Goal: Task Accomplishment & Management: Use online tool/utility

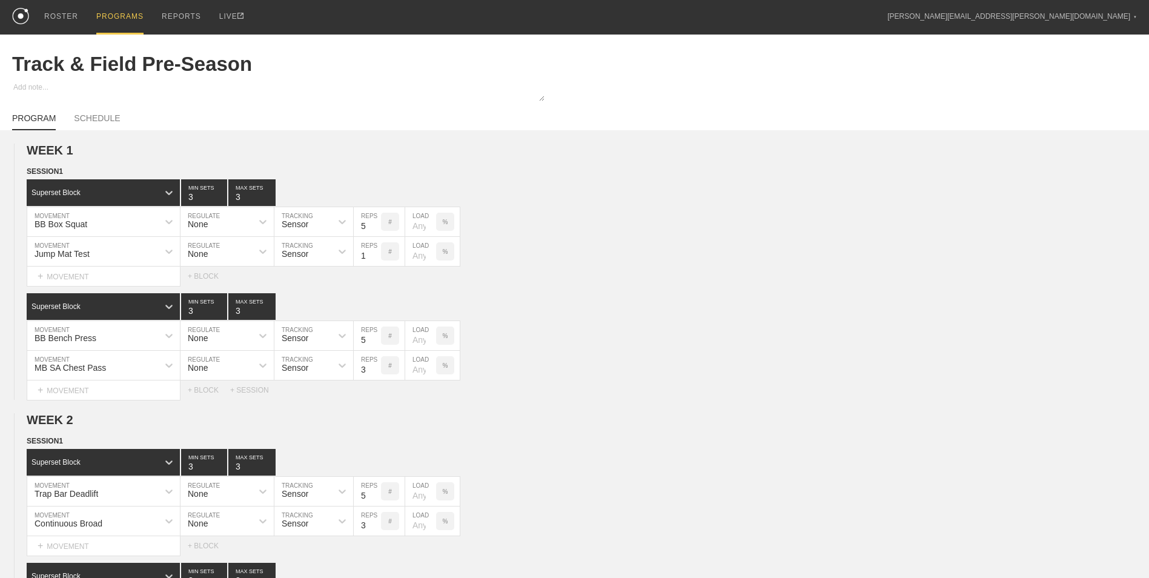
click at [107, 9] on div "PROGRAMS" at bounding box center [119, 17] width 47 height 35
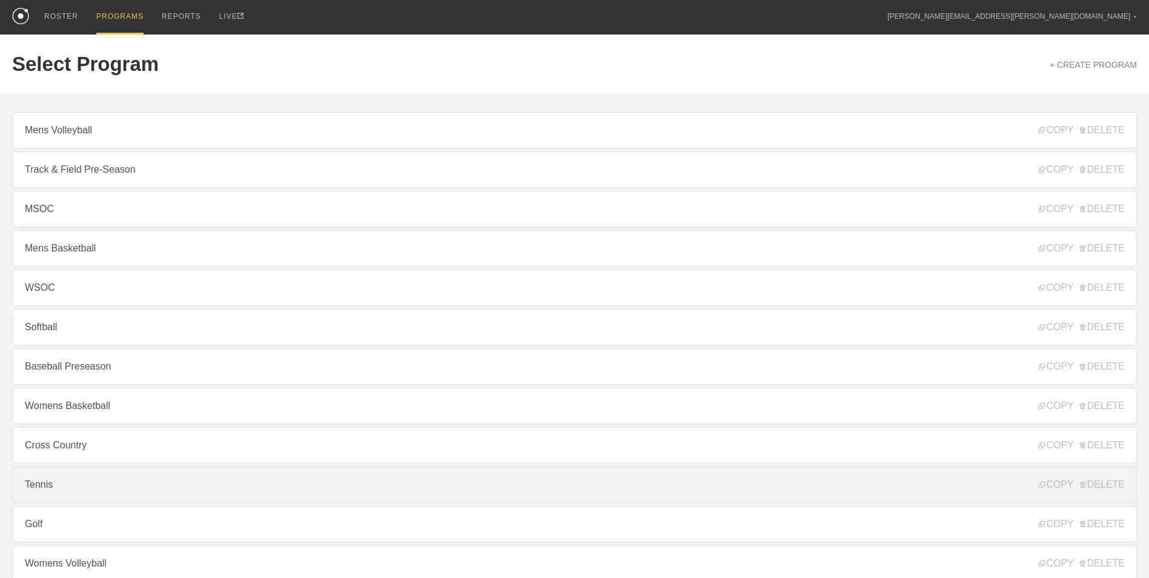
scroll to position [61, 0]
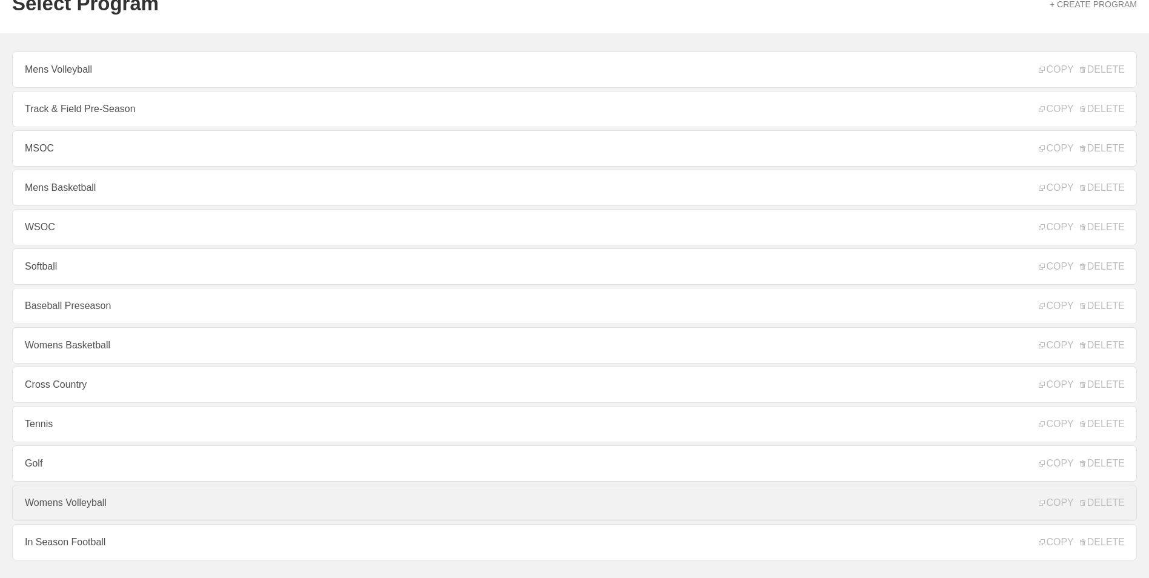
click at [153, 508] on link "Womens Volleyball" at bounding box center [574, 502] width 1125 height 36
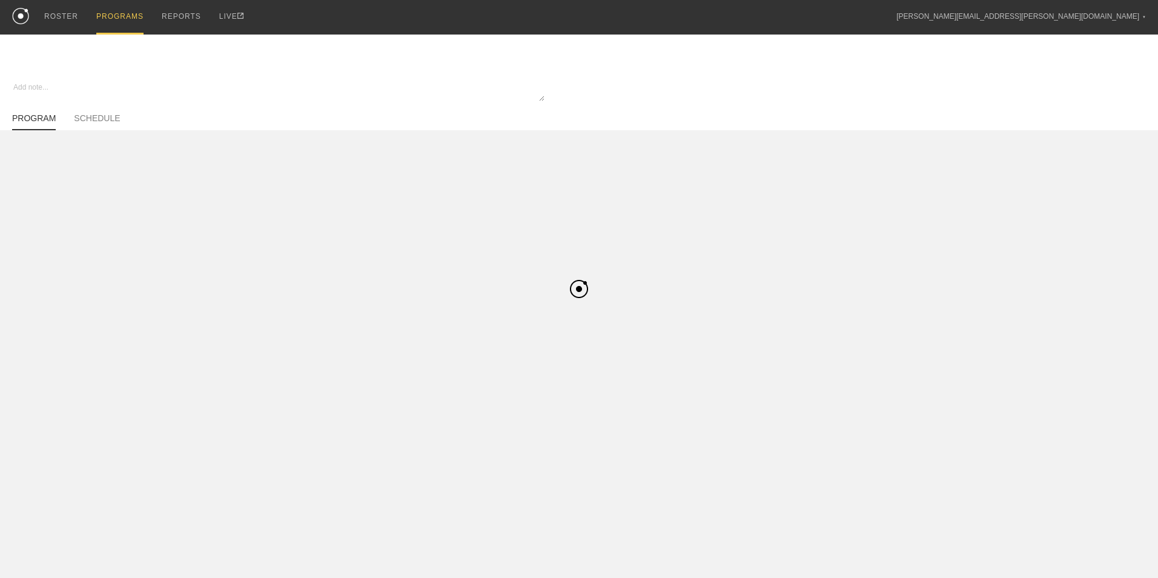
type textarea "x"
type input "Womens Volleyball"
type textarea "In Season"
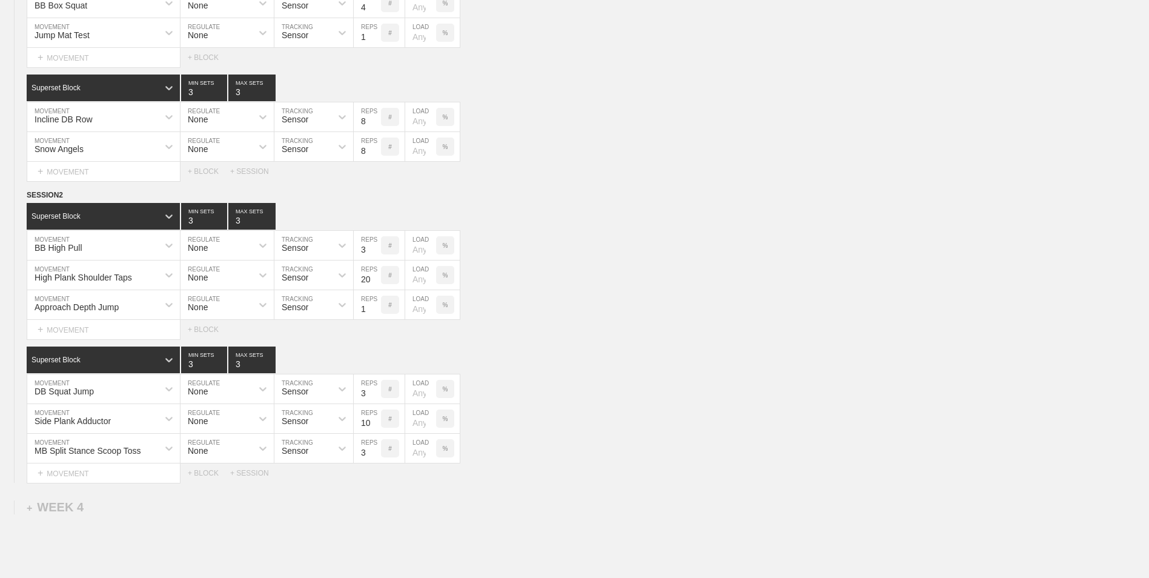
scroll to position [1151, 0]
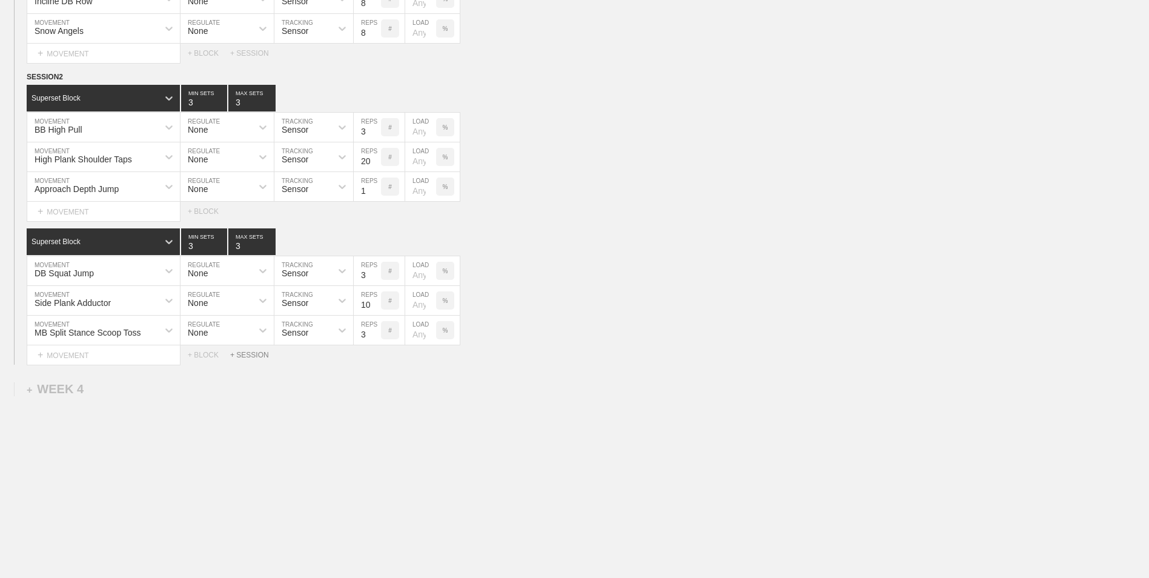
click at [245, 355] on div "+ SESSION" at bounding box center [254, 355] width 48 height 8
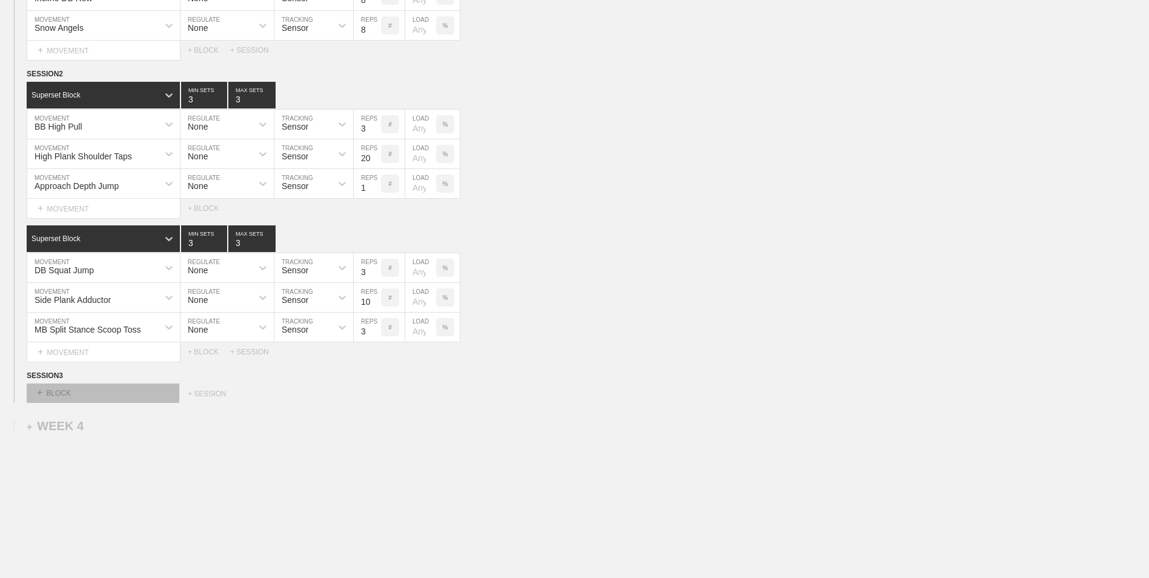
click at [147, 390] on div "+ BLOCK" at bounding box center [103, 392] width 153 height 19
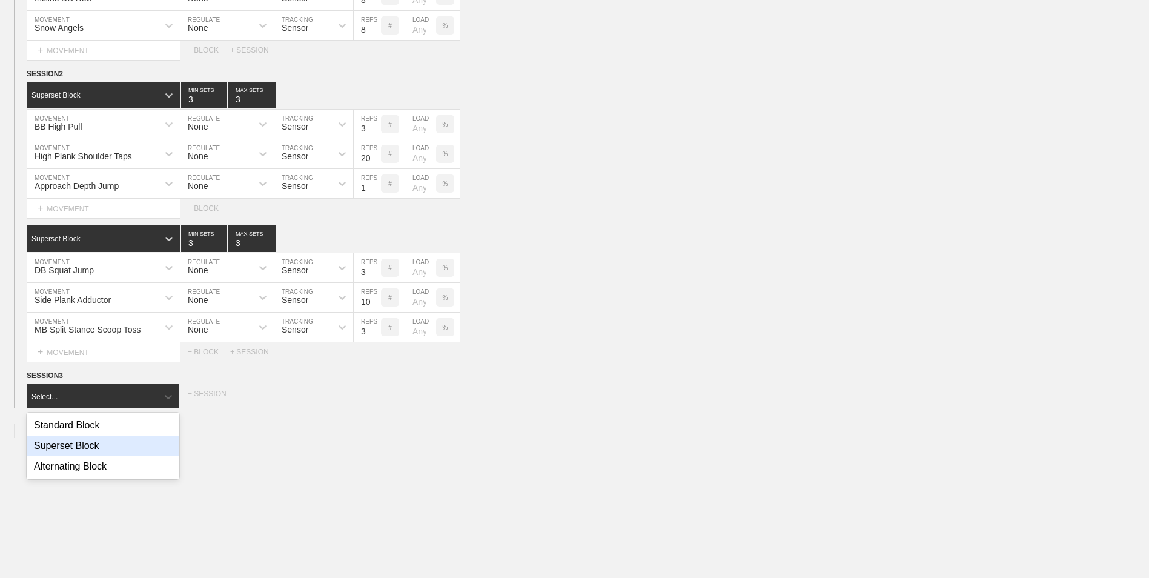
click at [130, 440] on div "Superset Block" at bounding box center [103, 445] width 153 height 21
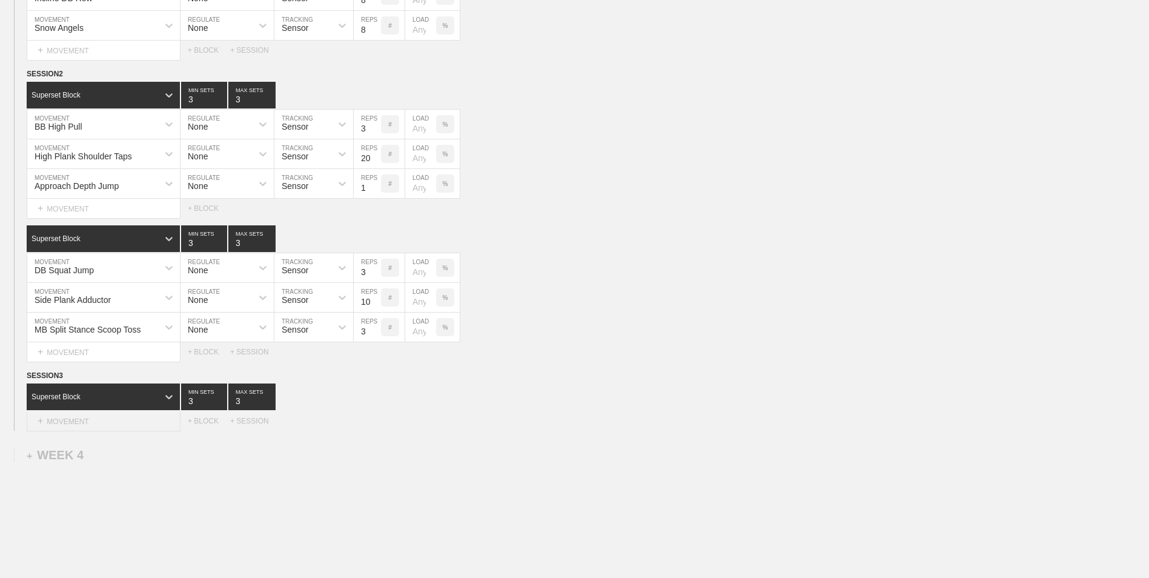
click at [122, 428] on div "+ MOVEMENT" at bounding box center [104, 421] width 154 height 20
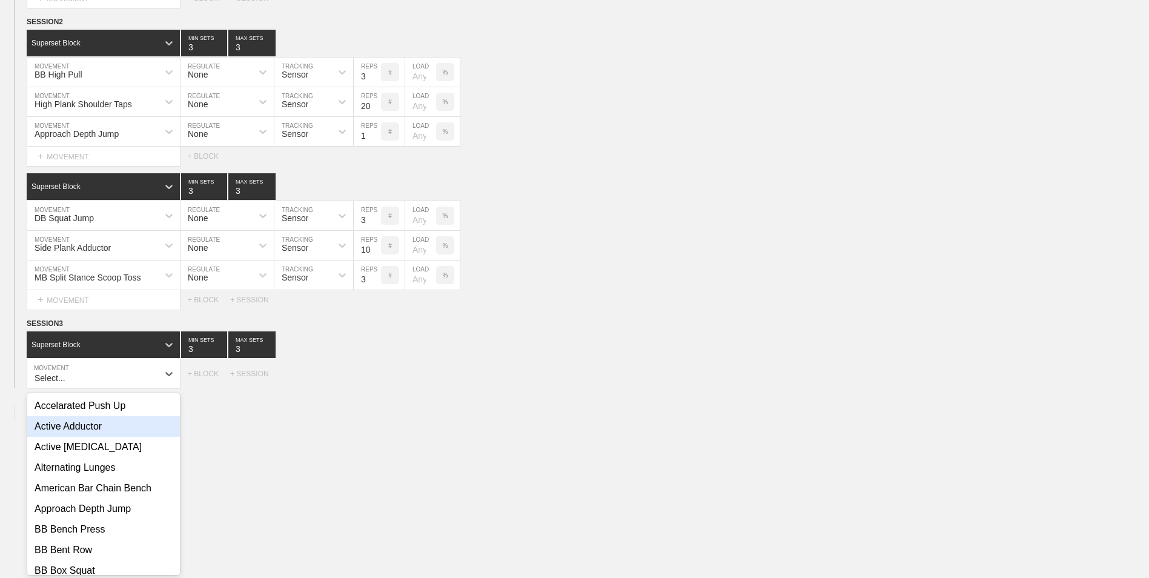
scroll to position [1208, 0]
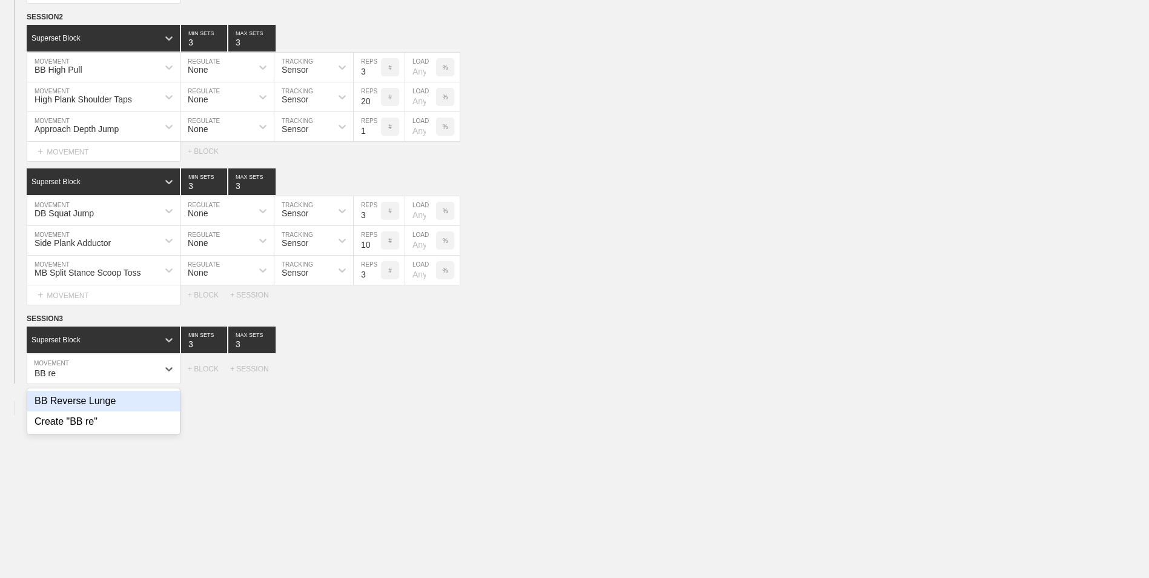
click at [117, 406] on div "BB Reverse Lunge" at bounding box center [103, 401] width 153 height 21
type input "BB re"
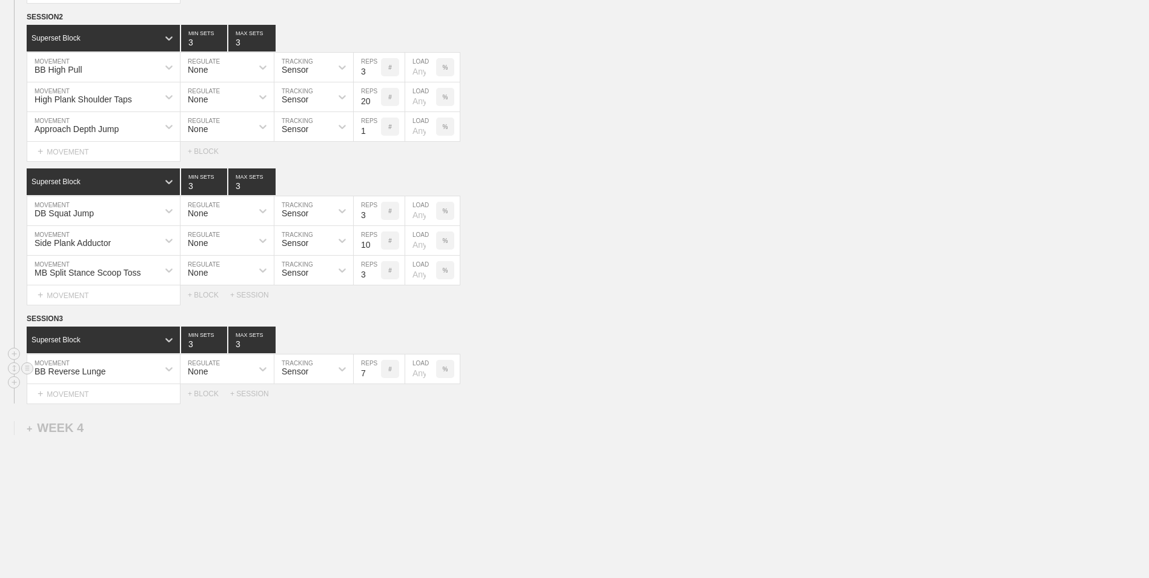
click at [375, 380] on input "7" at bounding box center [367, 368] width 27 height 29
click at [375, 380] on input "6" at bounding box center [367, 368] width 27 height 29
click at [375, 380] on input "5" at bounding box center [367, 368] width 27 height 29
click at [375, 380] on input "4" at bounding box center [367, 368] width 27 height 29
click at [375, 372] on input "5" at bounding box center [367, 368] width 27 height 29
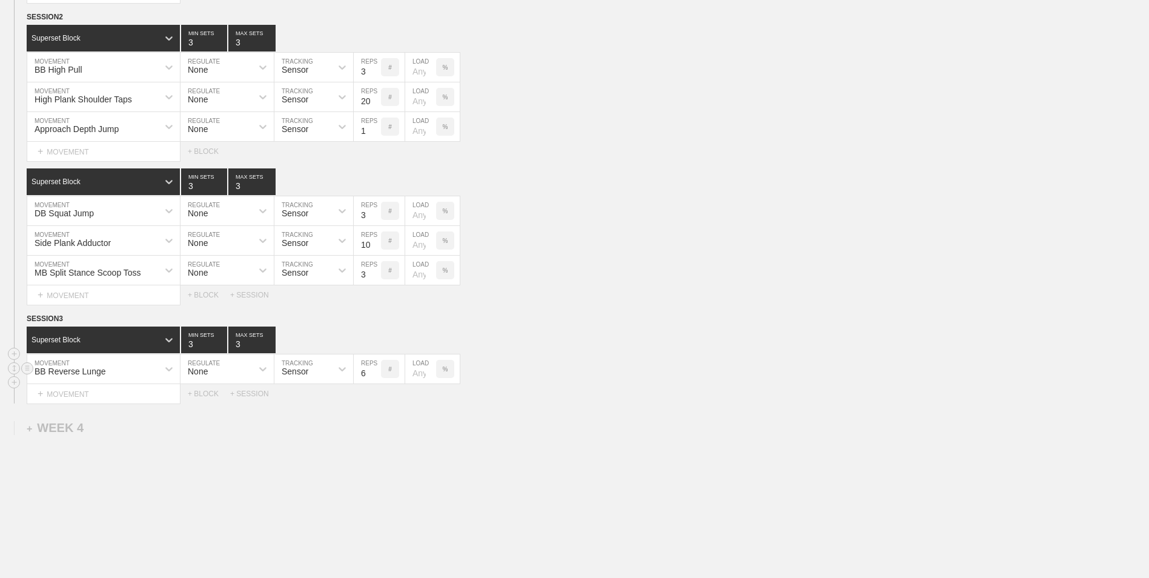
type input "6"
click at [375, 372] on input "6" at bounding box center [367, 368] width 27 height 29
click at [147, 398] on div "+ MOVEMENT" at bounding box center [104, 394] width 154 height 20
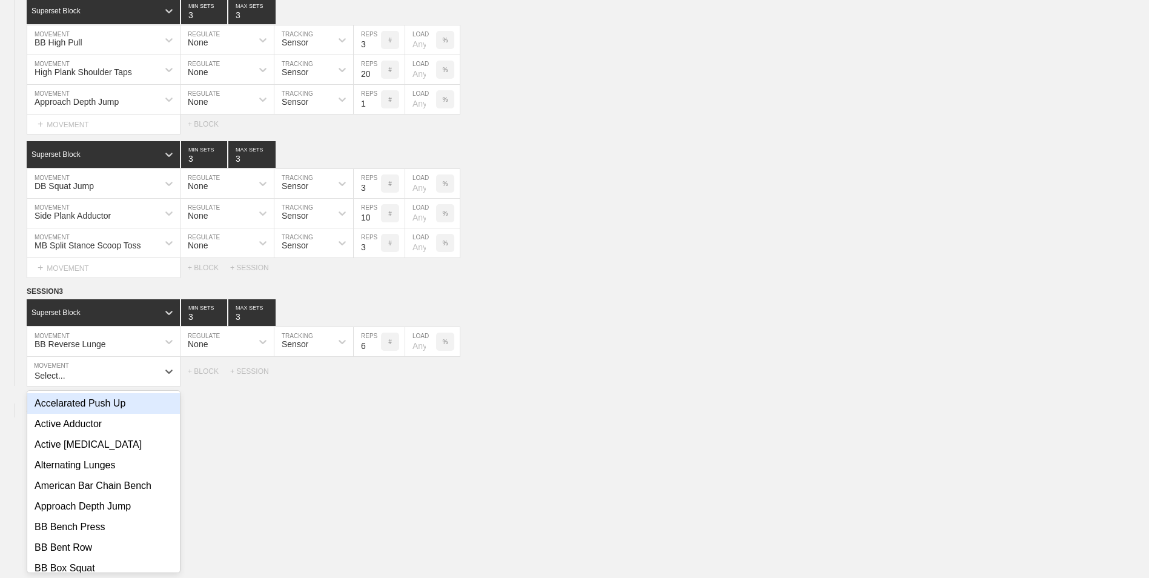
scroll to position [1237, 0]
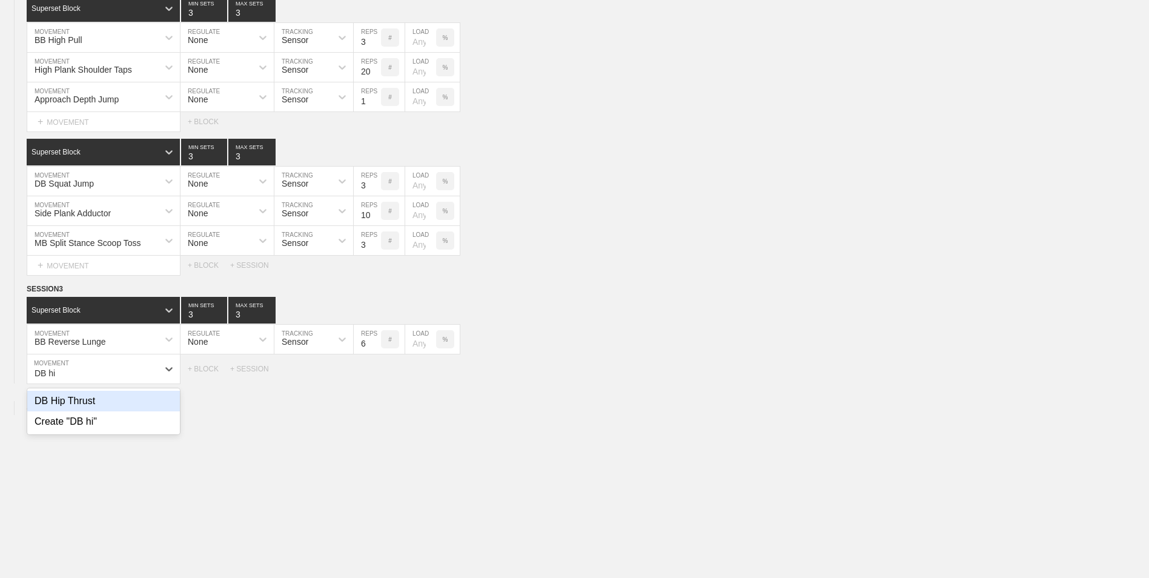
click at [147, 398] on div "DB Hip Thrust" at bounding box center [103, 401] width 153 height 21
type input "DB hi"
click at [83, 401] on div "+ MOVEMENT" at bounding box center [104, 394] width 154 height 20
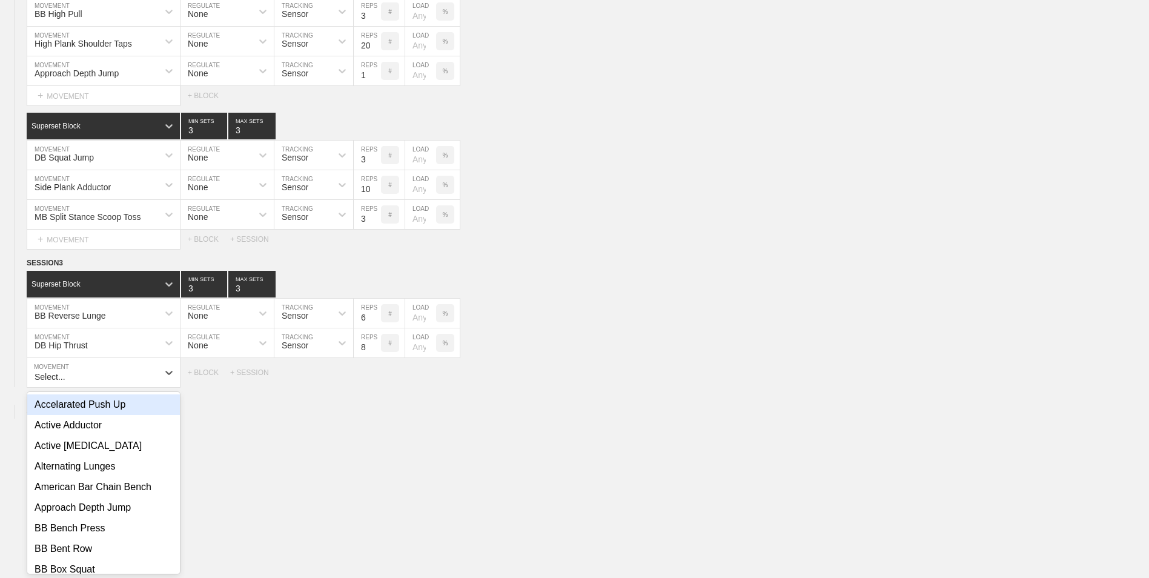
scroll to position [1267, 0]
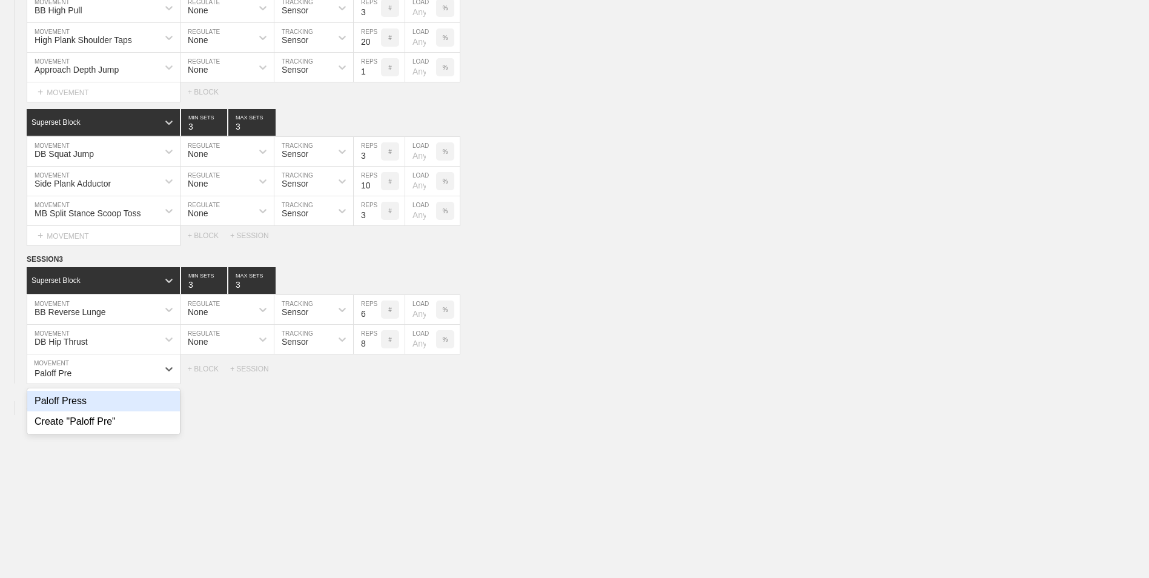
click at [83, 401] on div "Paloff Press" at bounding box center [103, 401] width 153 height 21
type input "Paloff Pre"
click at [377, 371] on input "9" at bounding box center [367, 368] width 27 height 29
type input "10"
click at [377, 371] on input "10" at bounding box center [367, 368] width 27 height 29
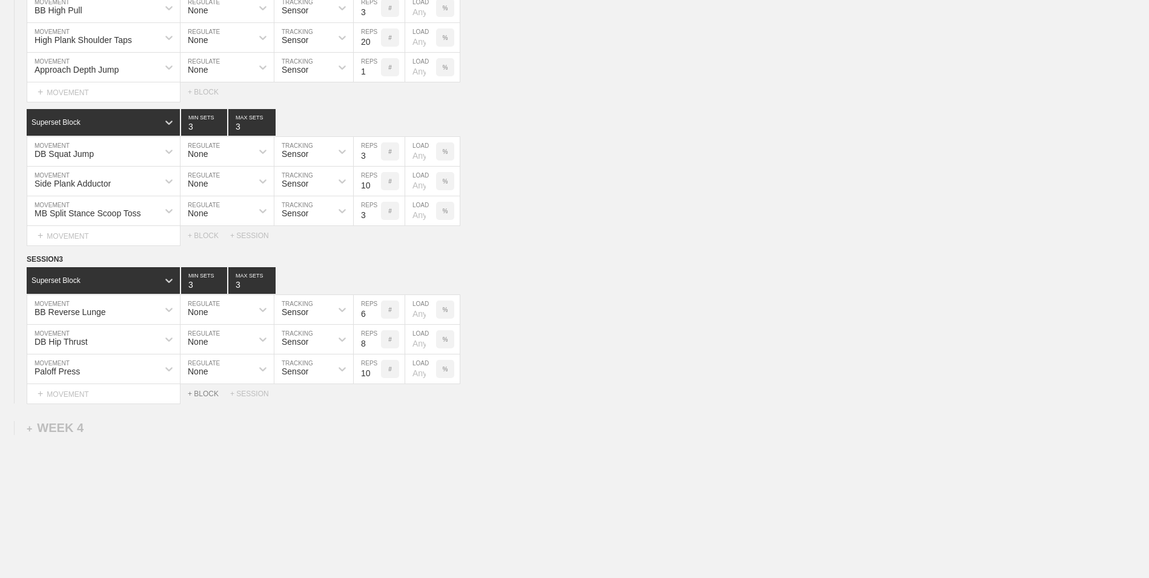
click at [198, 398] on div "+ BLOCK" at bounding box center [209, 393] width 42 height 8
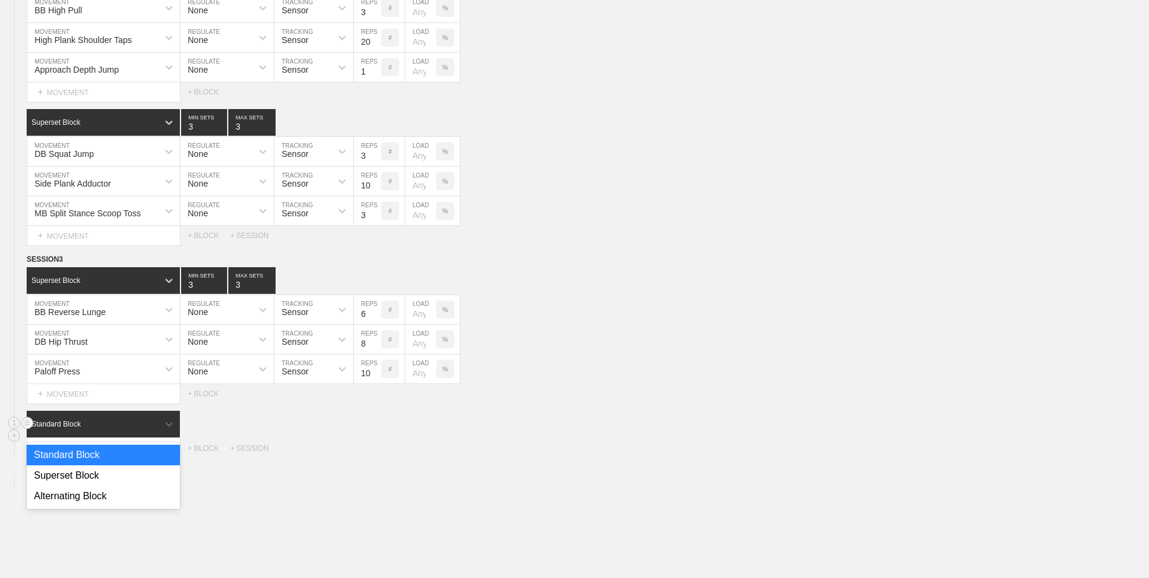
click at [120, 429] on div "Standard Block" at bounding box center [92, 423] width 131 height 11
click at [85, 473] on div "Superset Block" at bounding box center [103, 475] width 153 height 21
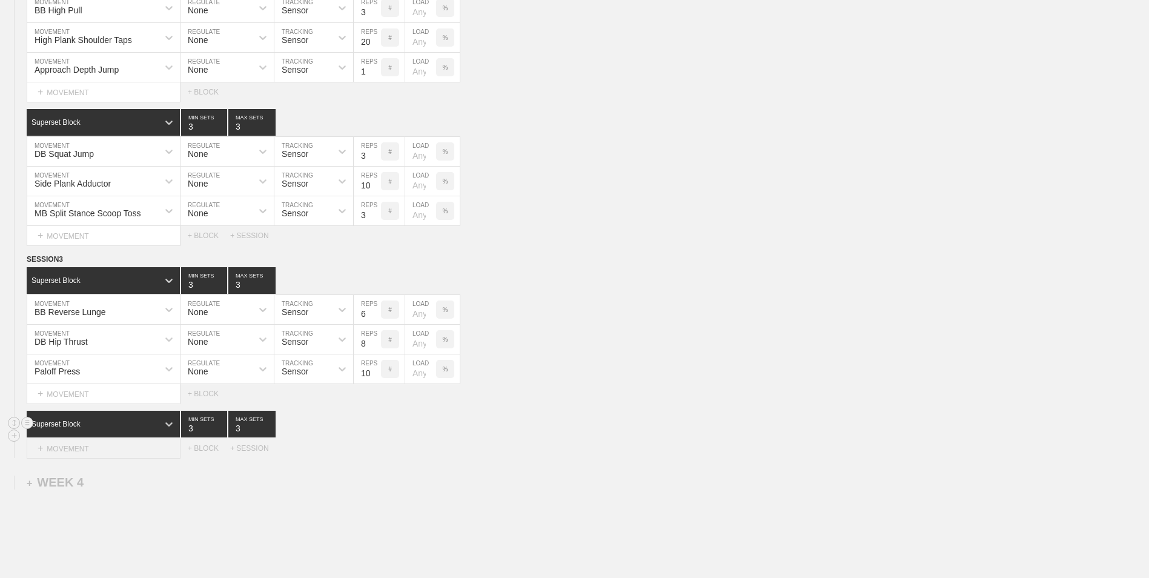
click at [85, 456] on div "+ MOVEMENT" at bounding box center [104, 448] width 154 height 20
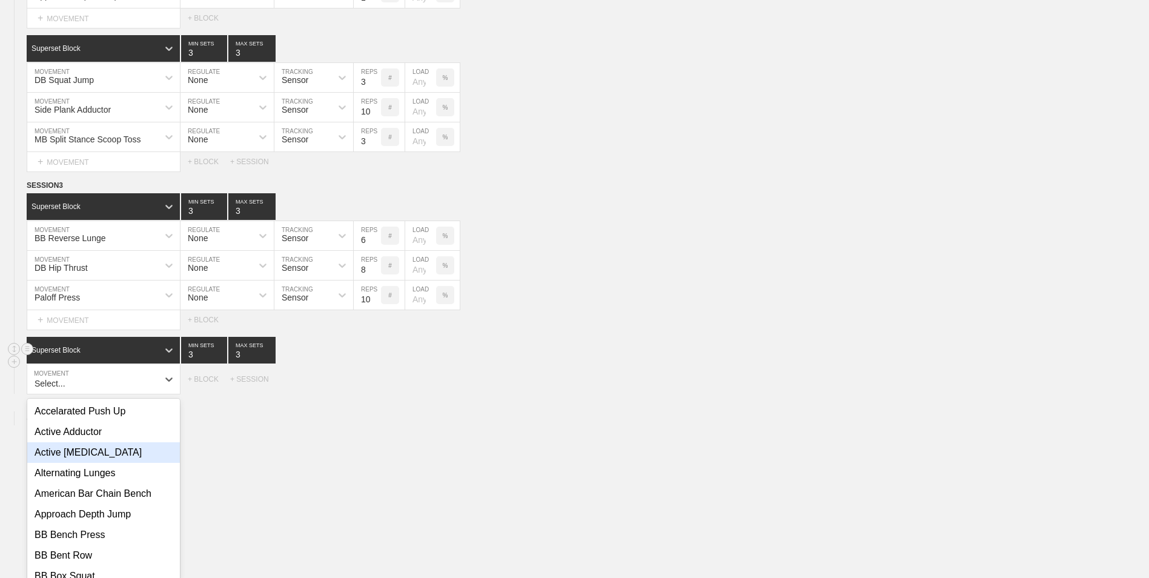
scroll to position [1351, 0]
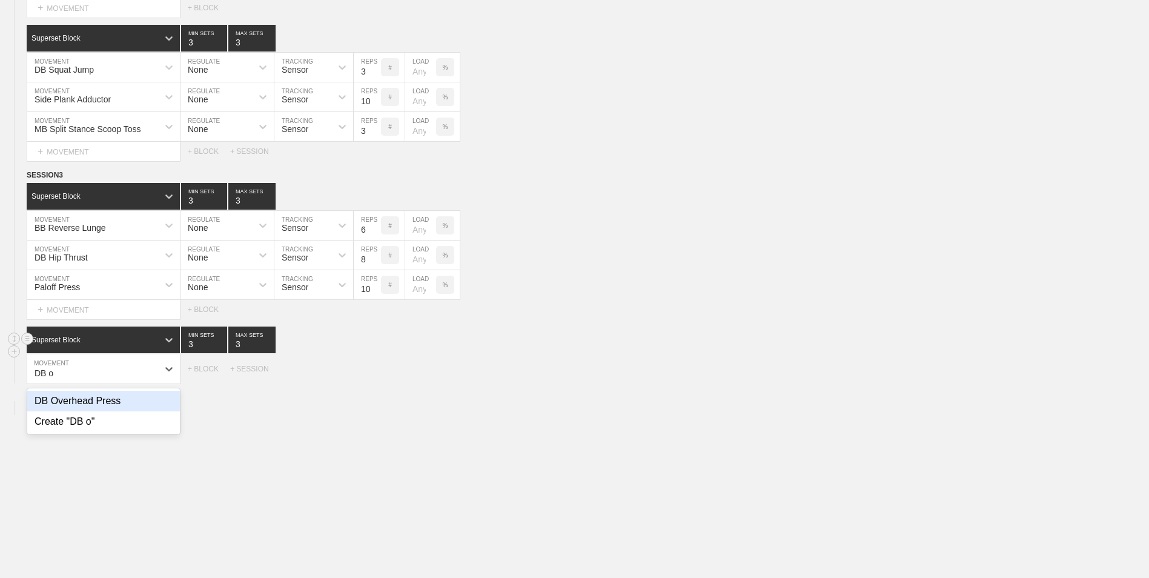
click at [110, 411] on div "DB Overhead Press" at bounding box center [103, 401] width 153 height 21
type input "DB o"
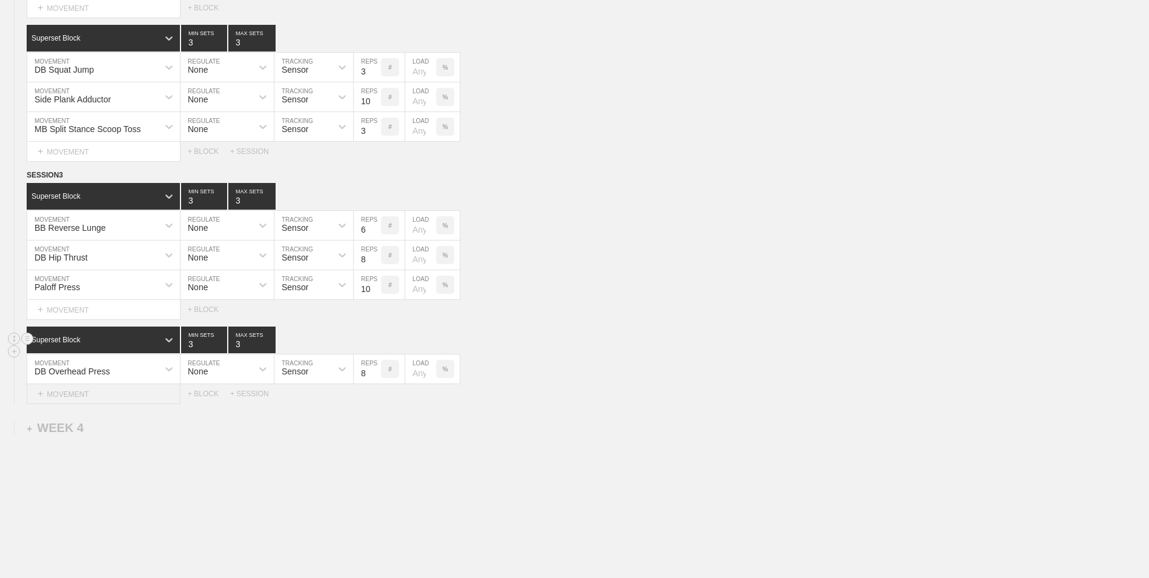
click at [150, 400] on div "+ MOVEMENT" at bounding box center [104, 394] width 154 height 20
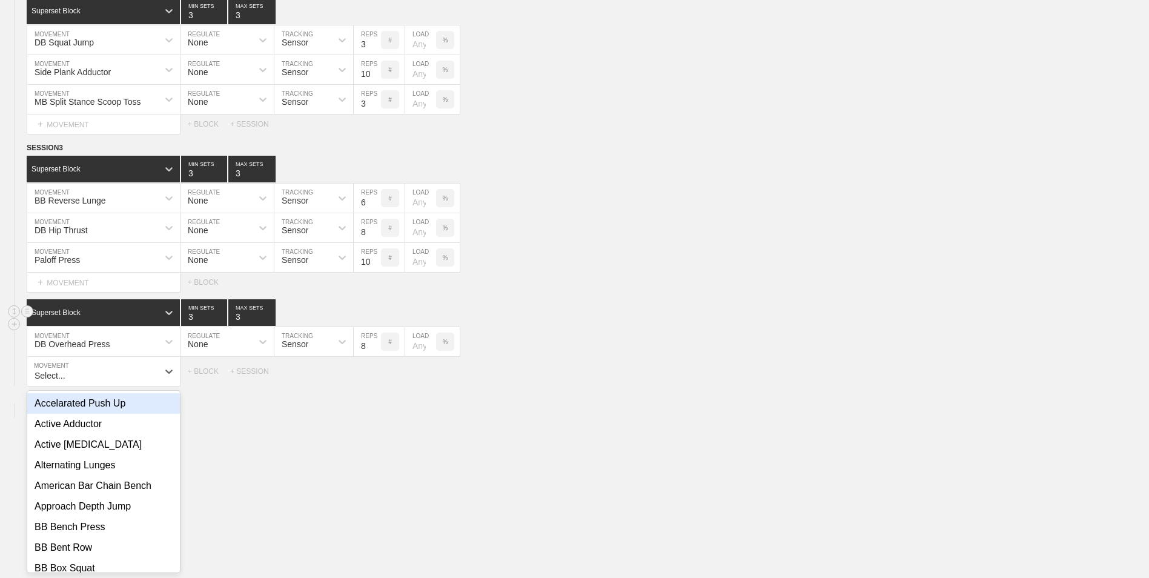
scroll to position [1381, 0]
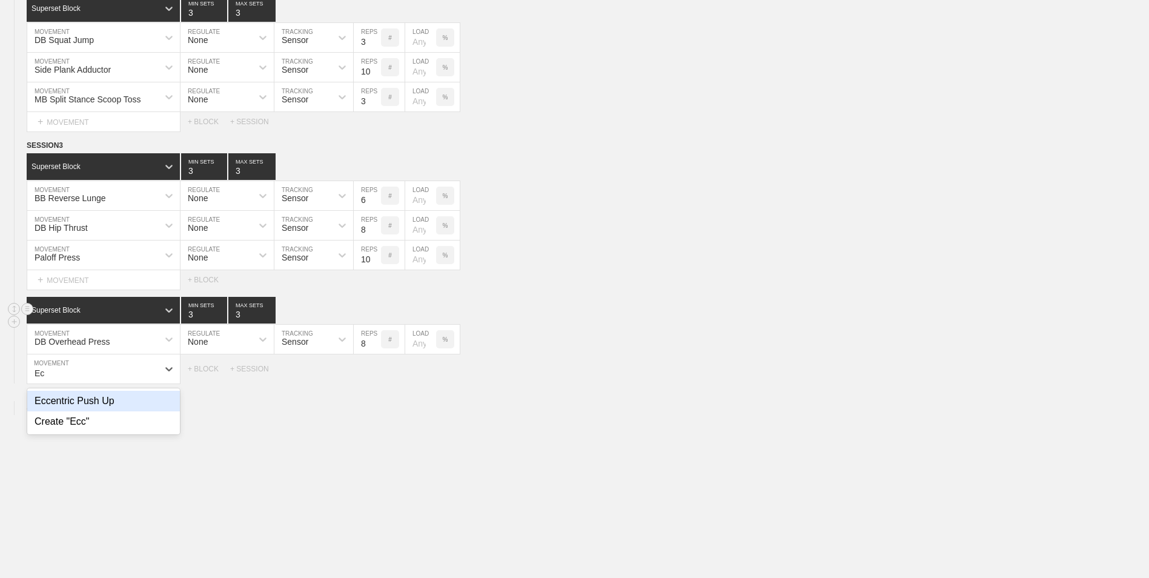
type input "E"
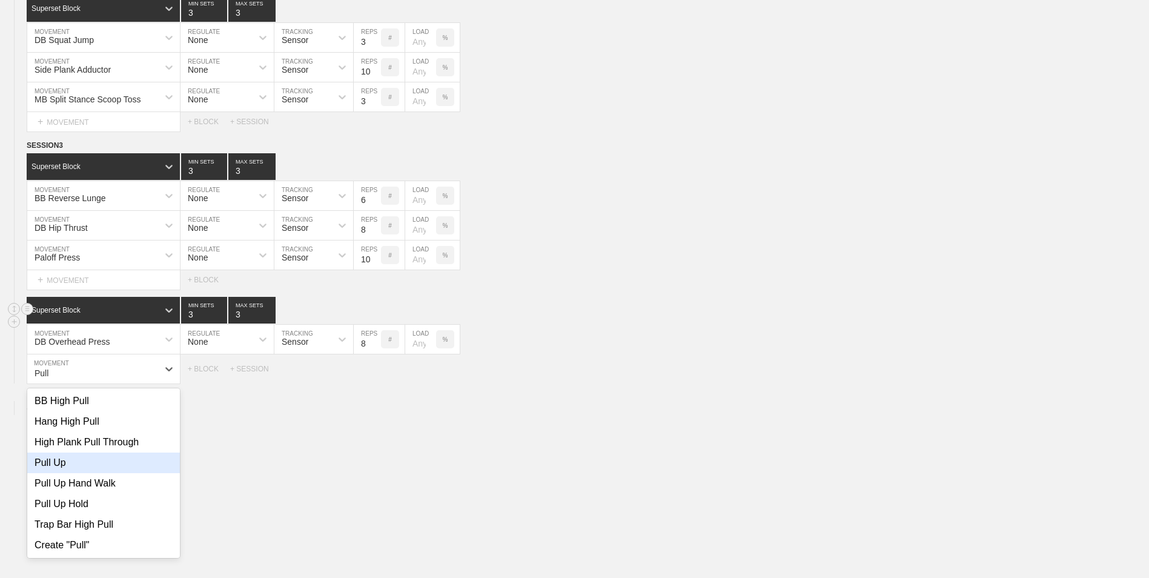
click at [121, 472] on div "Pull Up" at bounding box center [103, 462] width 153 height 21
type input "Pull"
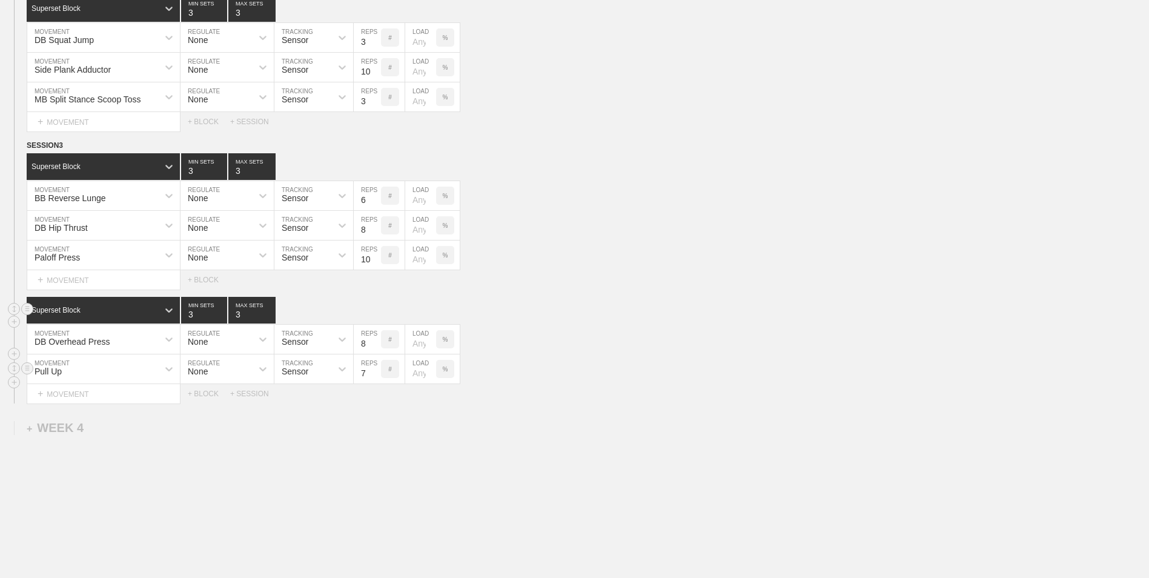
click at [374, 377] on input "7" at bounding box center [367, 368] width 27 height 29
click at [374, 377] on input "6" at bounding box center [367, 368] width 27 height 29
click at [374, 377] on input "5" at bounding box center [367, 368] width 27 height 29
click at [374, 377] on input "4" at bounding box center [367, 368] width 27 height 29
type input "3"
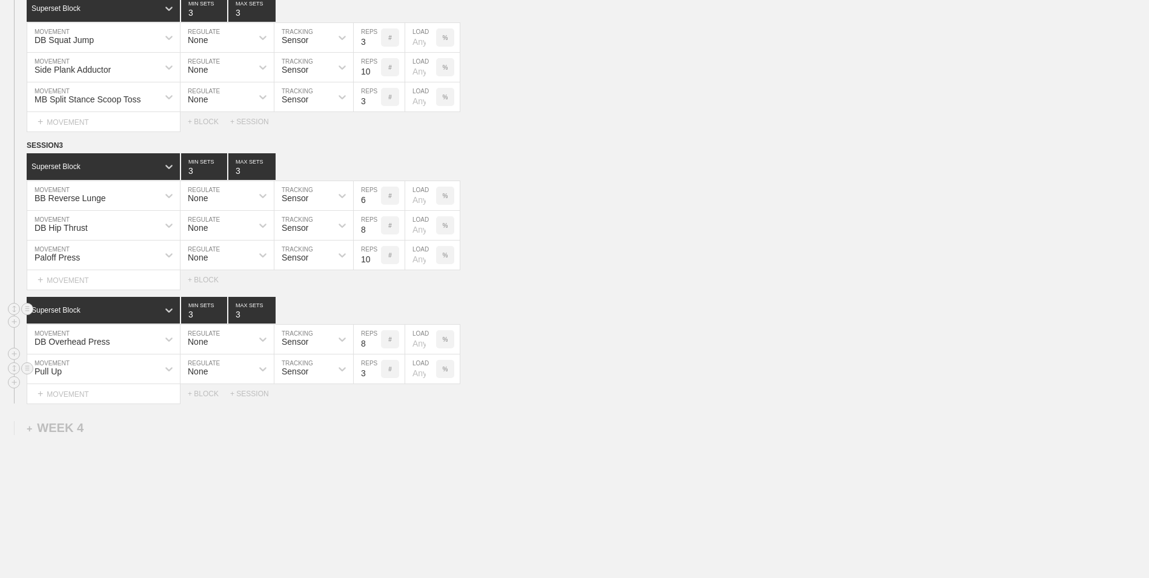
click at [374, 377] on input "3" at bounding box center [367, 368] width 27 height 29
click at [94, 397] on div "+ MOVEMENT" at bounding box center [104, 394] width 154 height 20
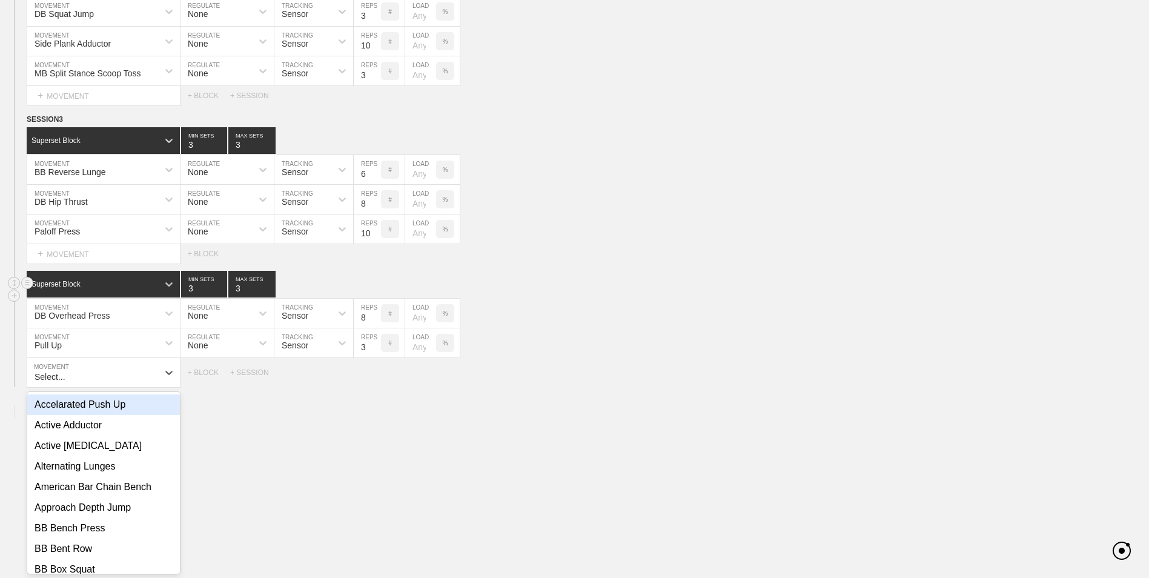
scroll to position [1410, 0]
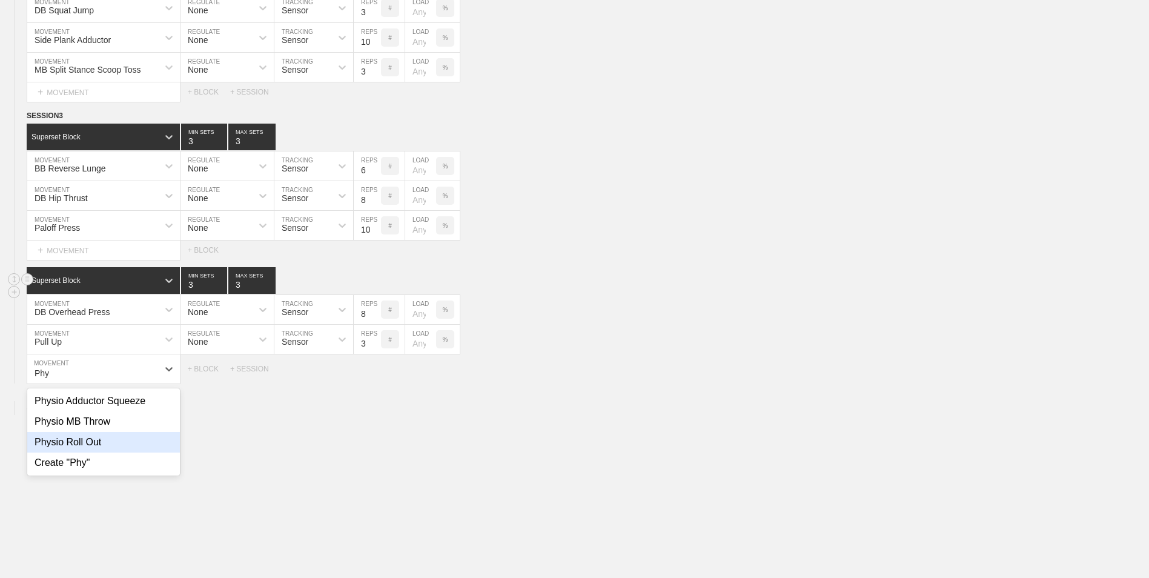
click at [114, 445] on div "Physio Roll Out" at bounding box center [103, 442] width 153 height 21
type input "Phy"
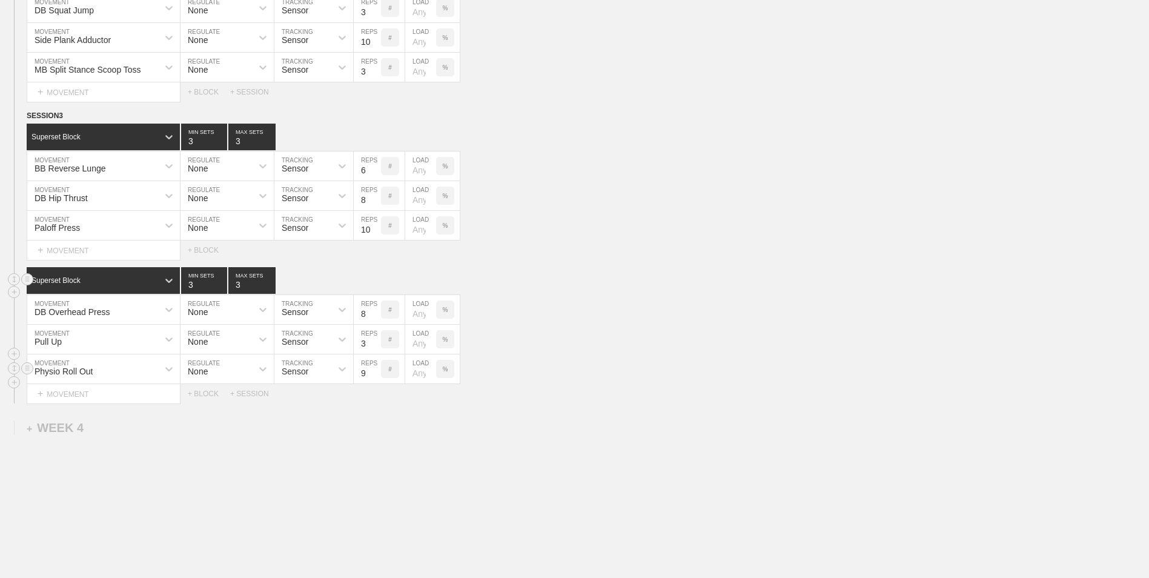
click at [376, 372] on input "9" at bounding box center [367, 368] width 27 height 29
type input "10"
click at [376, 372] on input "10" at bounding box center [367, 368] width 27 height 29
click at [213, 392] on div "+ BLOCK" at bounding box center [209, 393] width 42 height 8
click at [131, 425] on div "Standard Block" at bounding box center [92, 423] width 131 height 11
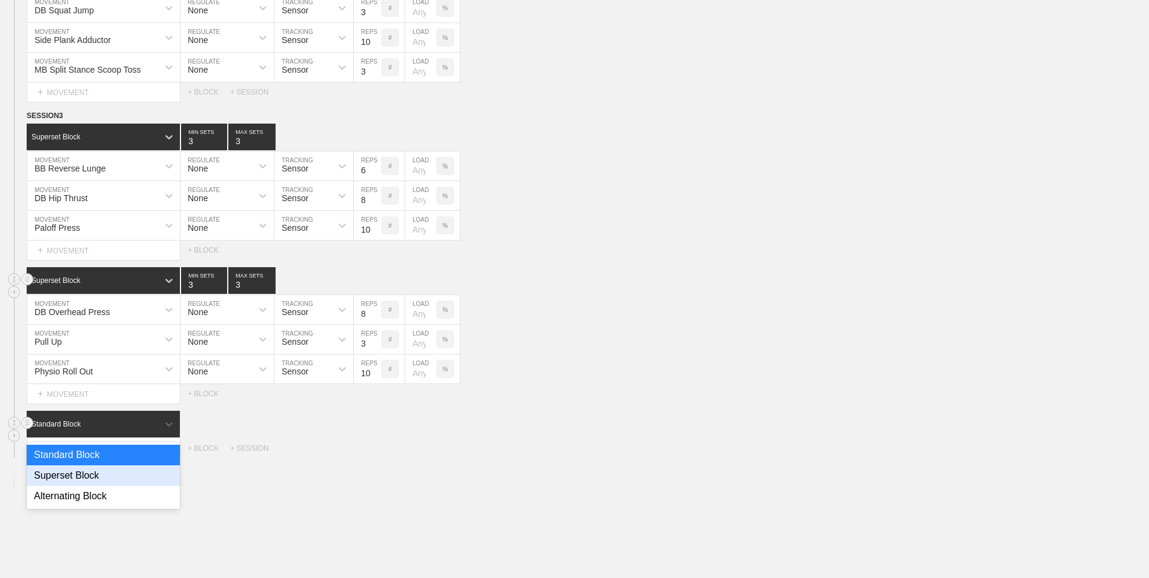
click at [117, 473] on div "Superset Block" at bounding box center [103, 475] width 153 height 21
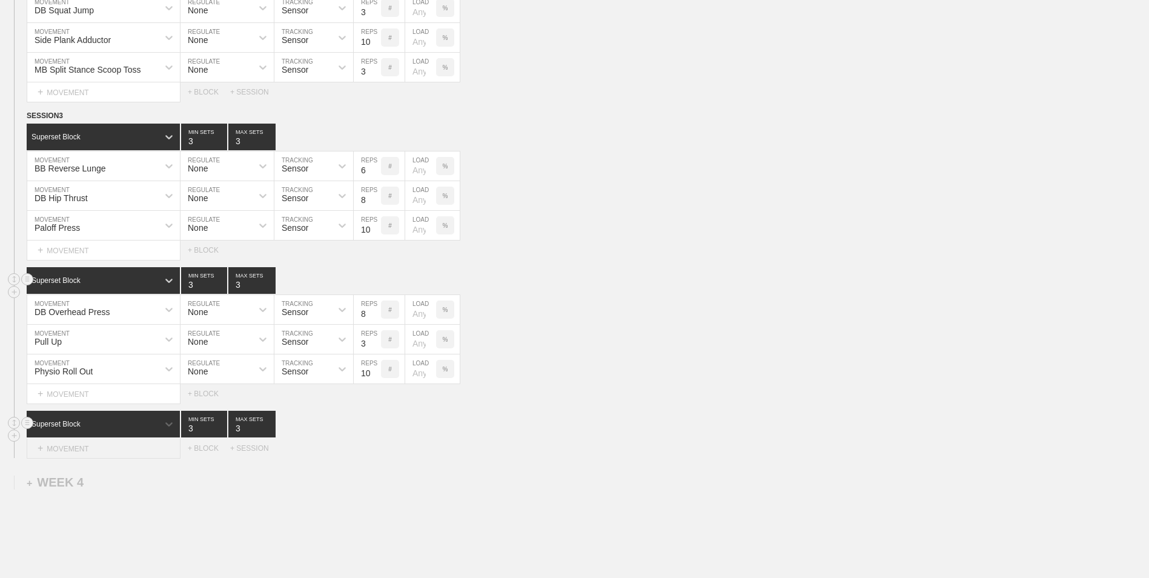
click at [121, 453] on div "+ MOVEMENT" at bounding box center [104, 448] width 154 height 20
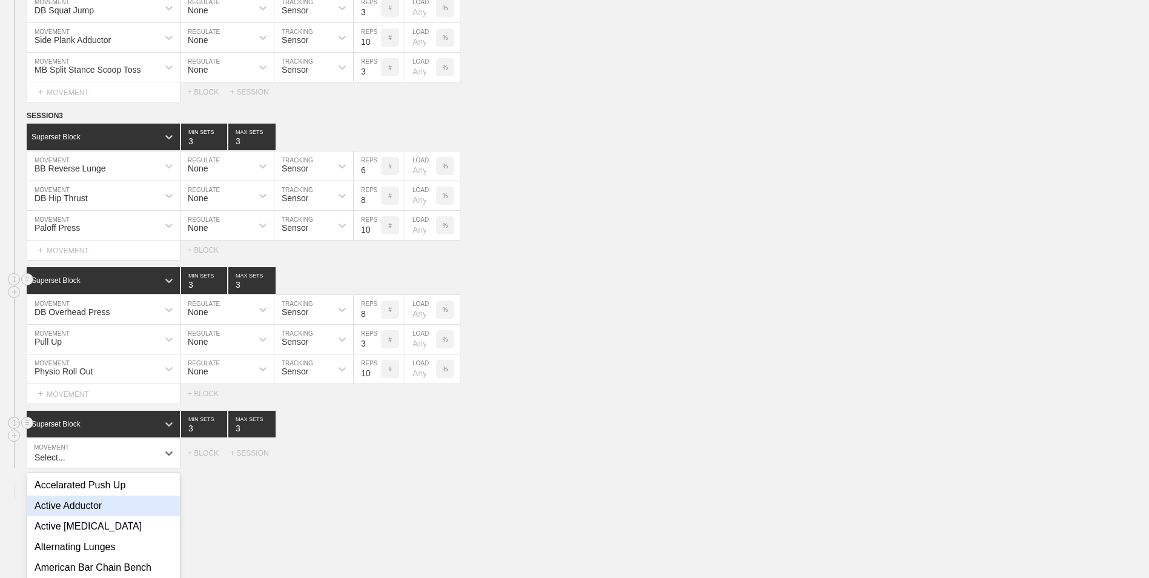
scroll to position [1495, 0]
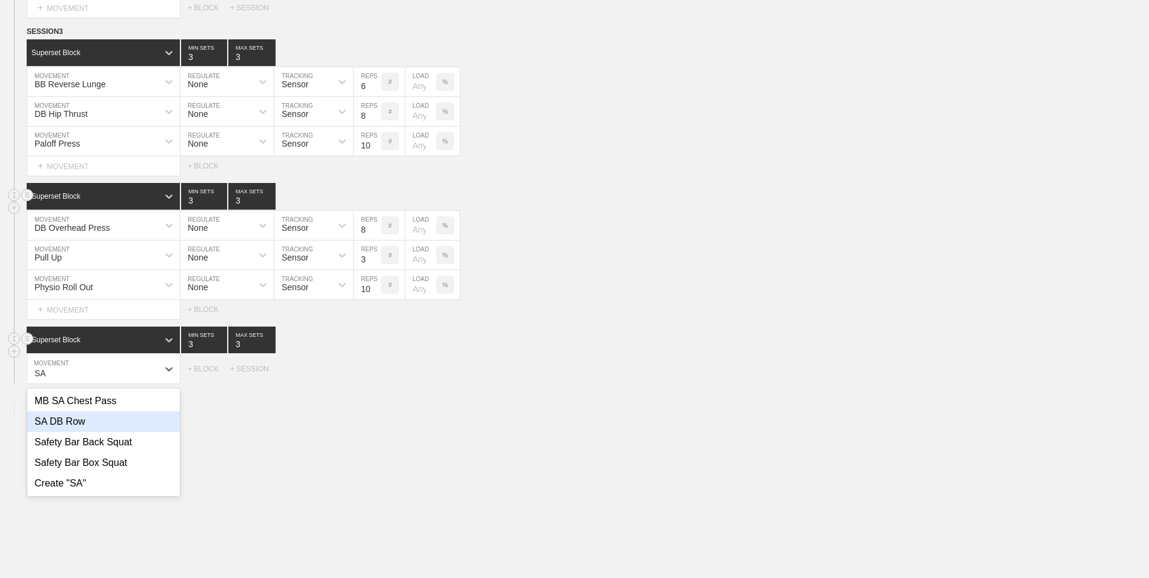
click at [121, 428] on div "SA DB Row" at bounding box center [103, 421] width 153 height 21
type input "SA"
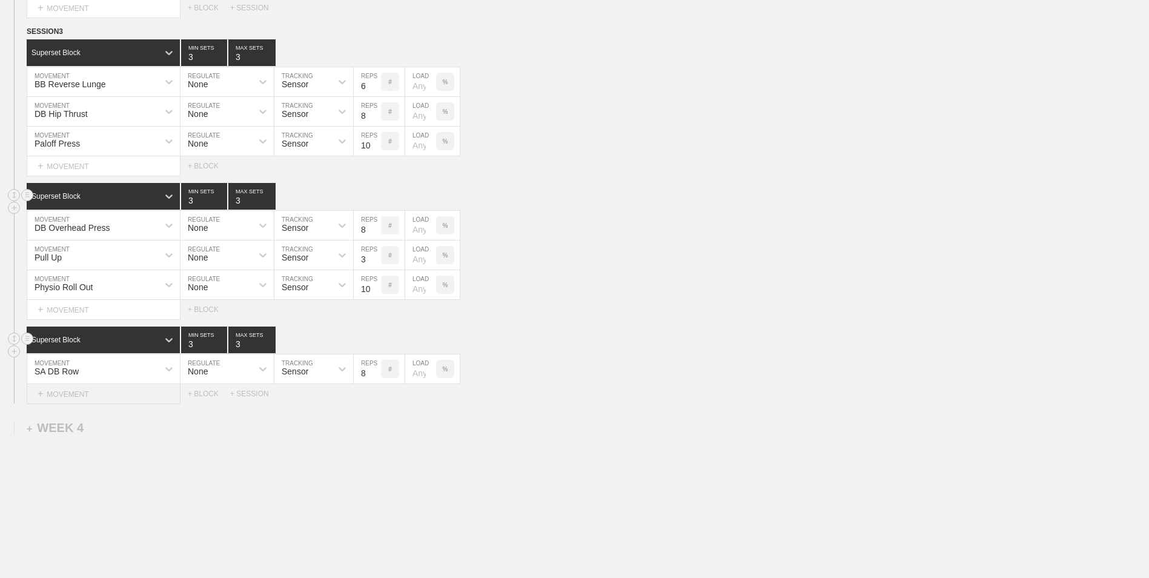
click at [145, 401] on div "+ MOVEMENT" at bounding box center [104, 394] width 154 height 20
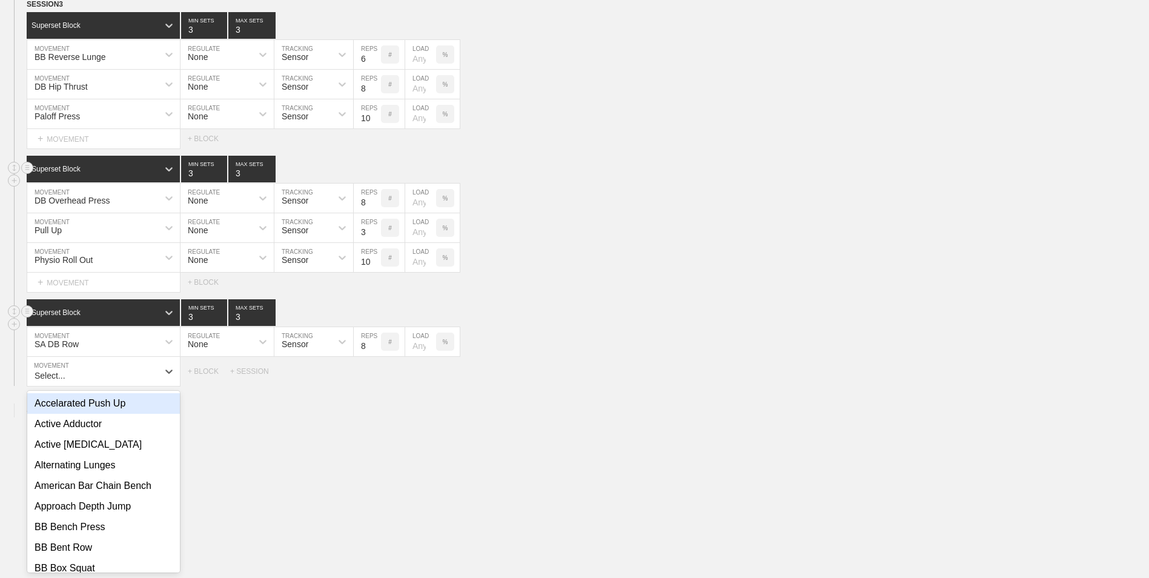
scroll to position [1524, 0]
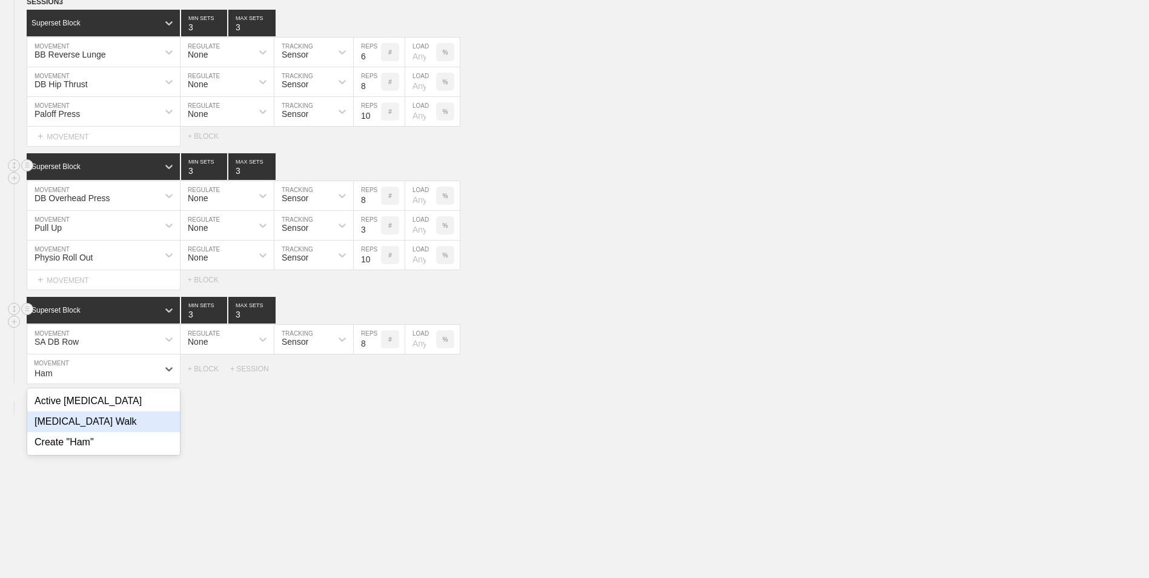
click at [142, 423] on div "[MEDICAL_DATA] Walk" at bounding box center [103, 421] width 153 height 21
type input "Ham"
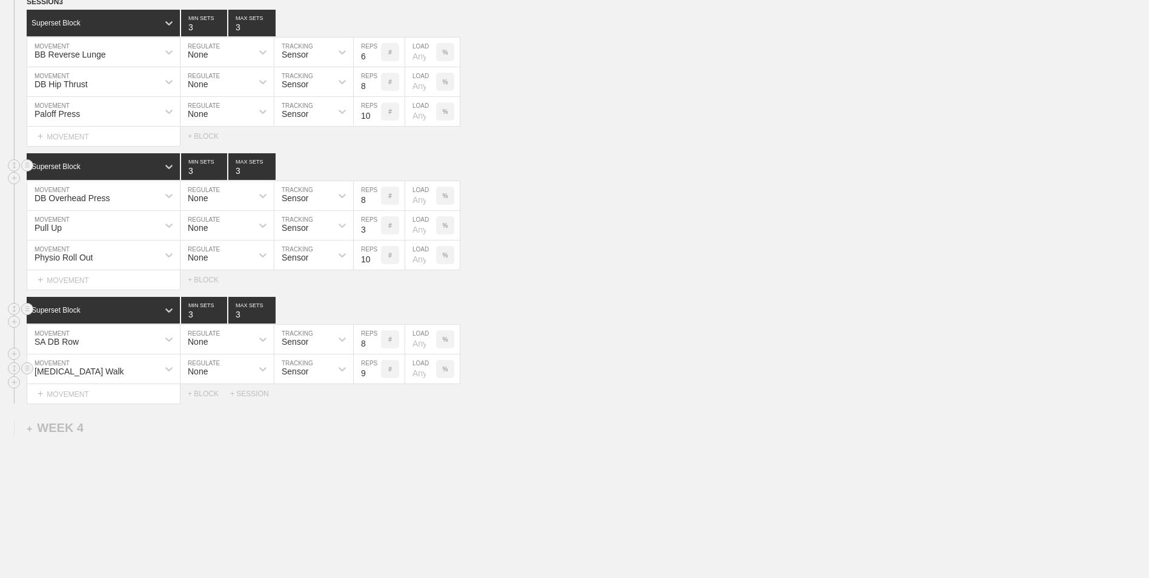
click at [375, 372] on input "9" at bounding box center [367, 368] width 27 height 29
click at [375, 372] on input "10" at bounding box center [367, 368] width 27 height 29
click at [375, 372] on input "11" at bounding box center [367, 368] width 27 height 29
type input "12"
click at [375, 372] on input "12" at bounding box center [367, 368] width 27 height 29
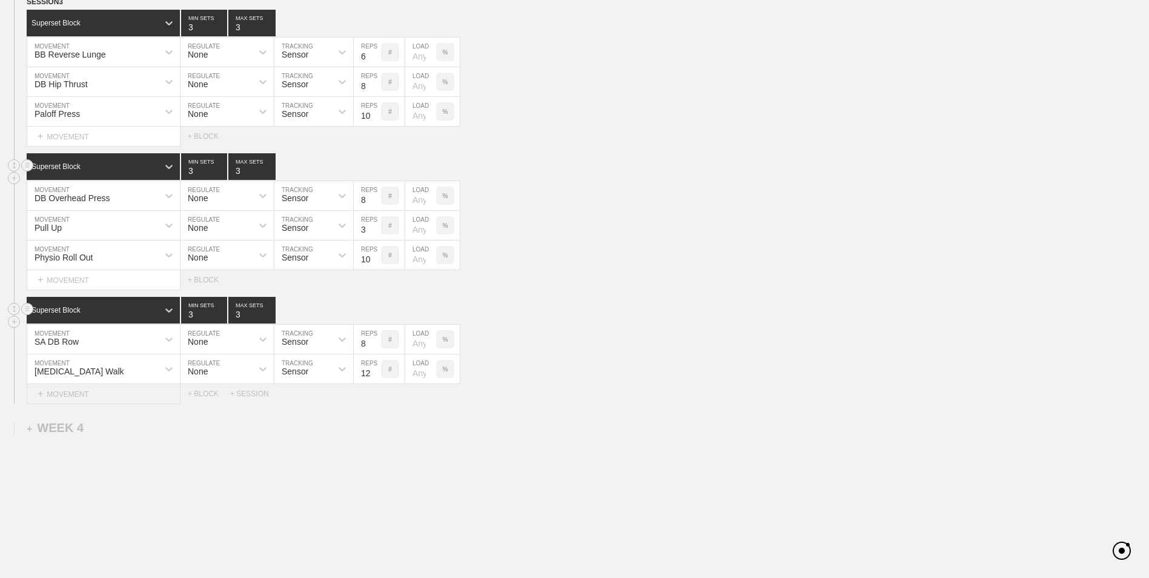
click at [134, 403] on div "+ MOVEMENT" at bounding box center [104, 394] width 154 height 20
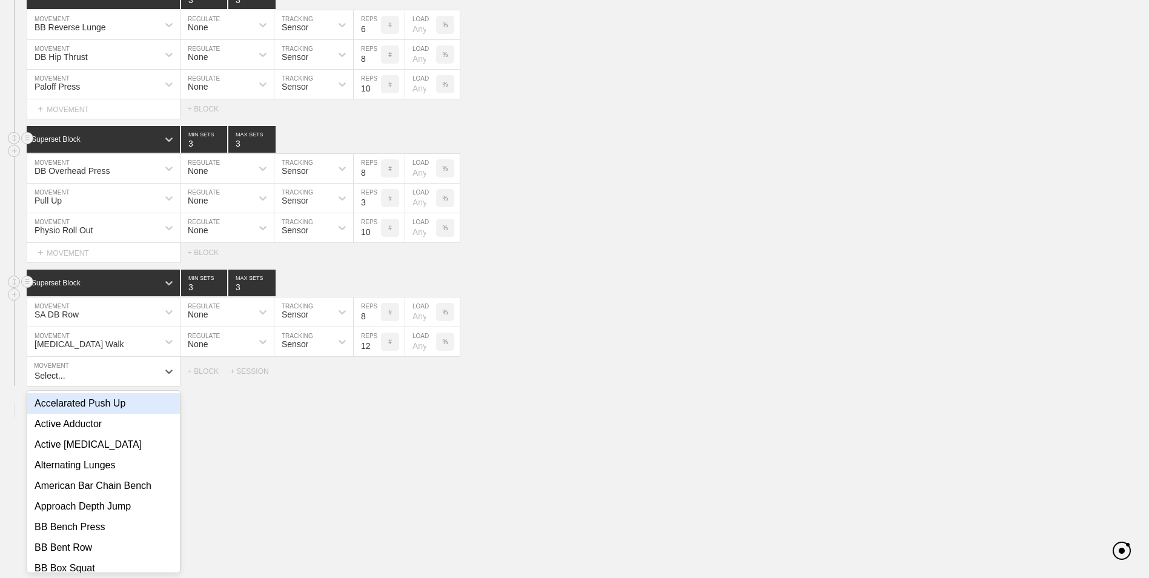
scroll to position [1554, 0]
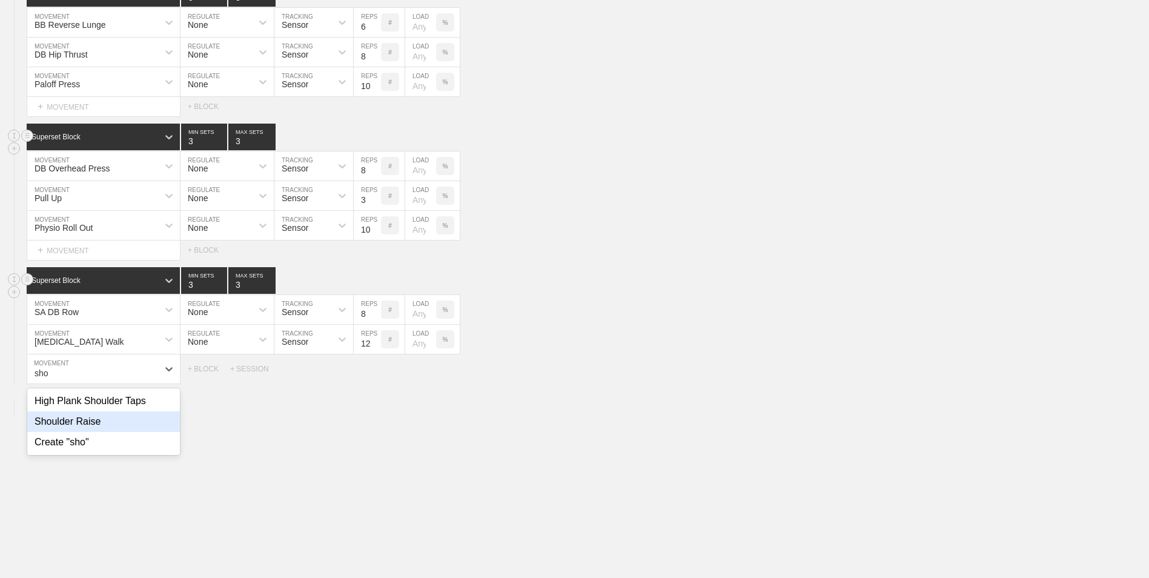
click at [156, 432] on div "Shoulder Raise" at bounding box center [103, 421] width 153 height 21
type input "sho"
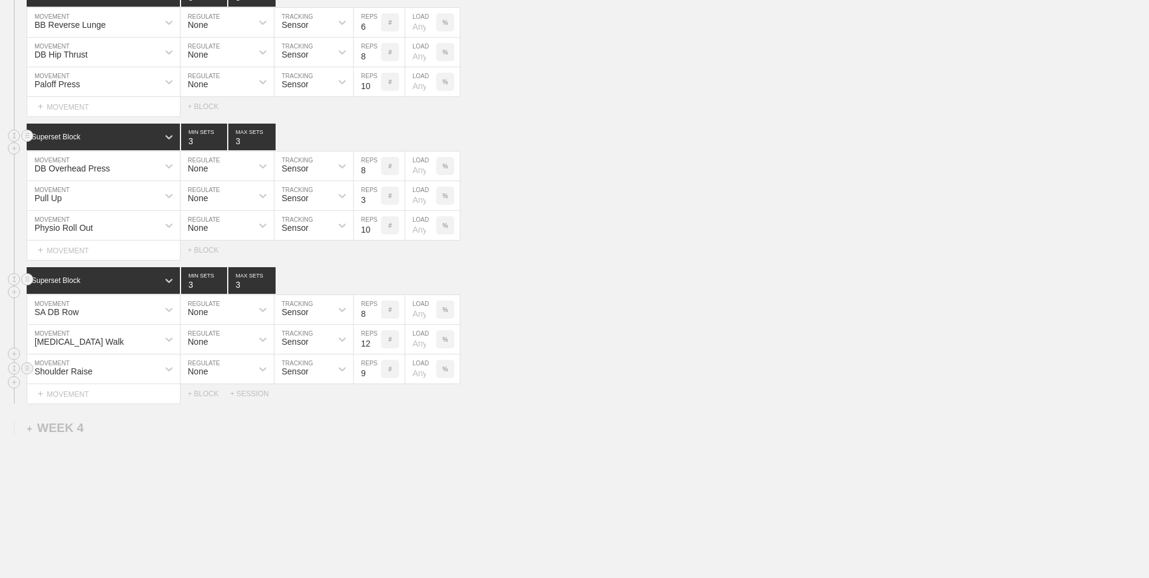
click at [375, 375] on input "9" at bounding box center [367, 368] width 27 height 29
click at [375, 375] on input "10" at bounding box center [367, 368] width 27 height 29
click at [375, 375] on input "11" at bounding box center [367, 368] width 27 height 29
click at [375, 375] on input "12" at bounding box center [367, 368] width 27 height 29
click at [375, 375] on input "13" at bounding box center [367, 368] width 27 height 29
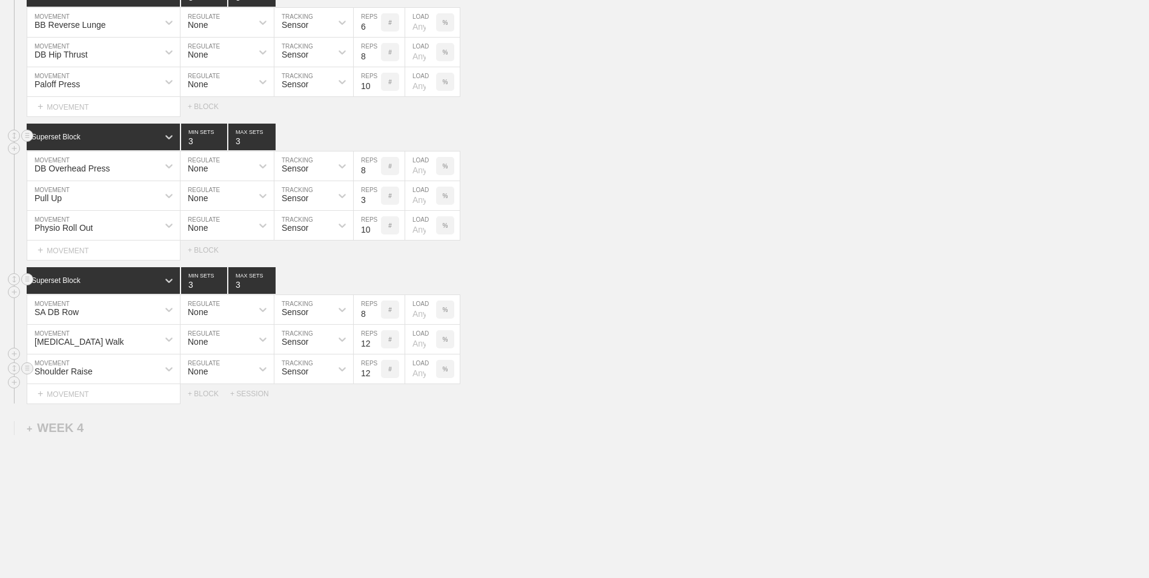
type input "12"
click at [374, 377] on input "12" at bounding box center [367, 368] width 27 height 29
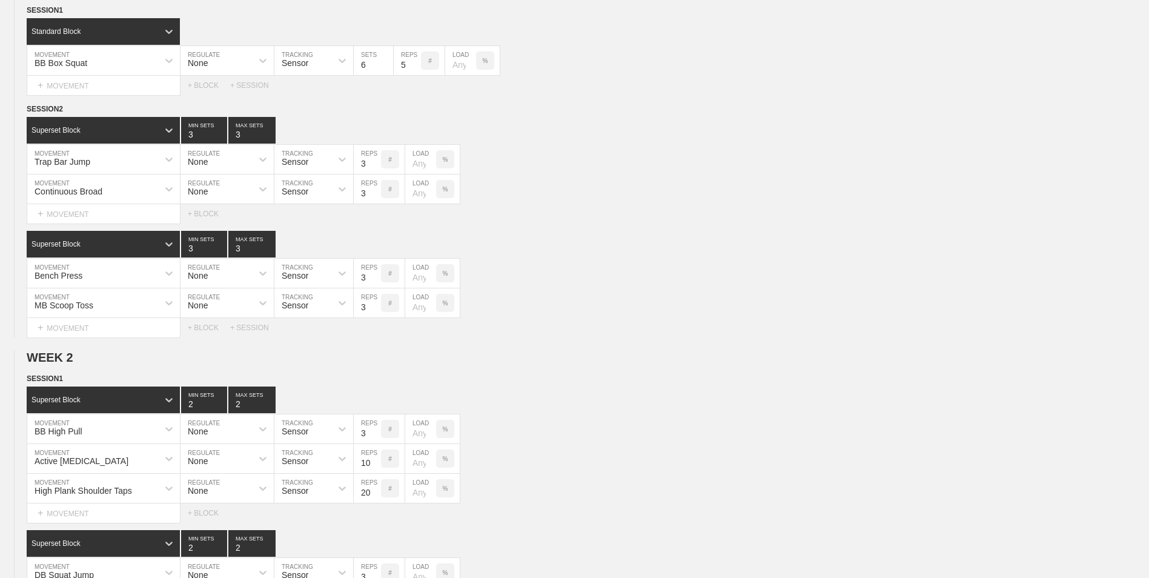
scroll to position [0, 0]
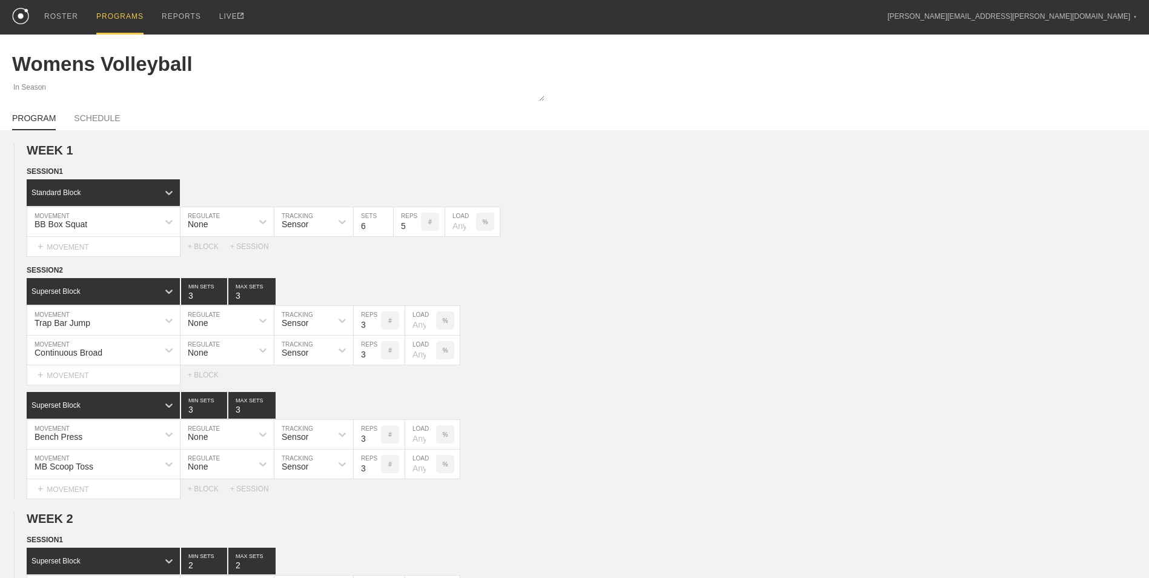
click at [124, 16] on div "PROGRAMS" at bounding box center [119, 17] width 47 height 35
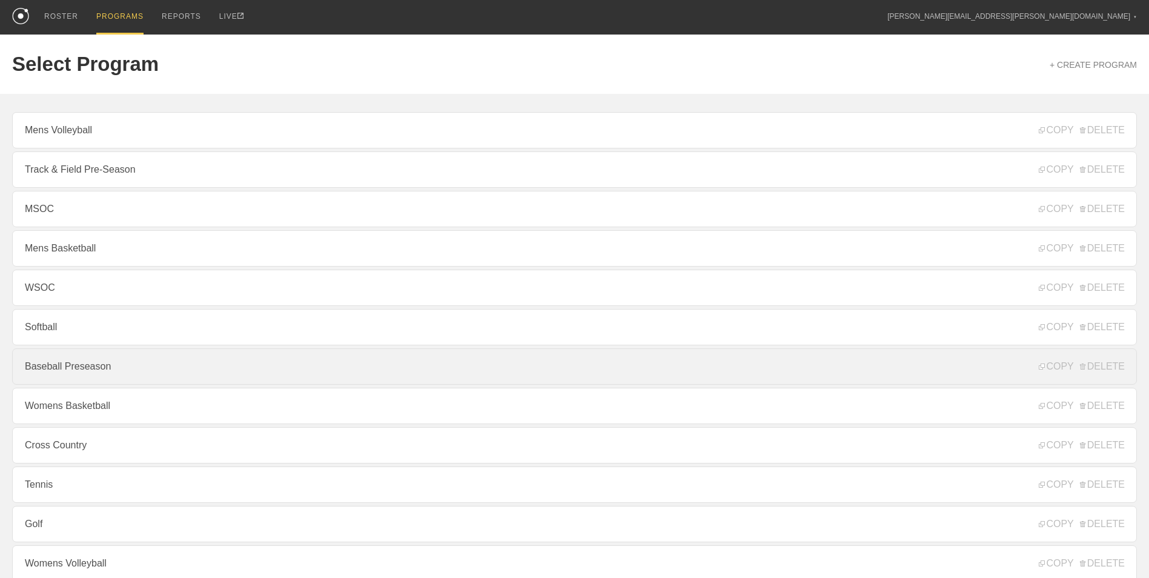
click at [114, 373] on link "Baseball Preseason" at bounding box center [574, 366] width 1125 height 36
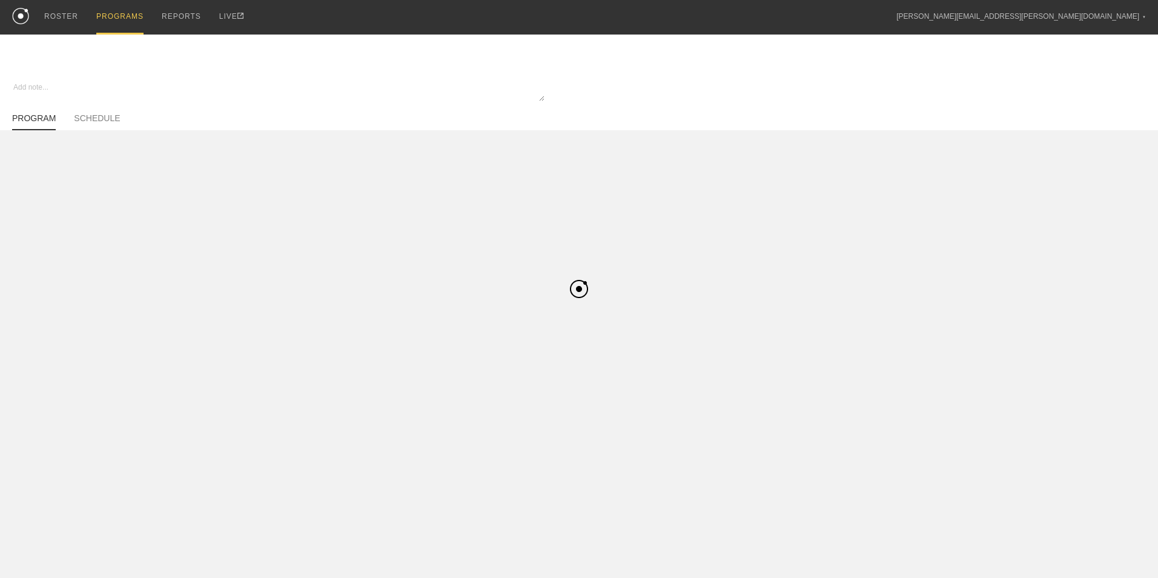
type textarea "x"
type input "Baseball Preseason"
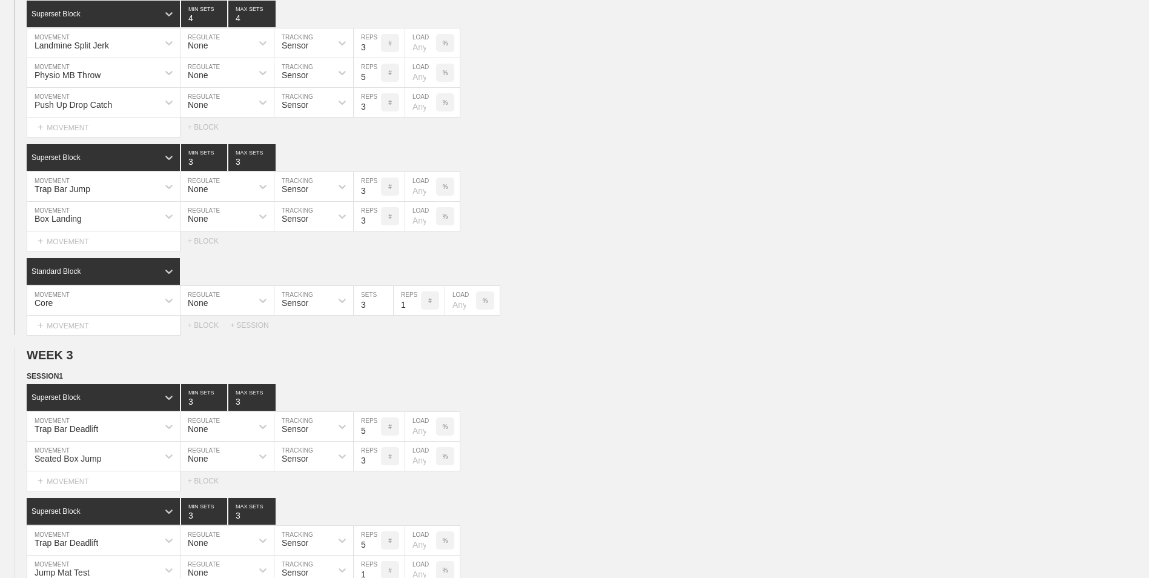
scroll to position [1780, 0]
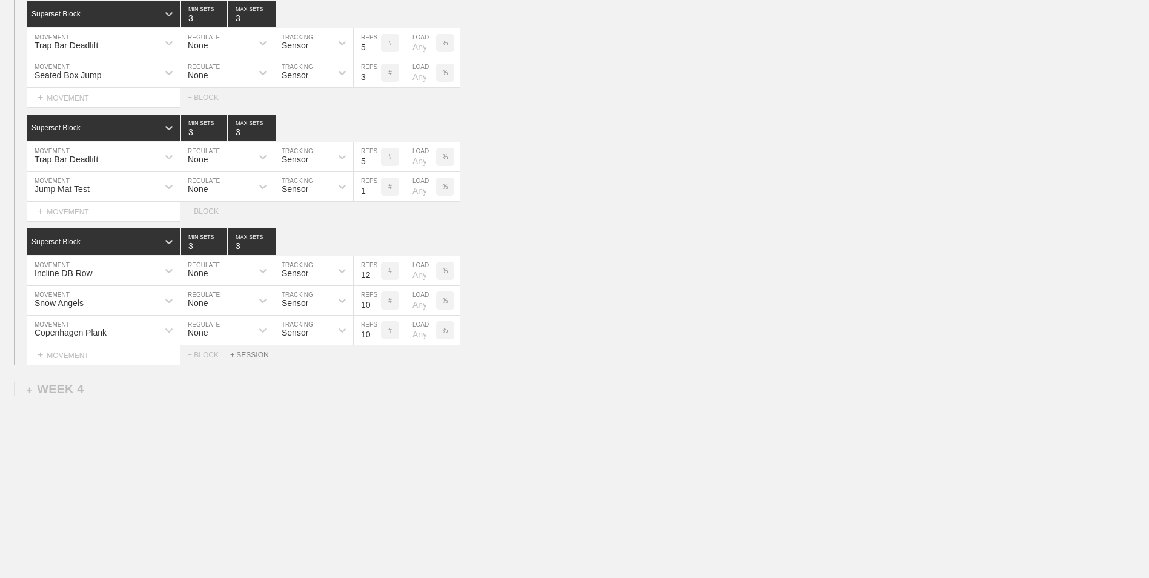
click at [244, 357] on div "+ SESSION" at bounding box center [254, 355] width 48 height 8
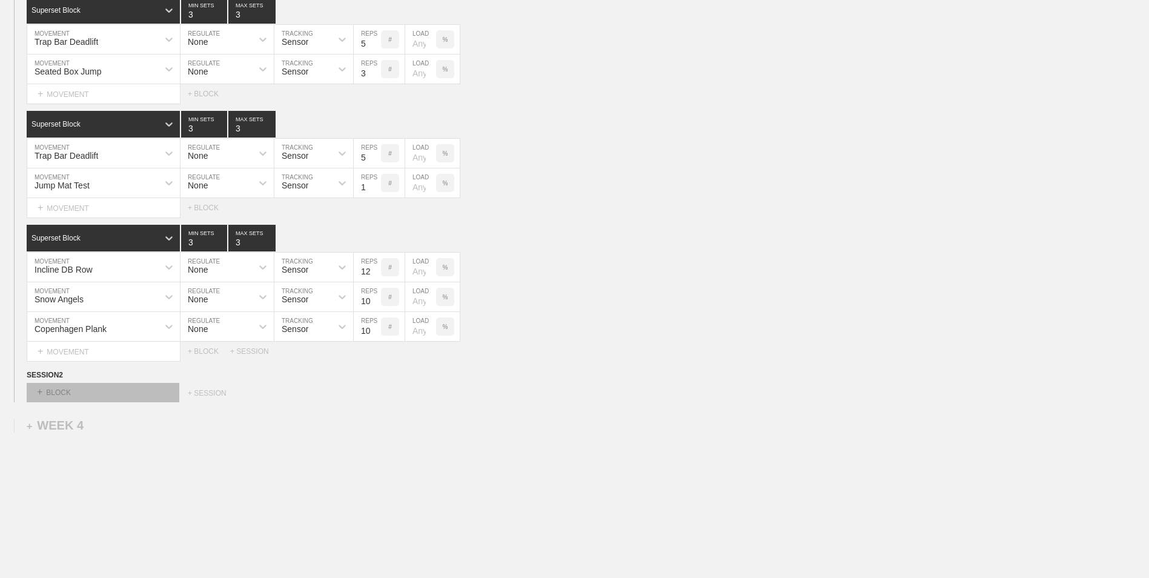
click at [96, 392] on div "+ BLOCK" at bounding box center [103, 392] width 153 height 19
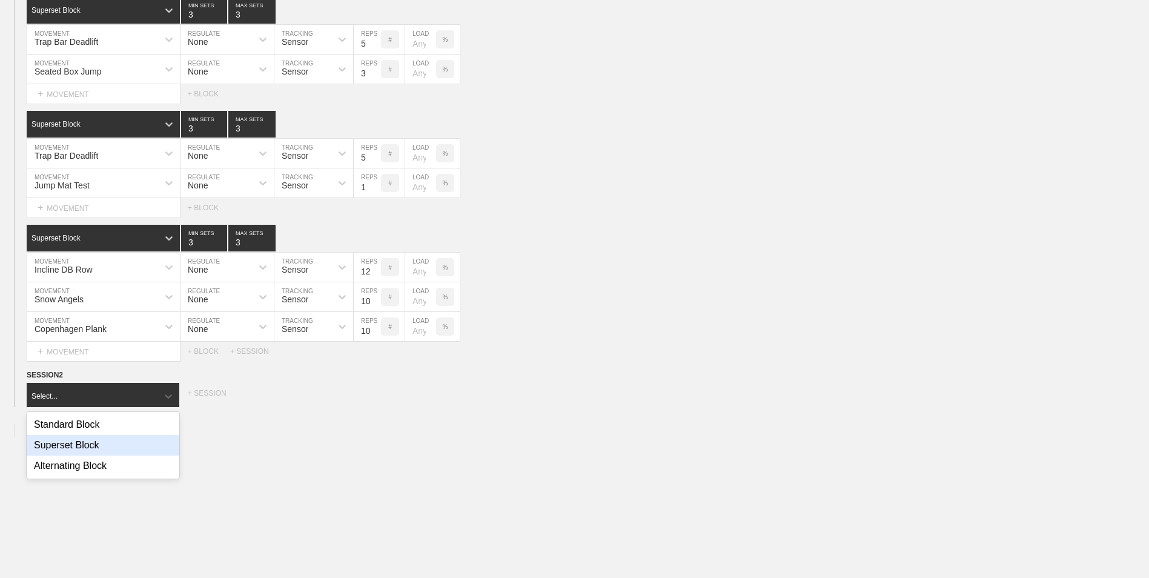
click at [102, 451] on div "Superset Block" at bounding box center [103, 445] width 153 height 21
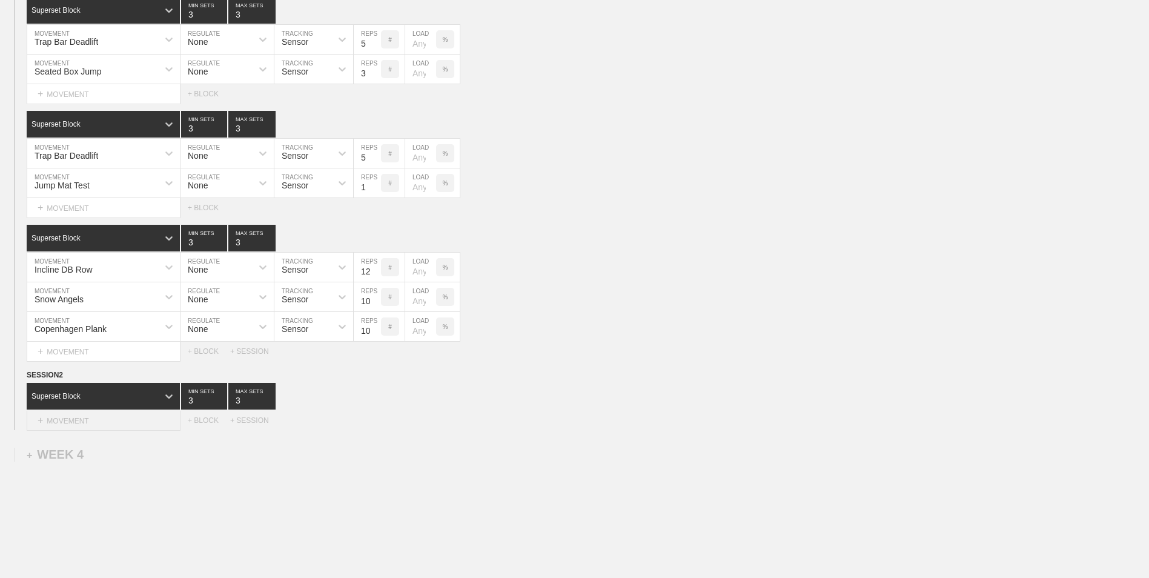
click at [101, 418] on div "+ MOVEMENT" at bounding box center [104, 421] width 154 height 20
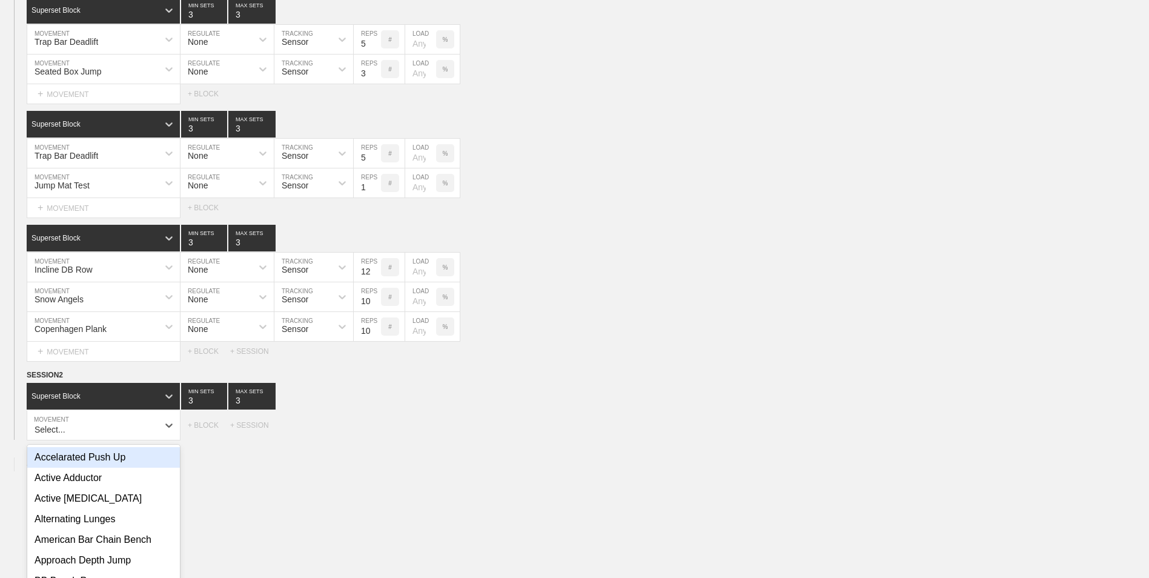
scroll to position [1836, 0]
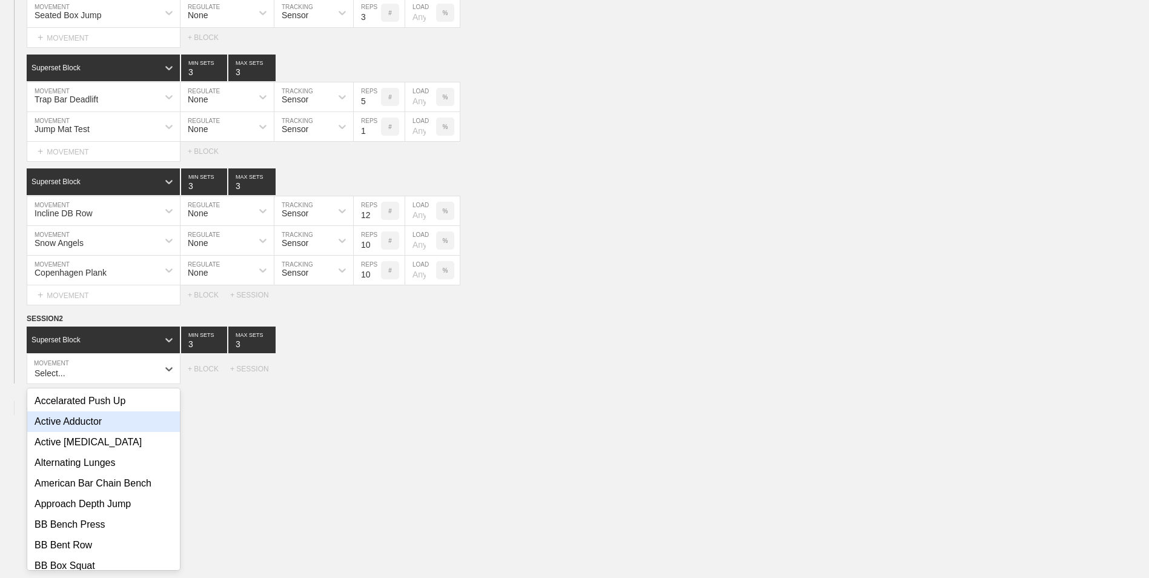
type input "X"
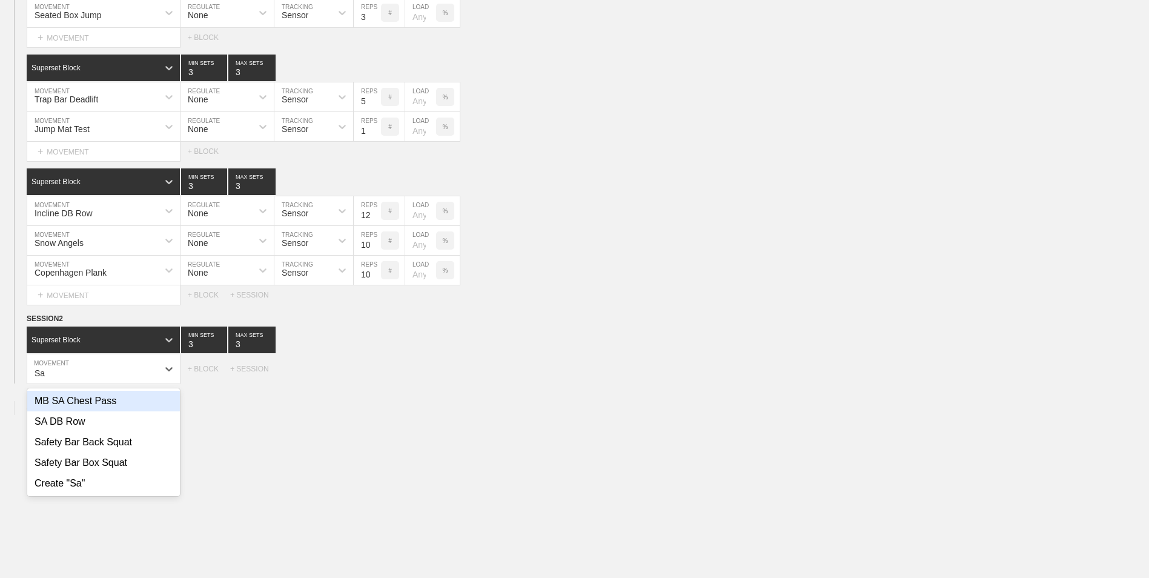
type input "S"
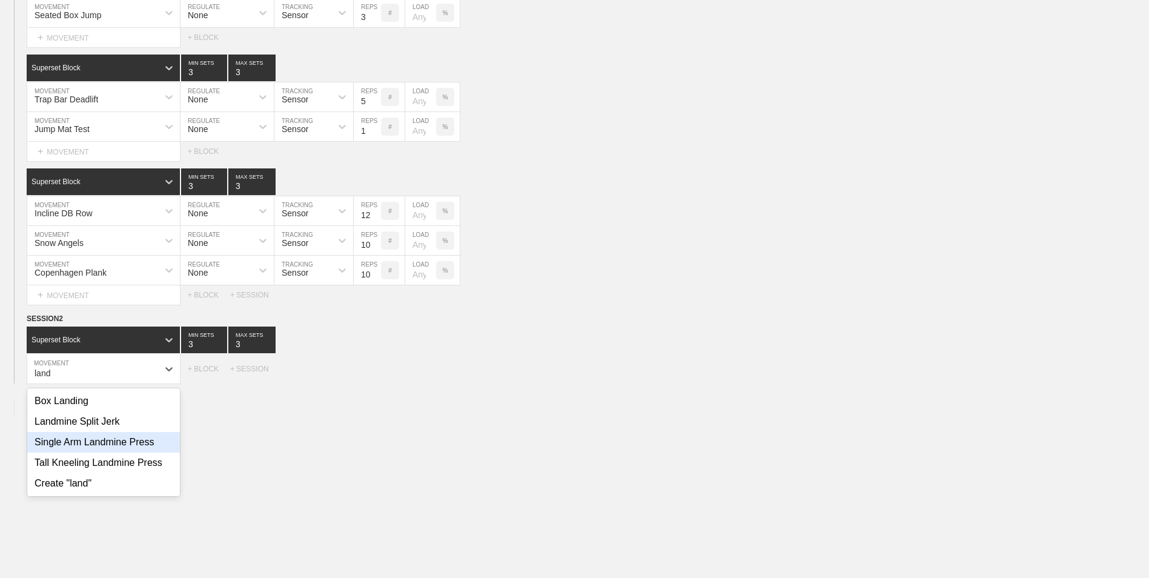
click at [151, 452] on div "Single Arm Landmine Press" at bounding box center [103, 442] width 153 height 21
type input "land"
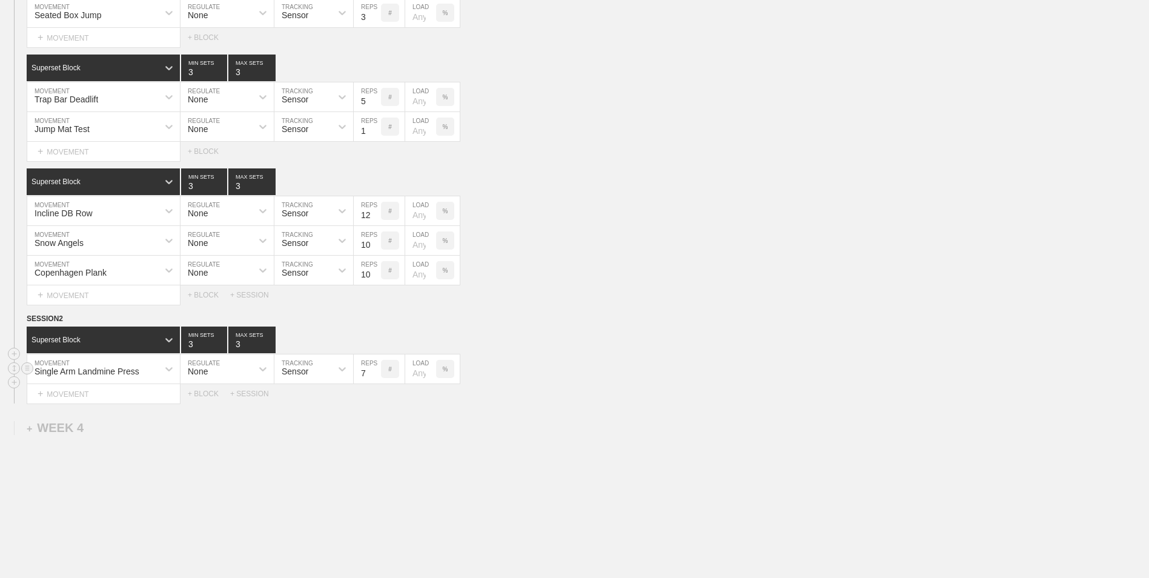
click at [375, 379] on input "7" at bounding box center [367, 368] width 27 height 29
type input "6"
click at [375, 379] on input "6" at bounding box center [367, 368] width 27 height 29
click at [126, 389] on div "+ MOVEMENT" at bounding box center [104, 394] width 154 height 20
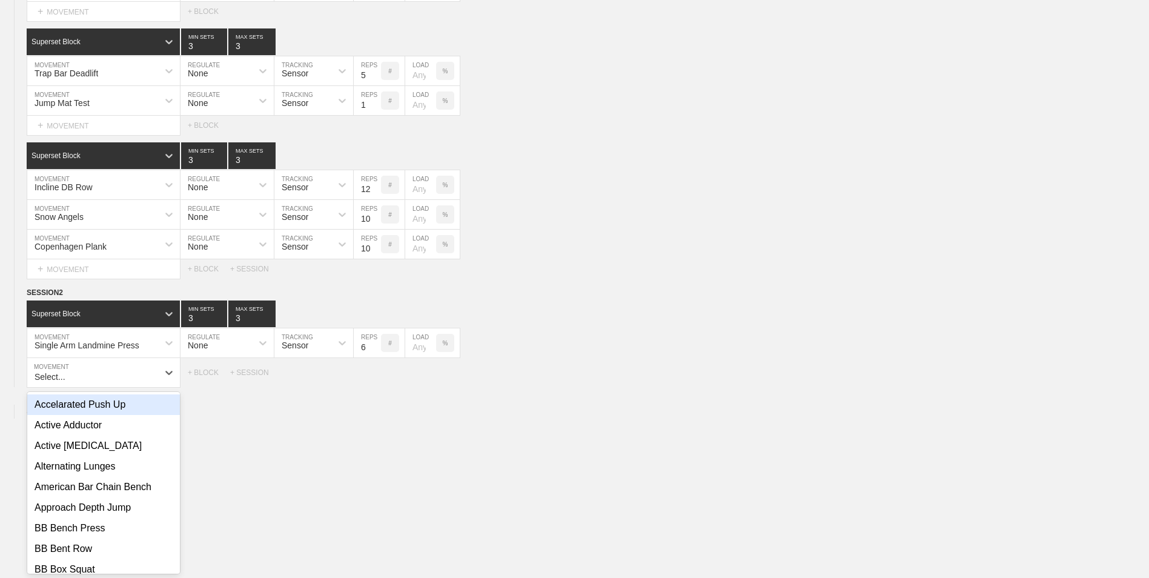
scroll to position [1866, 0]
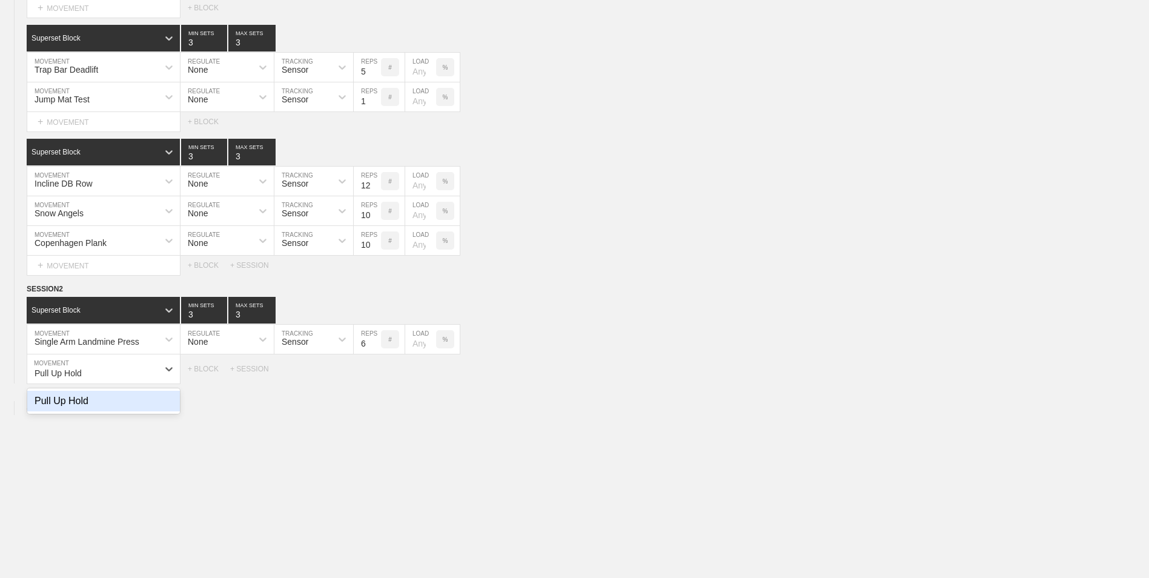
click at [128, 411] on div "Pull Up Hold" at bounding box center [103, 401] width 153 height 21
type input "Pull Up Hold"
click at [375, 373] on input "9" at bounding box center [367, 368] width 27 height 29
type input "10"
click at [375, 373] on input "10" at bounding box center [367, 368] width 27 height 29
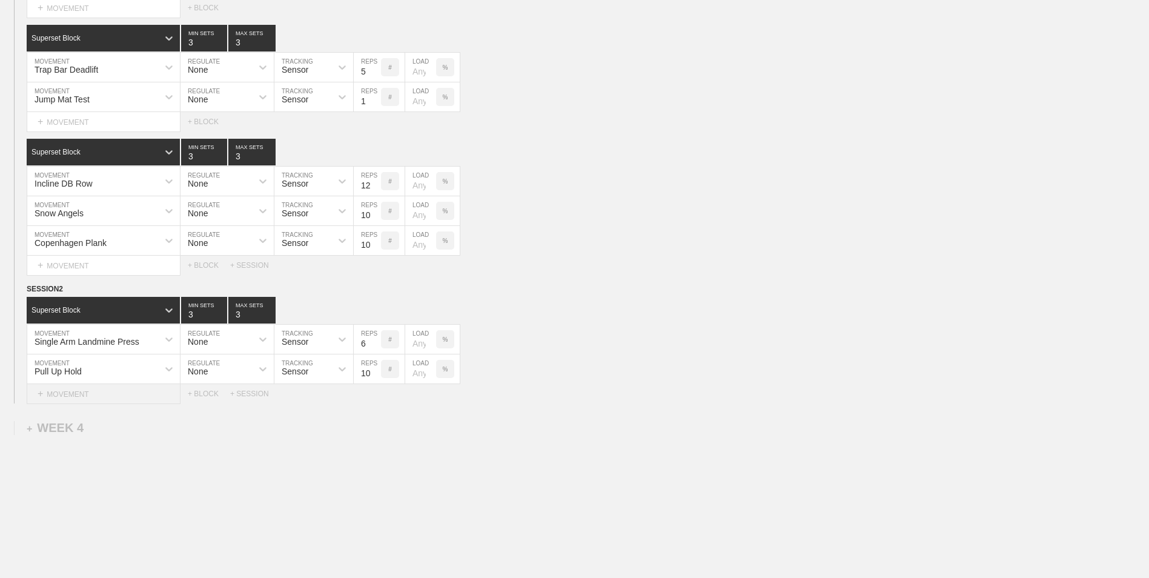
click at [89, 391] on div "+ MOVEMENT" at bounding box center [104, 394] width 154 height 20
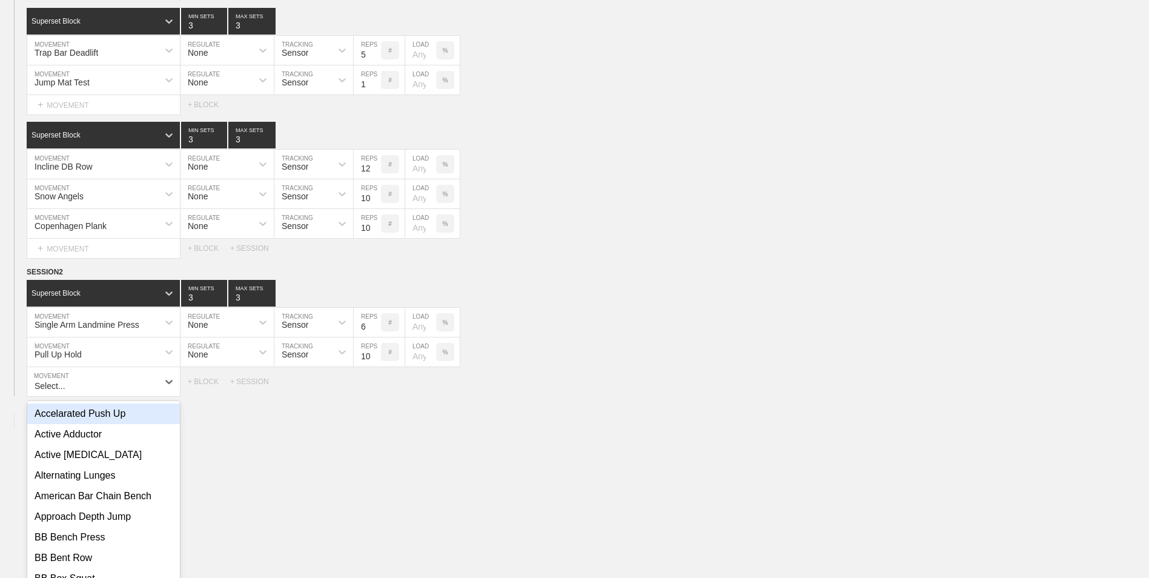
scroll to position [1895, 0]
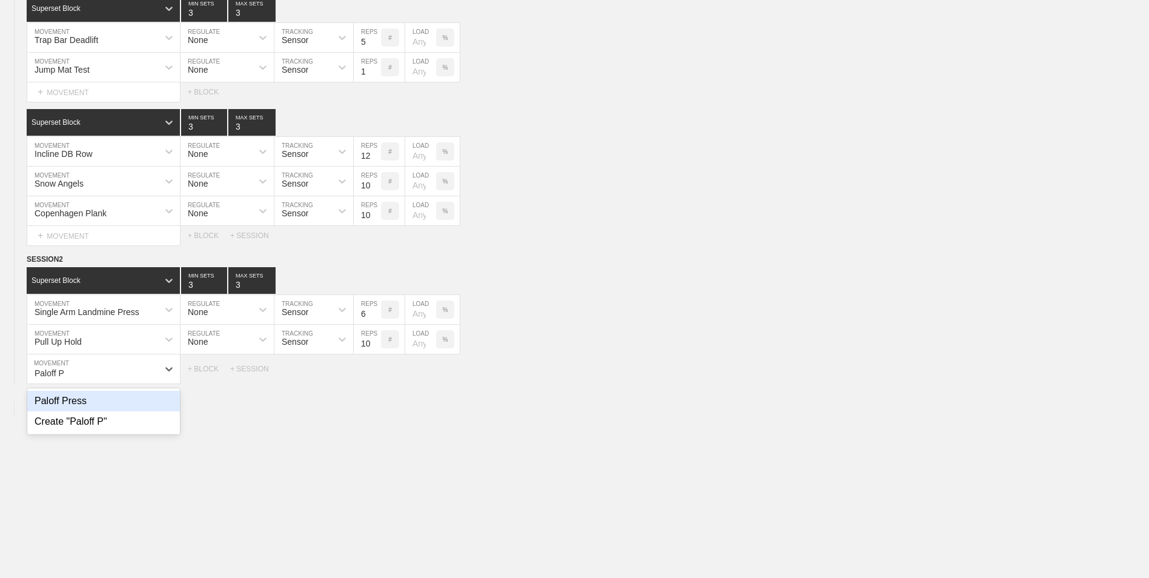
click at [91, 408] on div "Paloff Press" at bounding box center [103, 401] width 153 height 21
type input "Paloff P"
click at [375, 371] on input "9" at bounding box center [367, 368] width 27 height 29
click at [375, 371] on input "10" at bounding box center [367, 368] width 27 height 29
click at [375, 371] on input "11" at bounding box center [367, 368] width 27 height 29
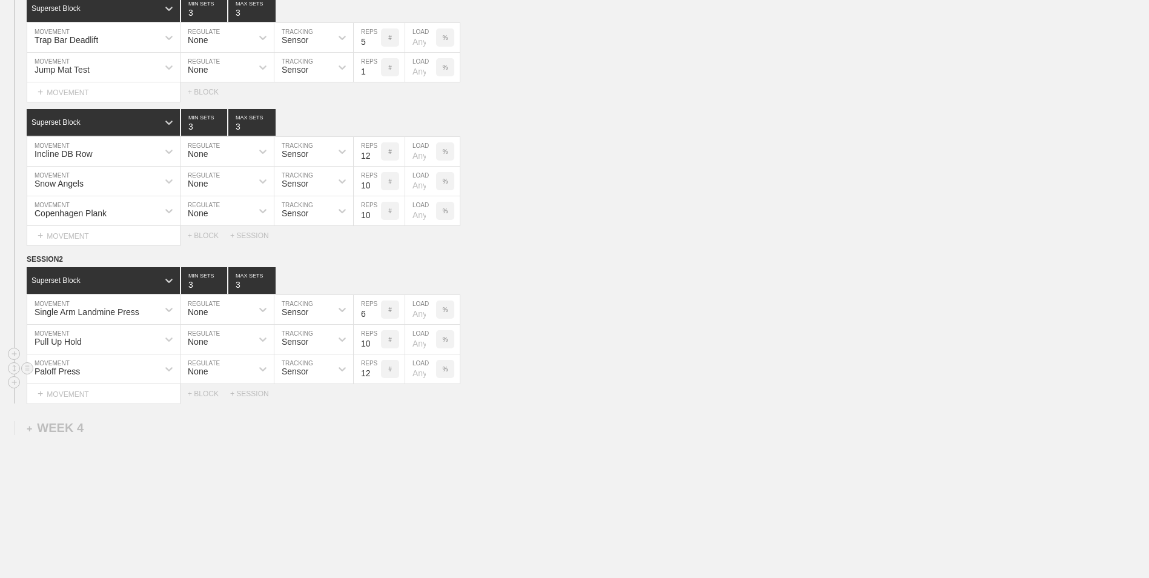
type input "12"
click at [375, 371] on input "12" at bounding box center [367, 368] width 27 height 29
click at [205, 397] on div "+ BLOCK" at bounding box center [209, 393] width 42 height 8
click at [105, 428] on div "Standard Block" at bounding box center [92, 423] width 131 height 11
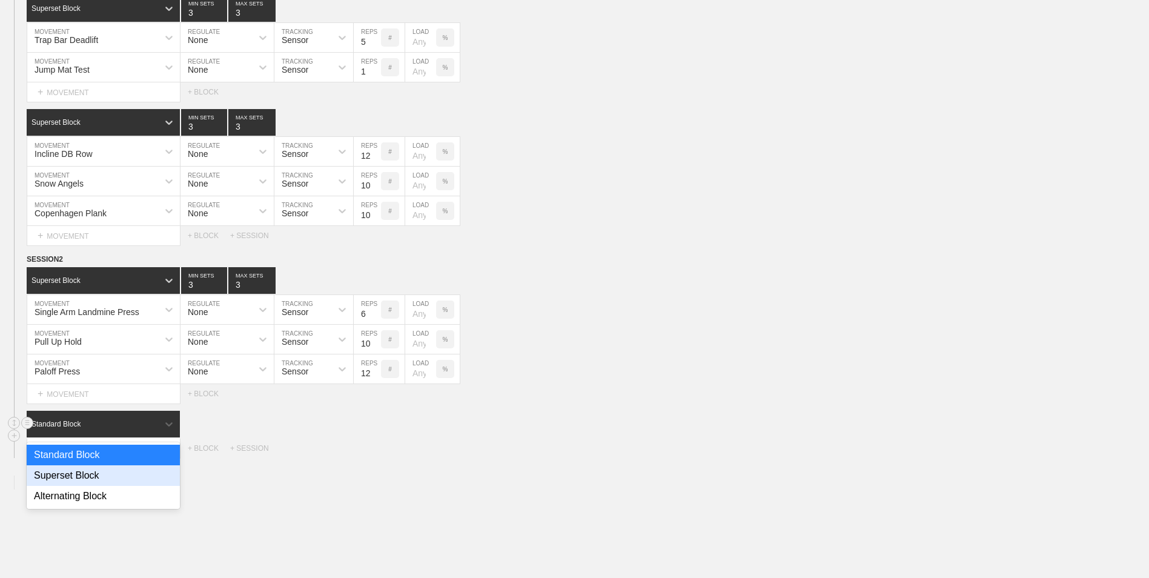
click at [89, 478] on div "Superset Block" at bounding box center [103, 475] width 153 height 21
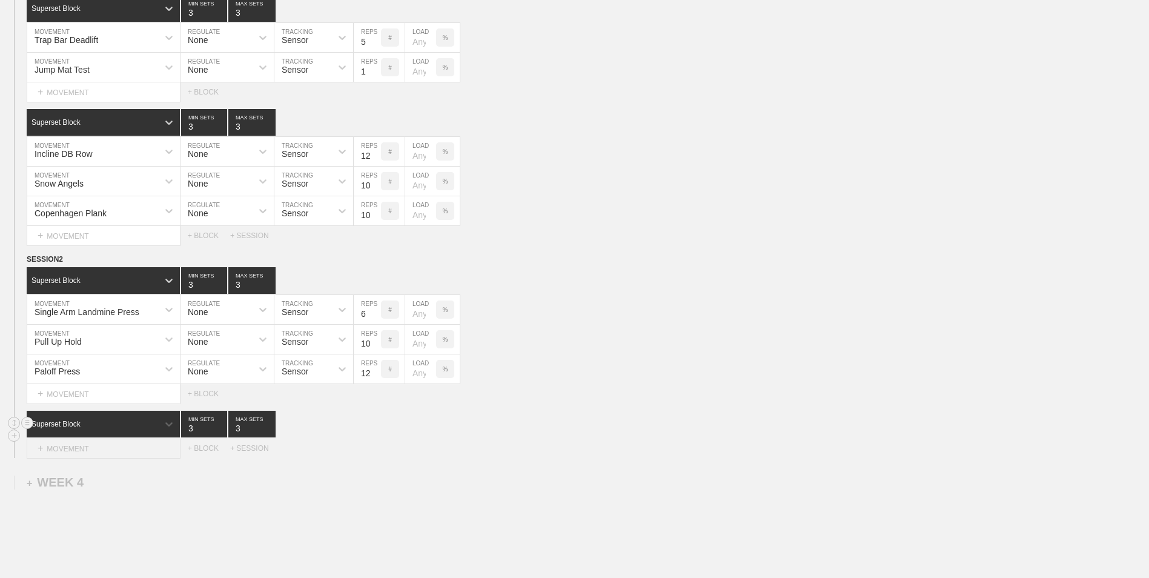
click at [105, 451] on div "+ MOVEMENT" at bounding box center [104, 448] width 154 height 20
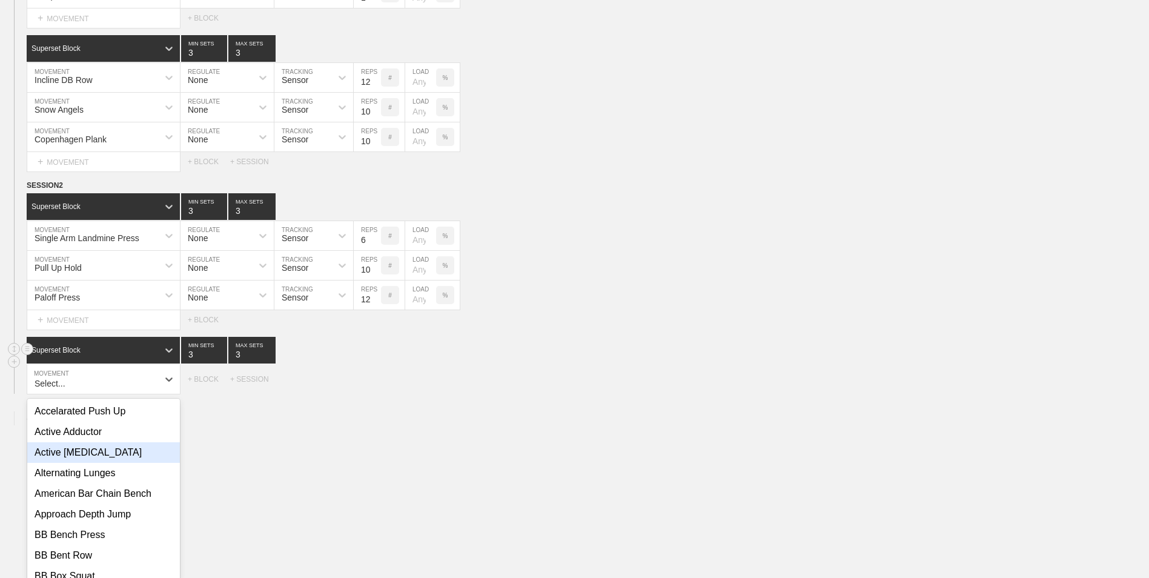
scroll to position [1980, 0]
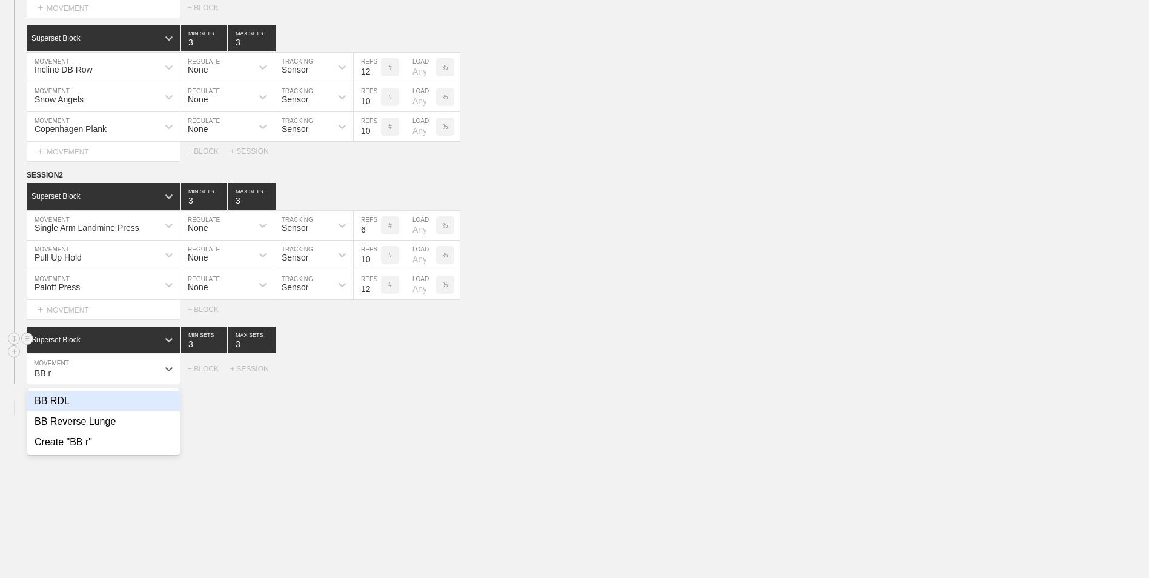
click at [88, 400] on div "BB RDL" at bounding box center [103, 401] width 153 height 21
type input "BB r"
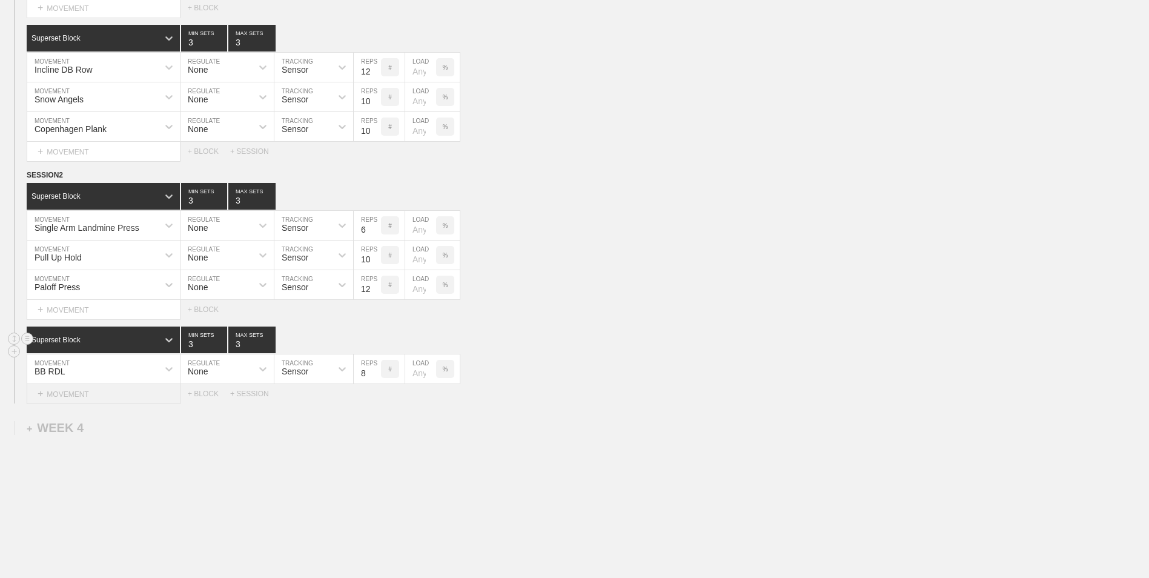
click at [142, 395] on div "+ MOVEMENT" at bounding box center [104, 394] width 154 height 20
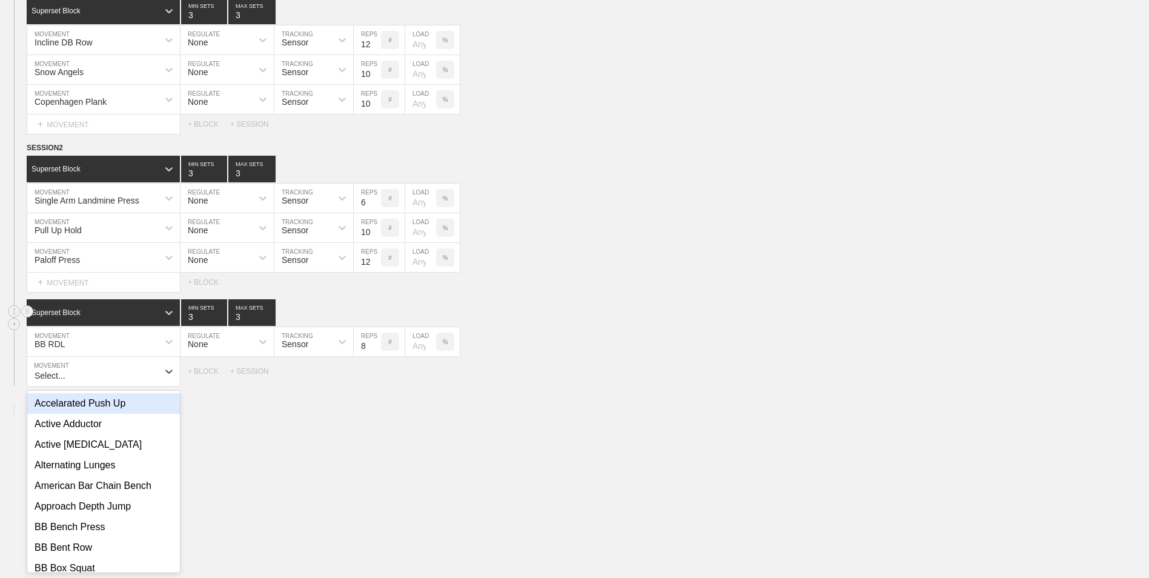
scroll to position [2009, 0]
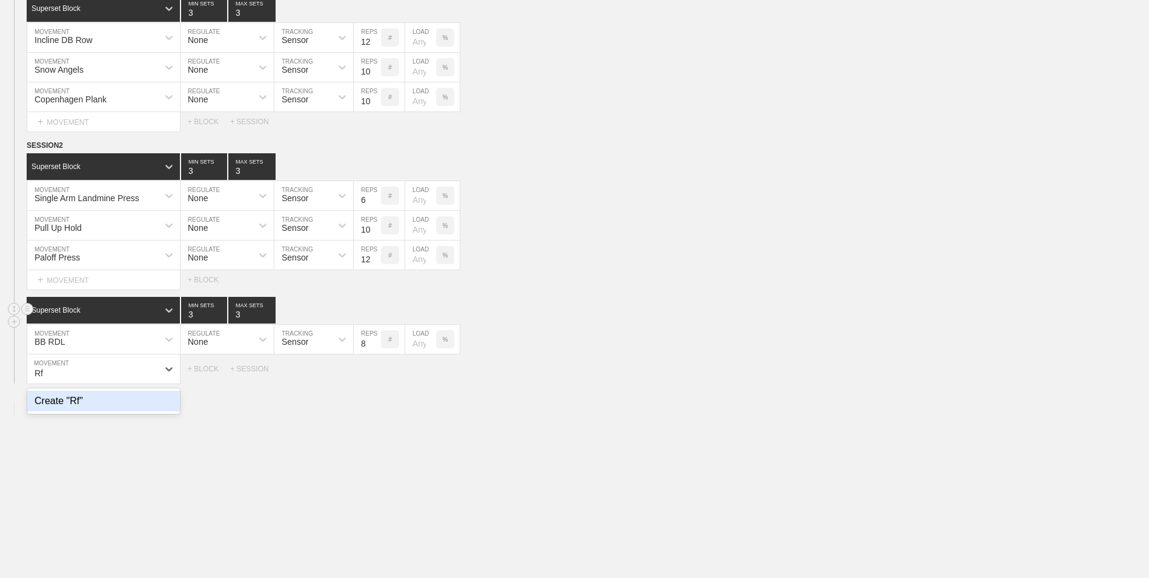
type input "R"
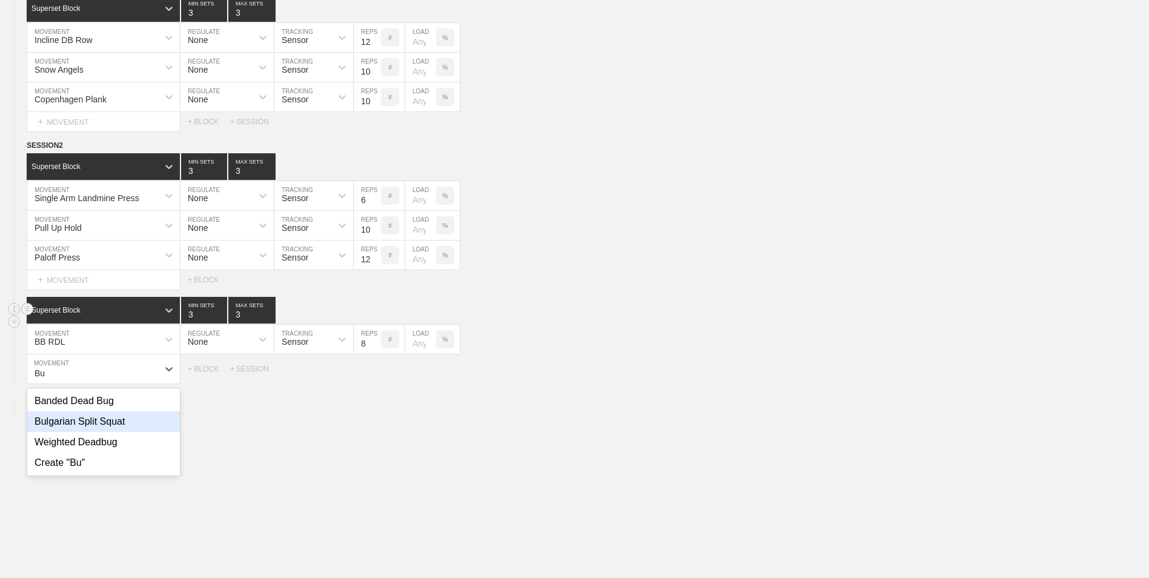
click at [140, 430] on div "Bulgarian Split Squat" at bounding box center [103, 421] width 153 height 21
type input "Bu"
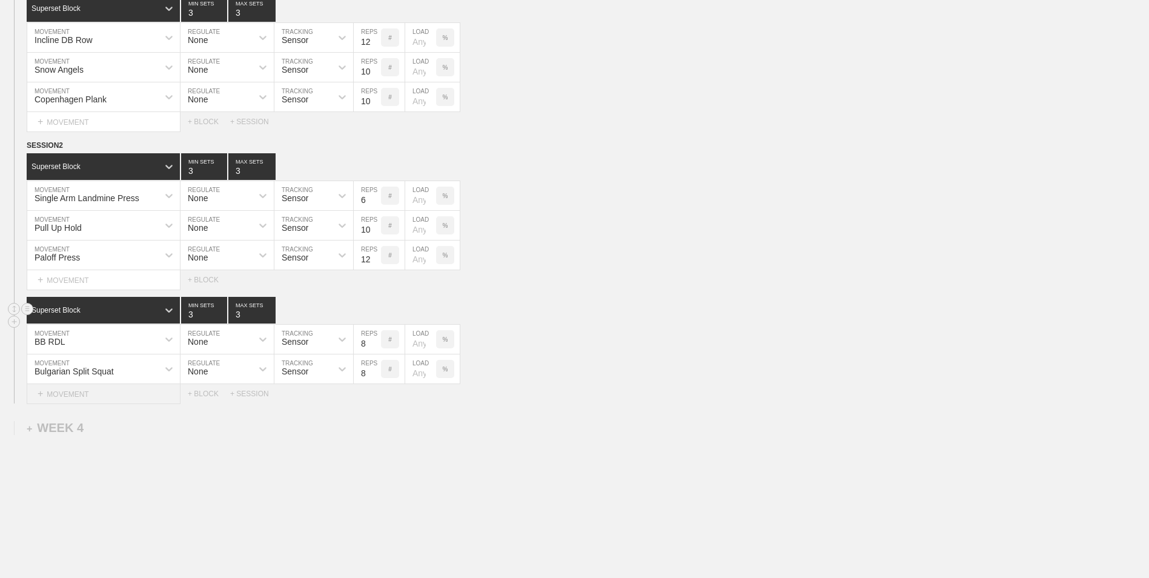
click at [114, 400] on div "+ MOVEMENT" at bounding box center [104, 394] width 154 height 20
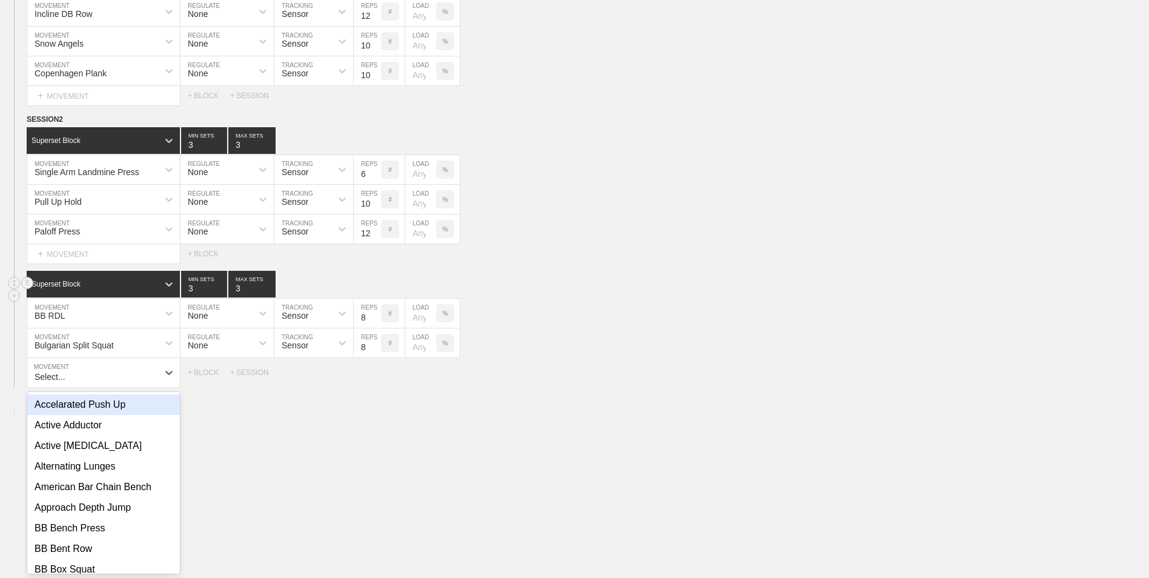
scroll to position [2039, 0]
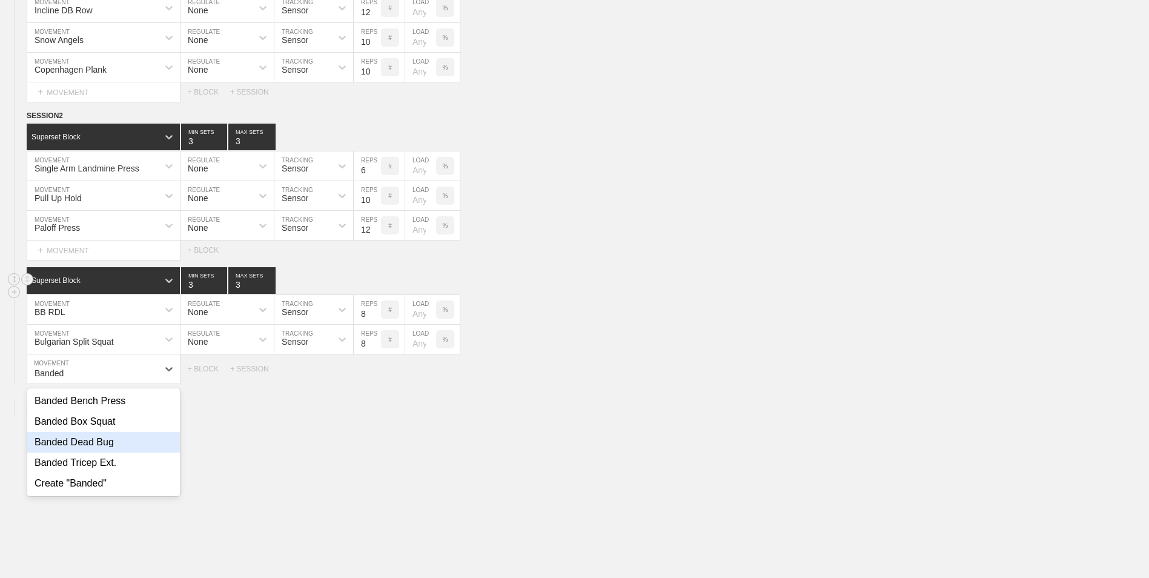
click at [128, 445] on div "Banded Dead Bug" at bounding box center [103, 442] width 153 height 21
type input "Banded"
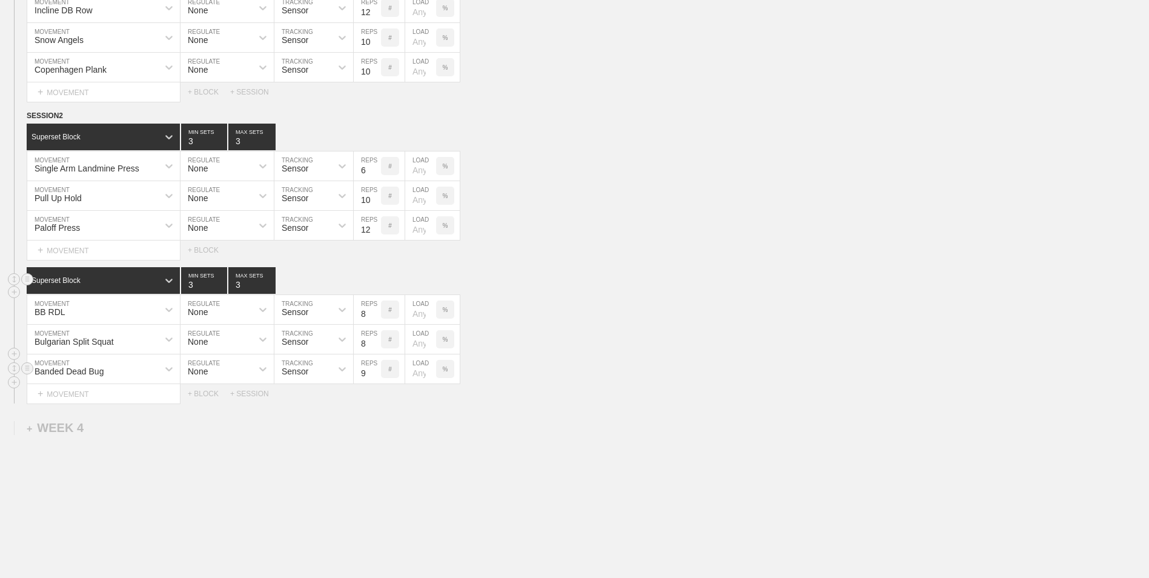
click at [378, 372] on input "9" at bounding box center [367, 368] width 27 height 29
click at [378, 372] on input "10" at bounding box center [367, 368] width 27 height 29
click at [378, 372] on input "11" at bounding box center [367, 368] width 27 height 29
type input "12"
click at [378, 372] on input "12" at bounding box center [367, 368] width 27 height 29
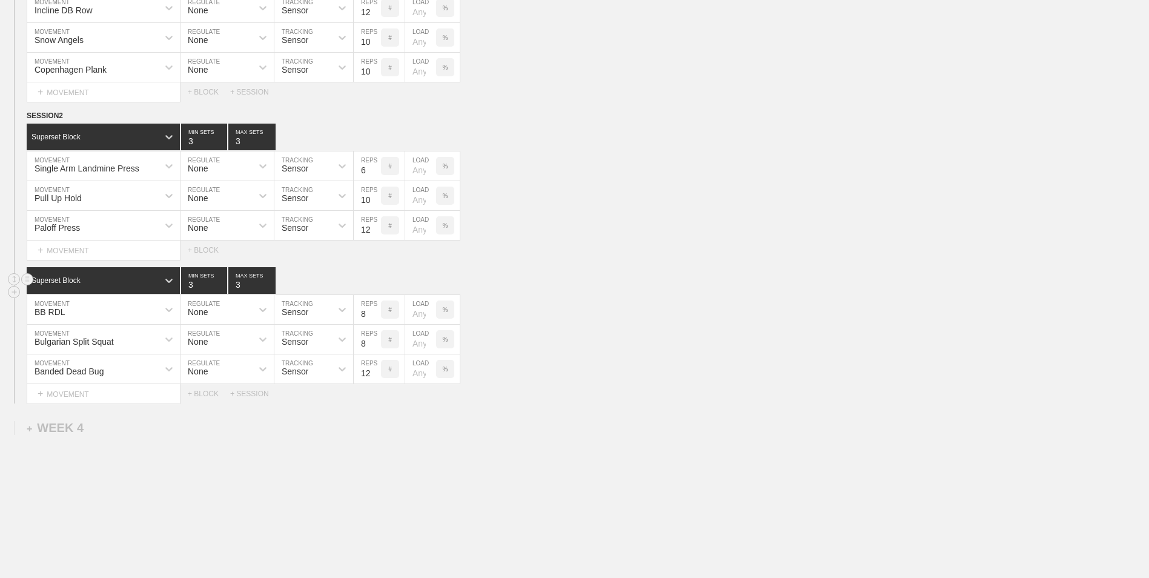
click at [202, 391] on div "Select... MOVEMENT + MOVEMENT + BLOCK + SESSION" at bounding box center [574, 393] width 1149 height 19
click at [205, 396] on div "+ BLOCK" at bounding box center [209, 393] width 42 height 8
click at [117, 422] on div "Standard Block" at bounding box center [92, 423] width 131 height 11
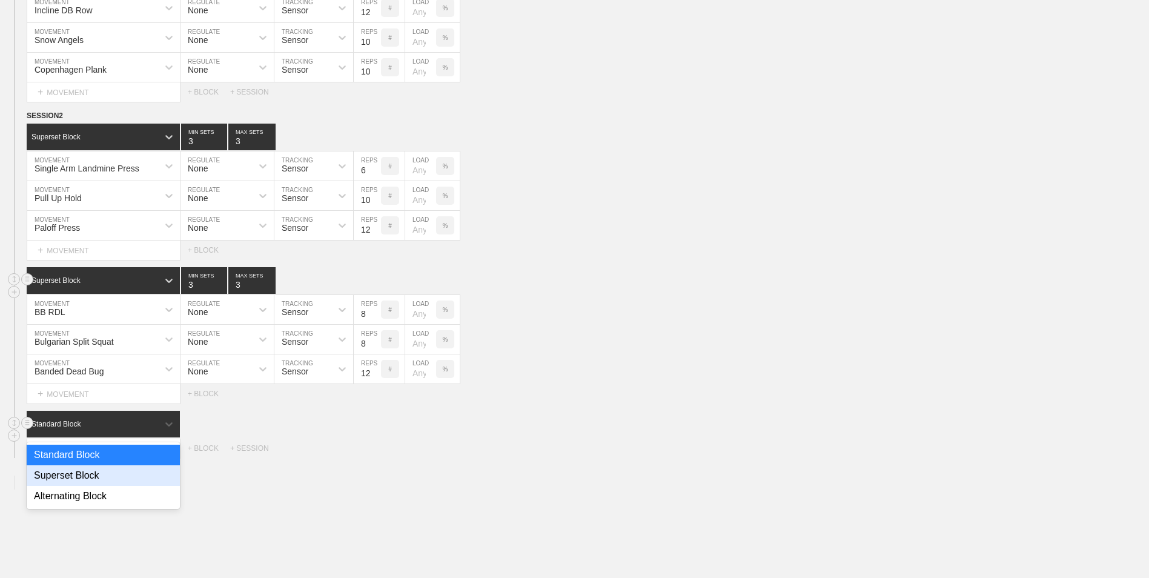
click at [104, 472] on div "Superset Block" at bounding box center [103, 475] width 153 height 21
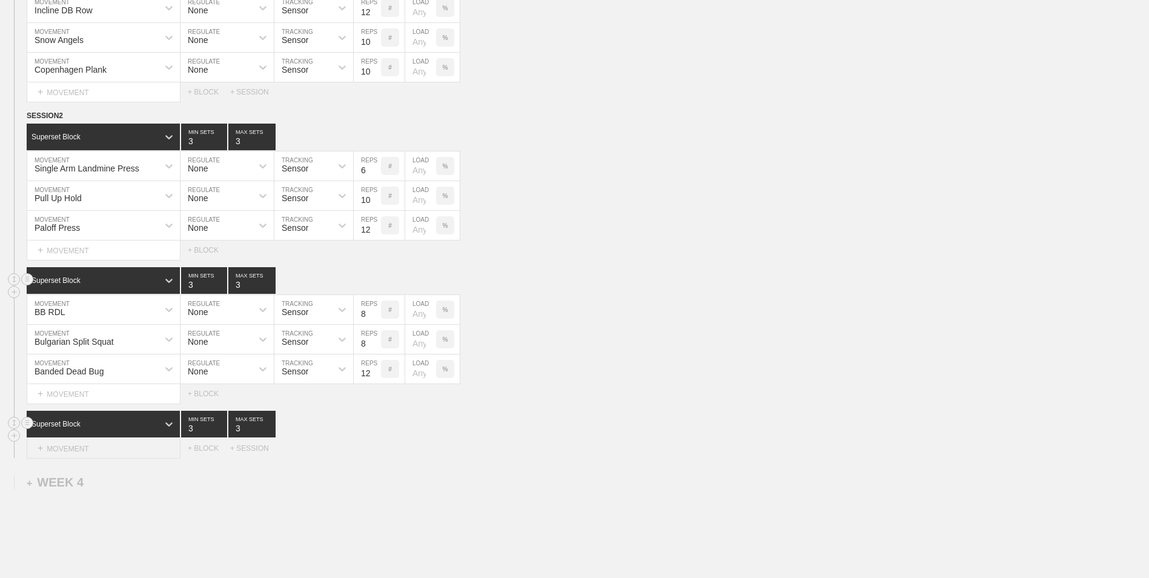
click at [102, 455] on div "+ MOVEMENT" at bounding box center [104, 448] width 154 height 20
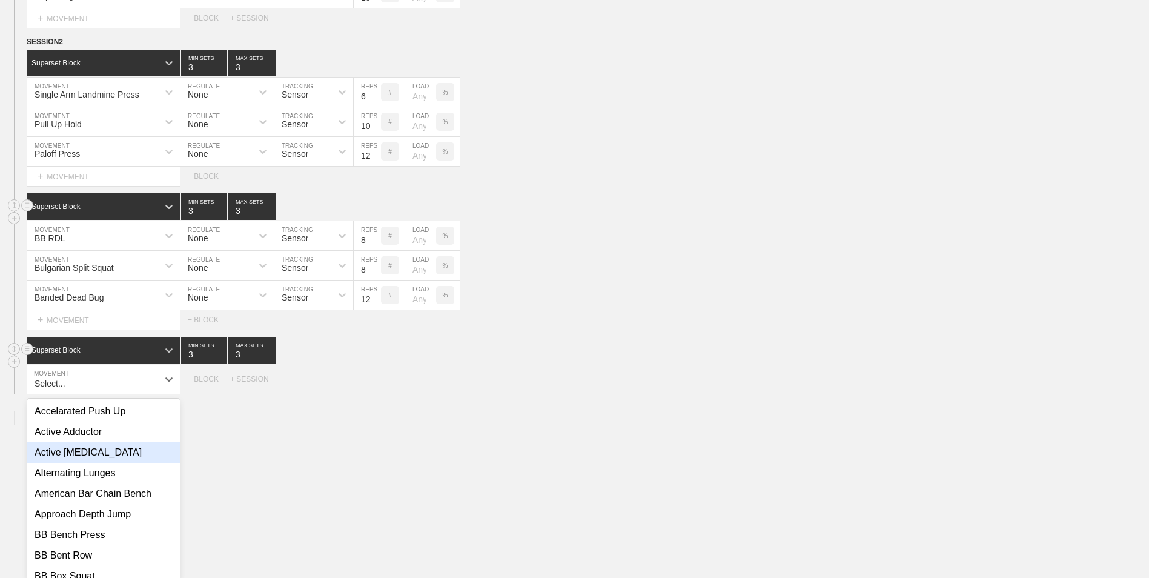
scroll to position [2123, 0]
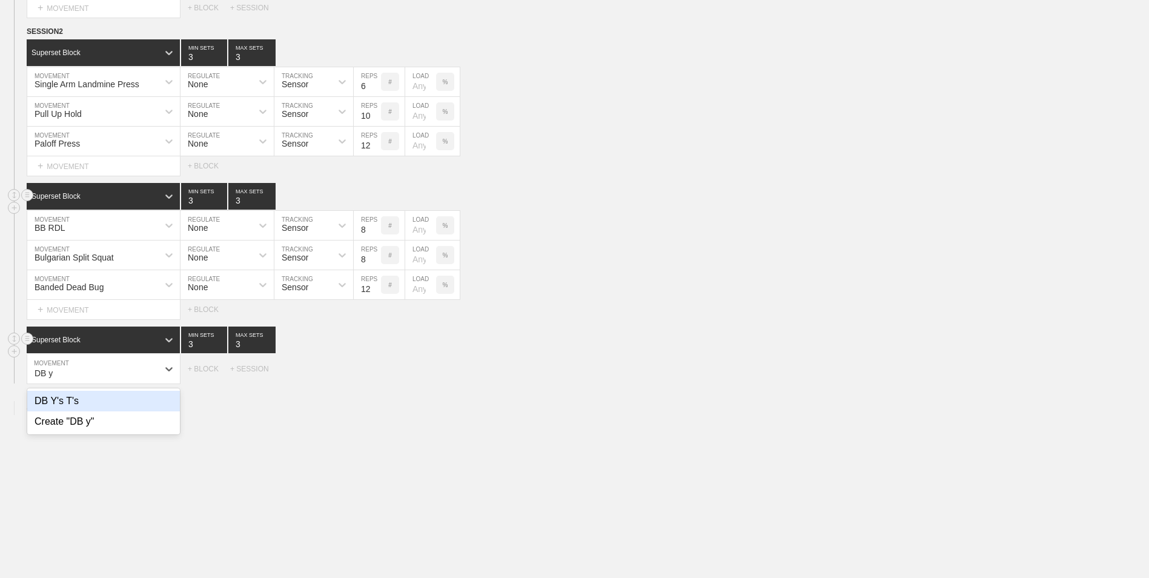
click at [103, 403] on div "DB Y's T's" at bounding box center [103, 401] width 153 height 21
type input "DB y"
click at [114, 398] on div "+ MOVEMENT" at bounding box center [104, 394] width 154 height 20
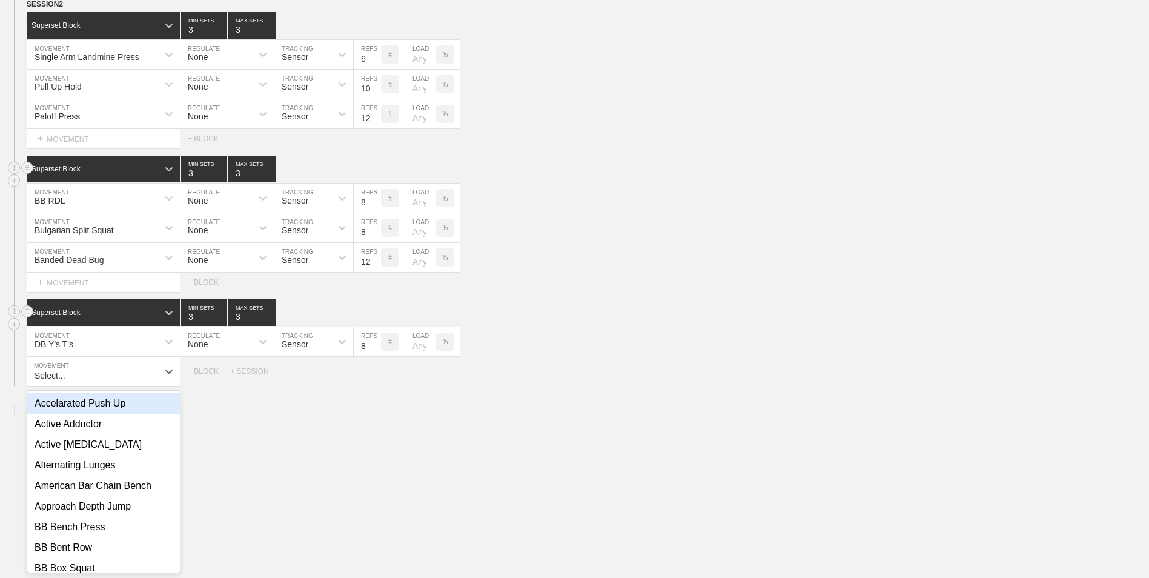
scroll to position [2153, 0]
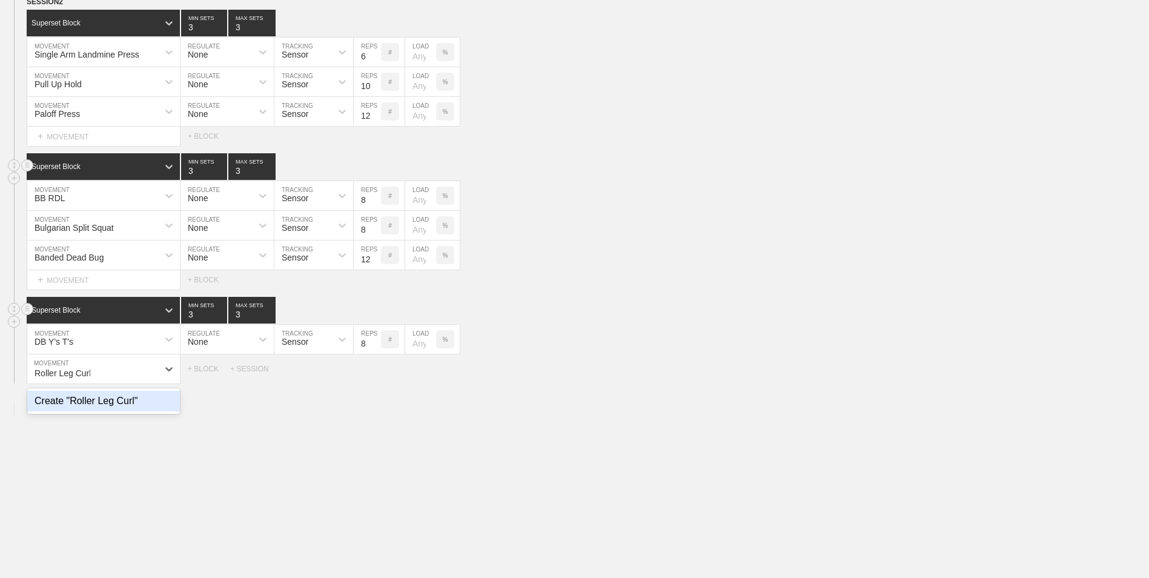
click at [114, 398] on div "Create "Roller Leg Curl"" at bounding box center [103, 401] width 153 height 21
type input "Roller Leg Curl"
click at [378, 370] on input "8" at bounding box center [367, 368] width 27 height 29
click at [375, 372] on input "9" at bounding box center [367, 368] width 27 height 29
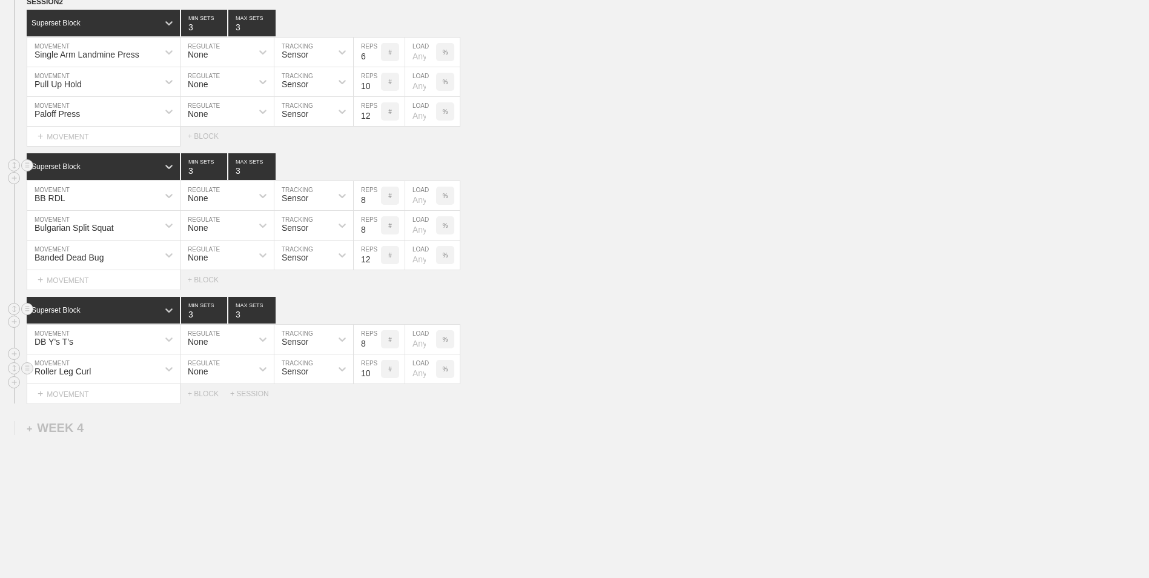
type input "10"
click at [375, 372] on input "10" at bounding box center [367, 368] width 27 height 29
click at [87, 397] on div "+ MOVEMENT" at bounding box center [104, 394] width 154 height 20
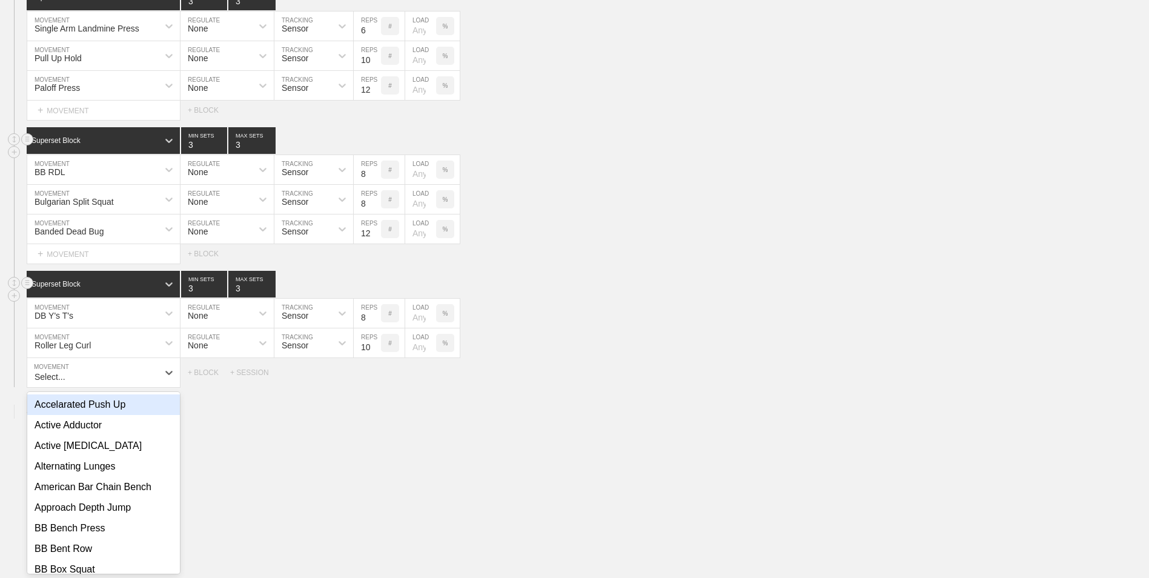
scroll to position [2183, 0]
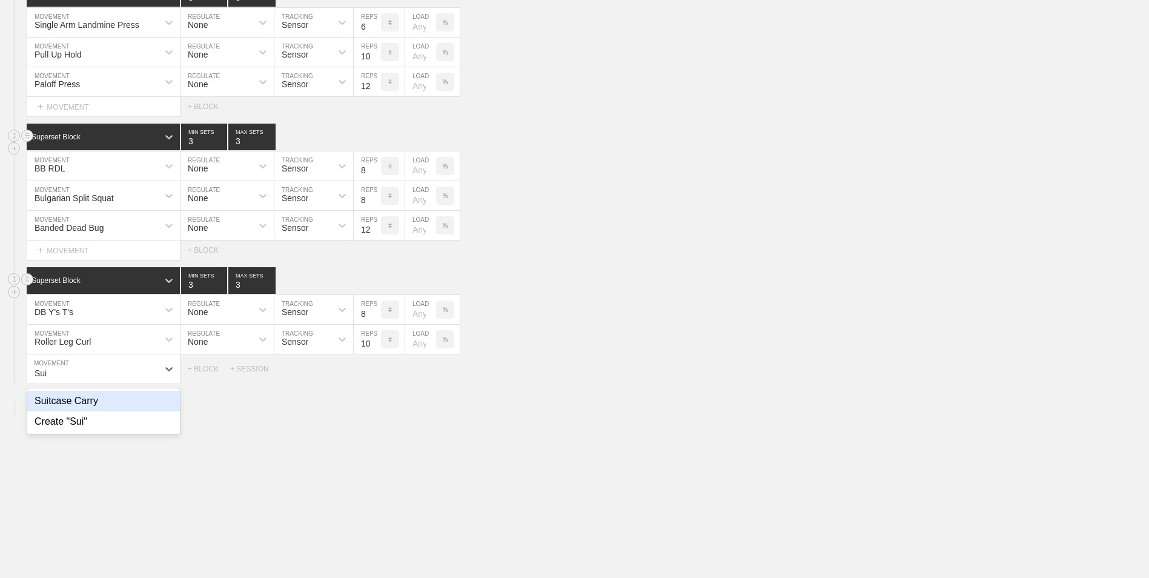
click at [139, 401] on div "Suitcase Carry" at bounding box center [103, 401] width 153 height 21
type input "Sui"
click at [375, 378] on input "7" at bounding box center [367, 368] width 27 height 29
click at [375, 378] on input "6" at bounding box center [367, 368] width 27 height 29
click at [375, 378] on input "5" at bounding box center [367, 368] width 27 height 29
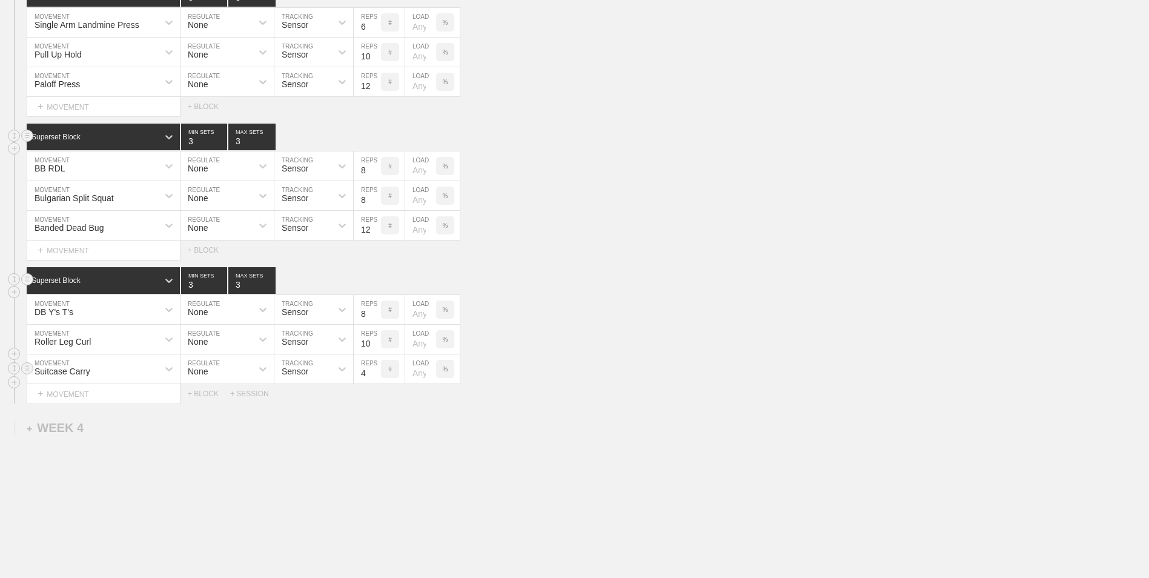
click at [375, 378] on input "4" at bounding box center [367, 368] width 27 height 29
click at [375, 378] on input "3" at bounding box center [367, 368] width 27 height 29
click at [375, 378] on input "2" at bounding box center [367, 368] width 27 height 29
type input "1"
click at [375, 378] on input "1" at bounding box center [367, 368] width 27 height 29
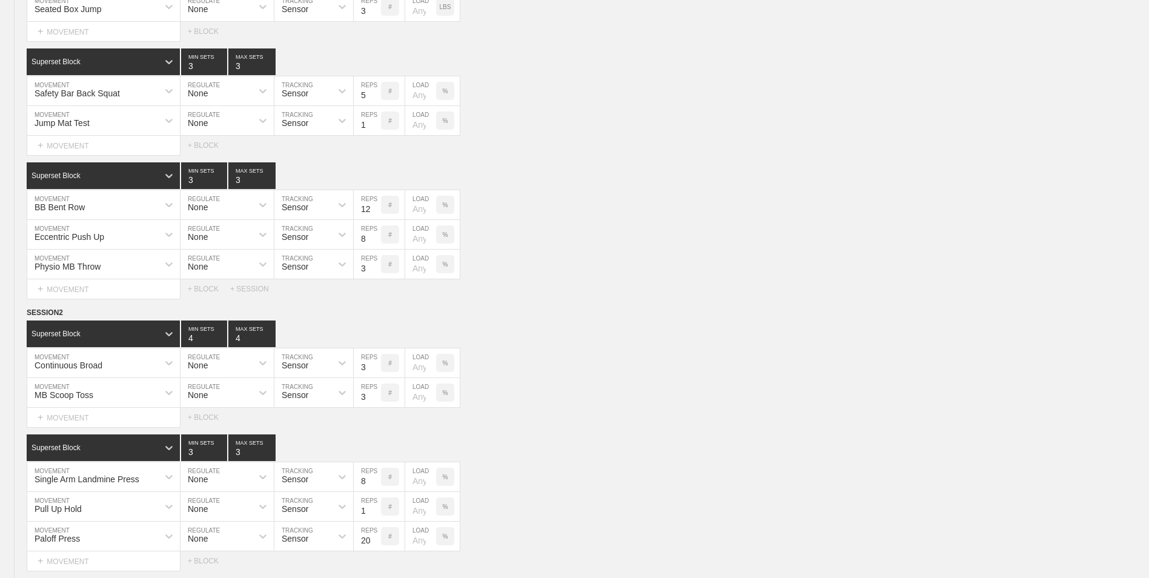
scroll to position [0, 0]
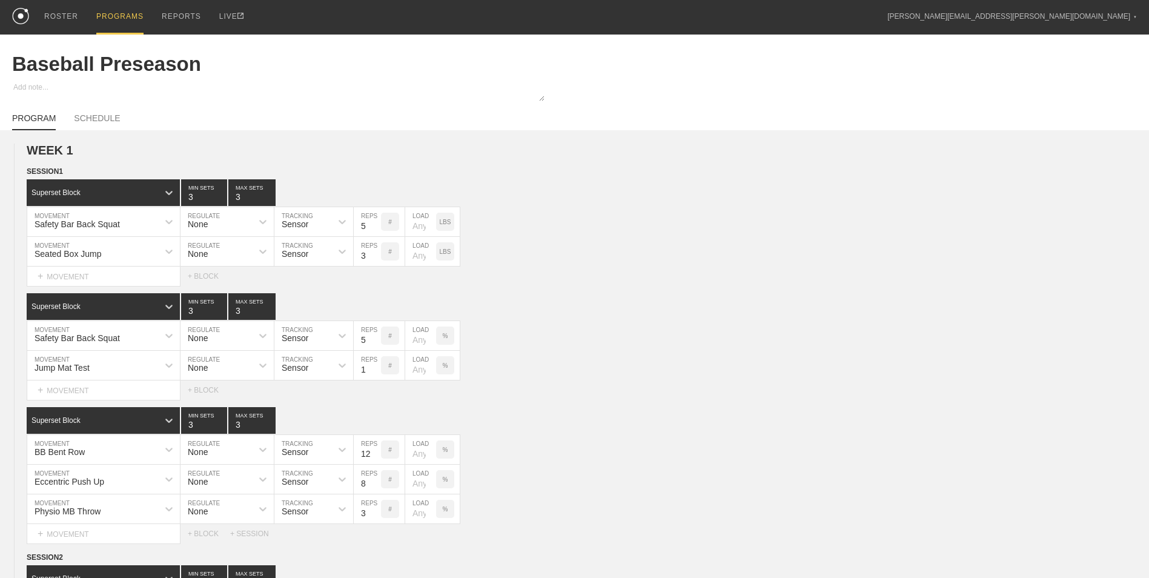
click at [112, 17] on div "PROGRAMS" at bounding box center [119, 17] width 47 height 35
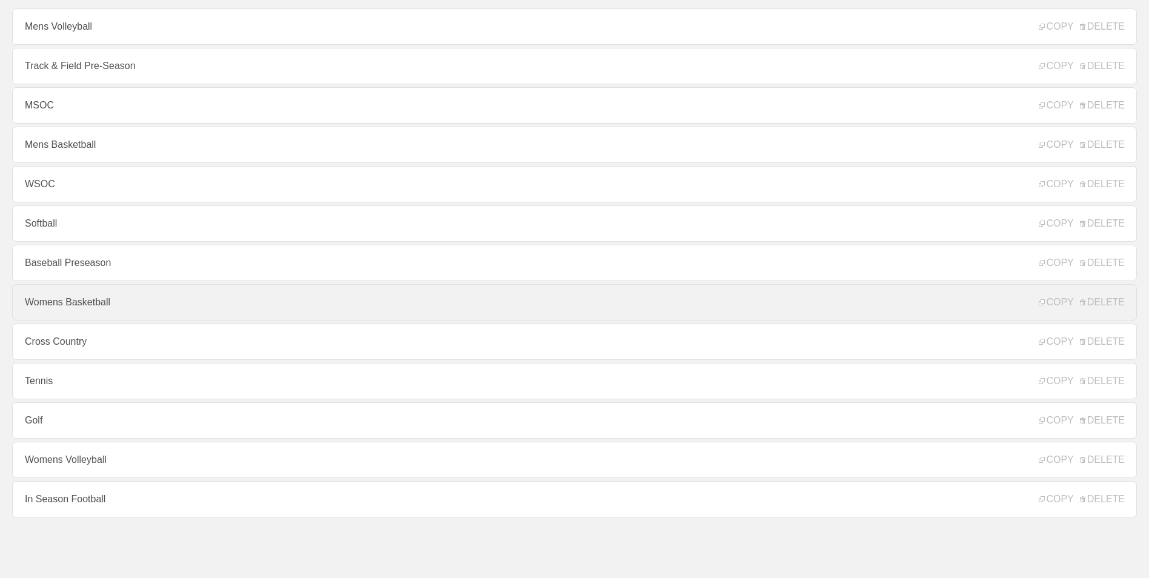
scroll to position [51, 0]
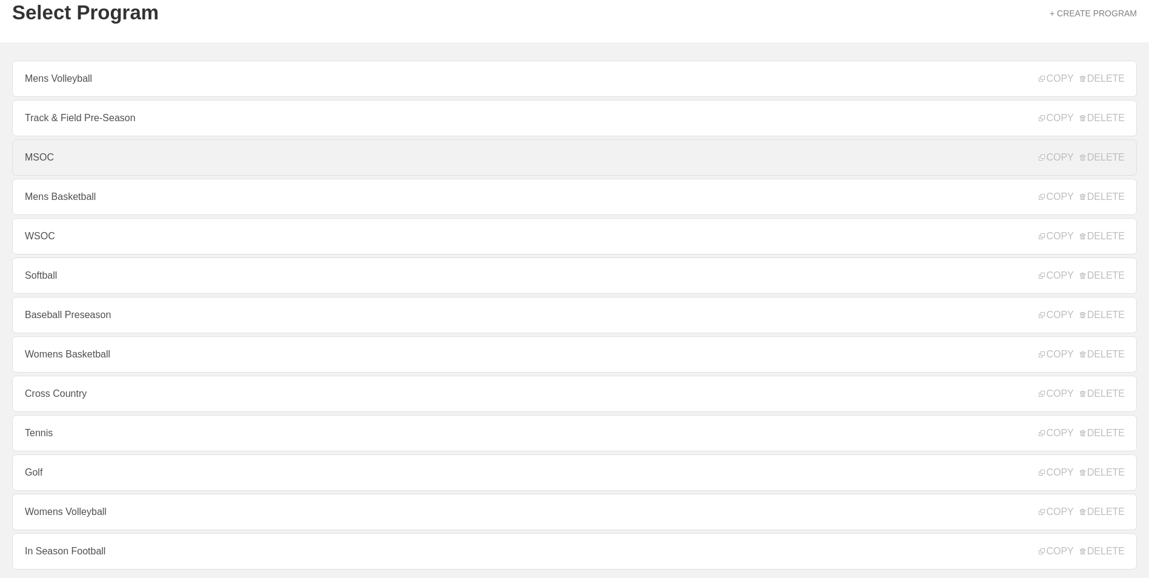
click at [133, 149] on link "MSOC" at bounding box center [574, 157] width 1125 height 36
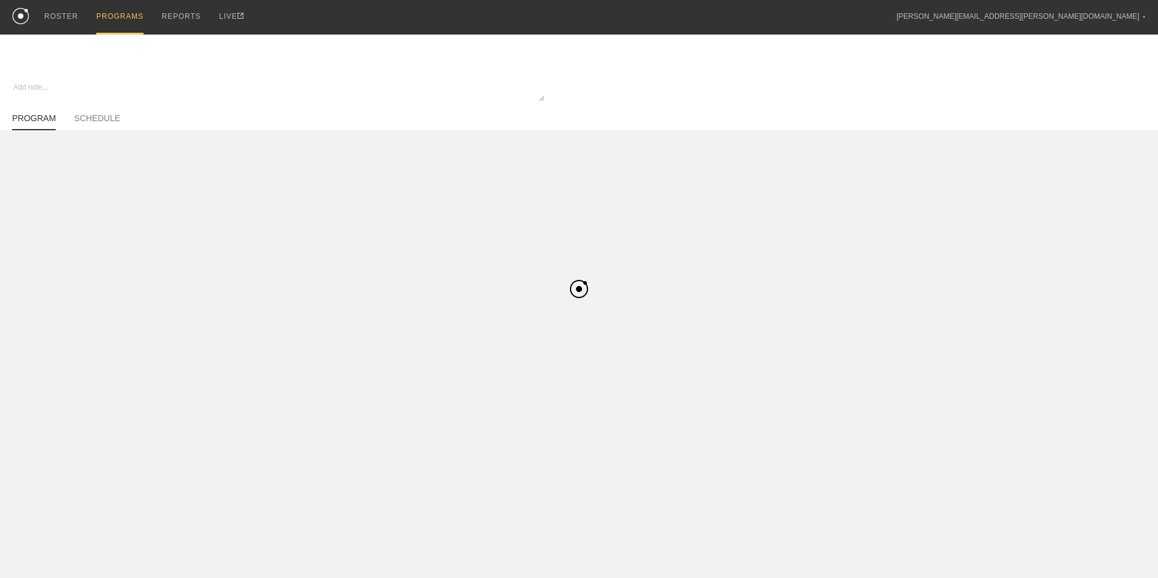
type textarea "x"
type input "MSOC"
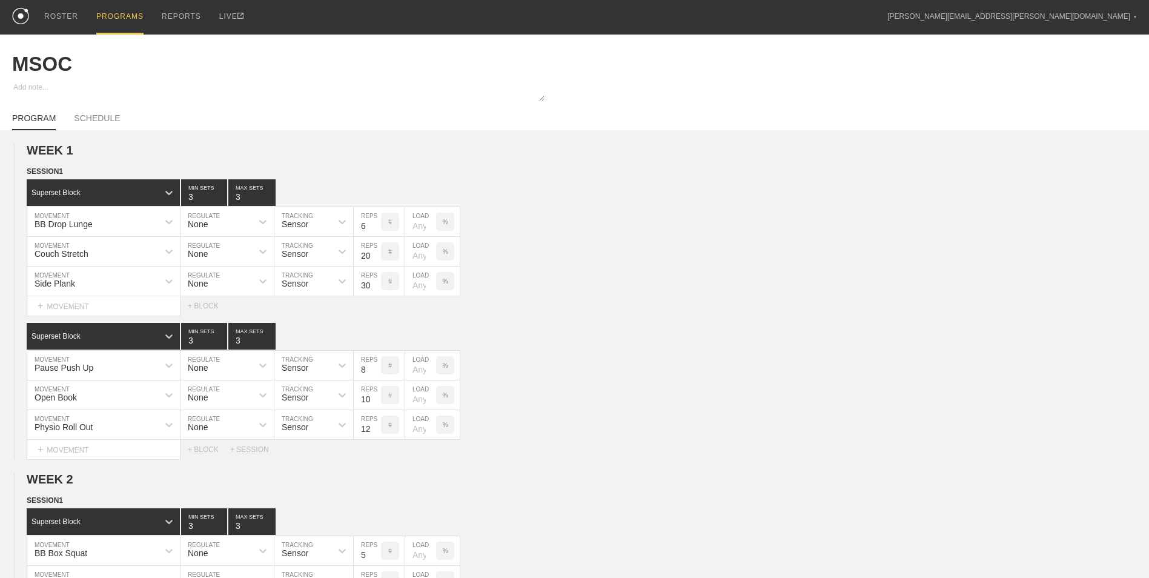
scroll to position [426, 0]
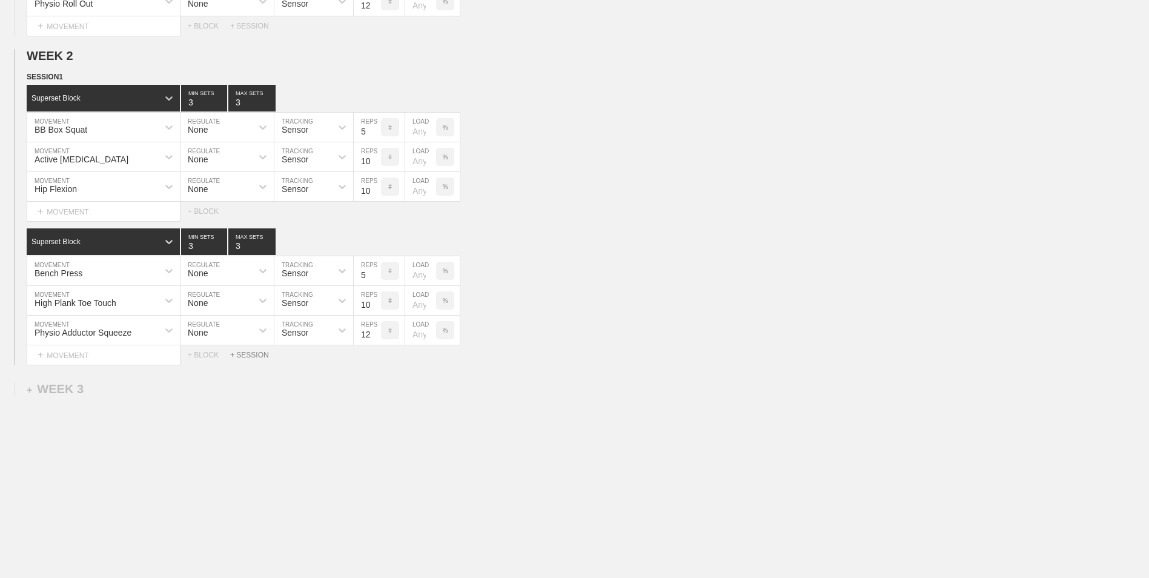
click at [248, 353] on div "+ SESSION" at bounding box center [254, 355] width 48 height 8
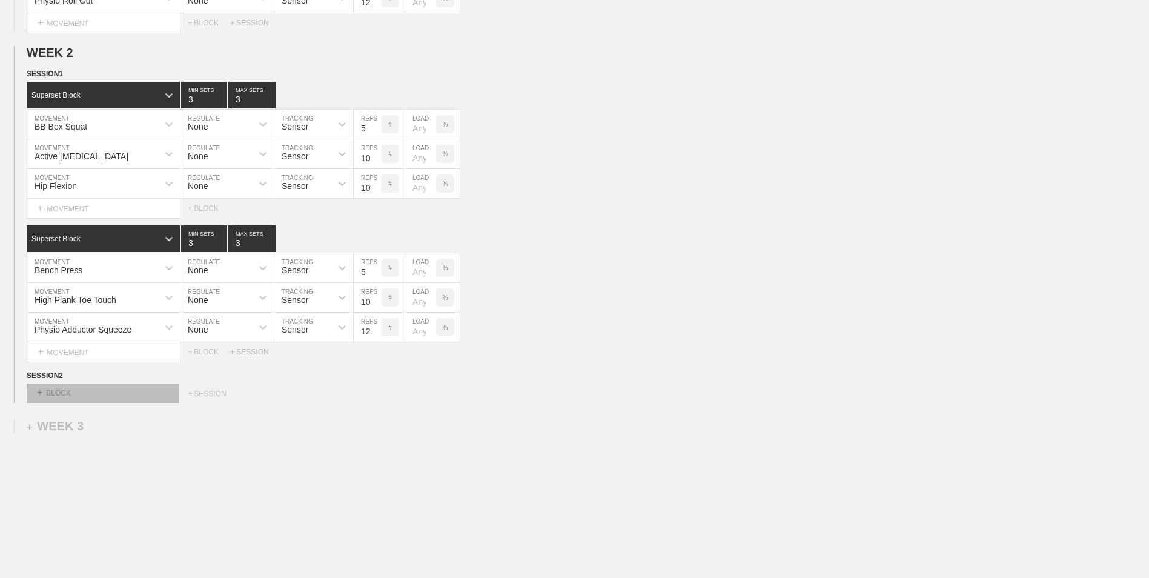
click at [91, 395] on div "+ BLOCK" at bounding box center [103, 392] width 153 height 19
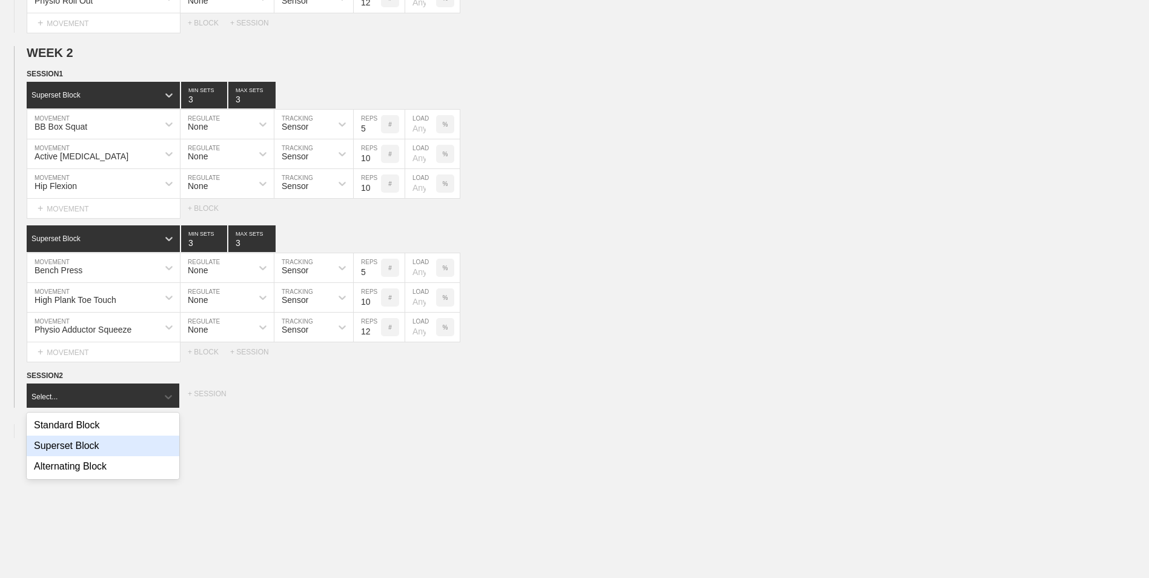
click at [90, 448] on div "Superset Block" at bounding box center [103, 445] width 153 height 21
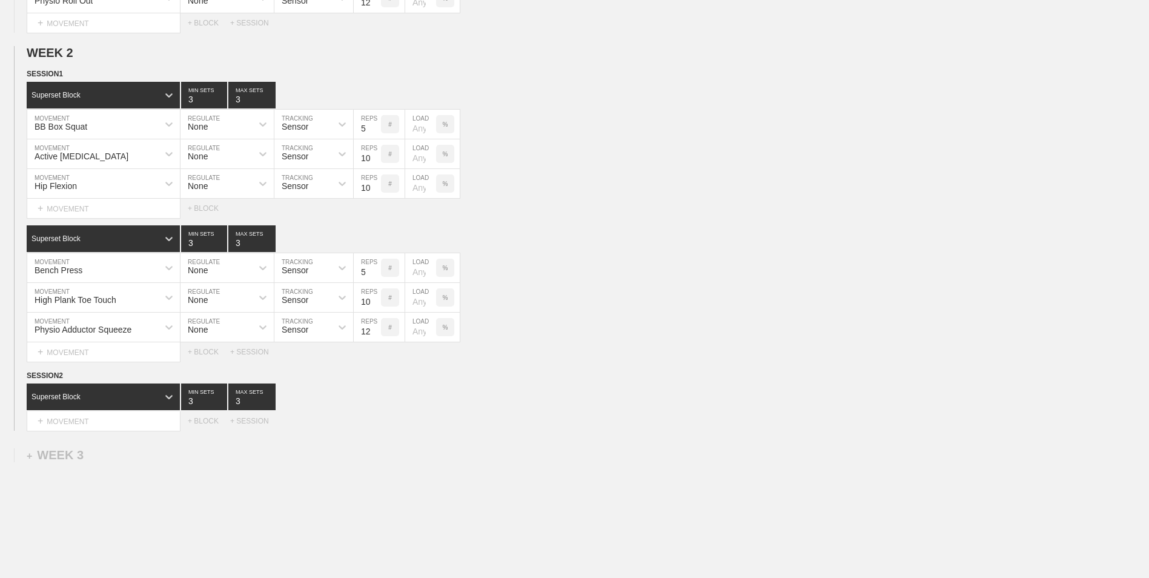
click at [86, 412] on div "Superset Block 3 MIN SETS 3 MAX SETS DUPLICATE INSERT MOVEMENT AFTER DELETE Sel…" at bounding box center [574, 406] width 1149 height 47
click at [91, 421] on div "+ MOVEMENT" at bounding box center [104, 421] width 154 height 20
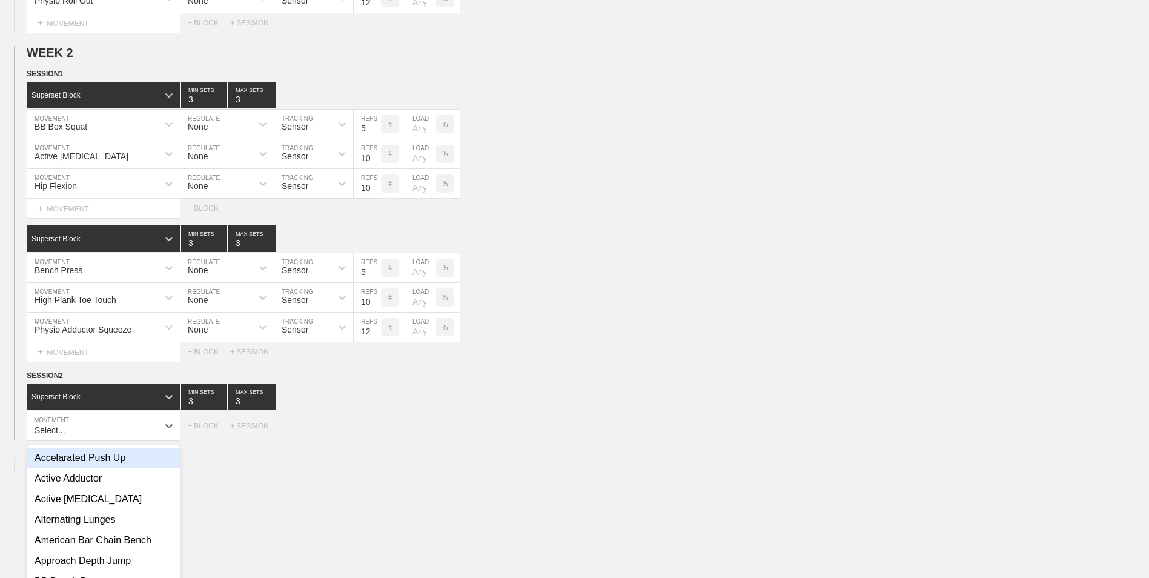
scroll to position [483, 0]
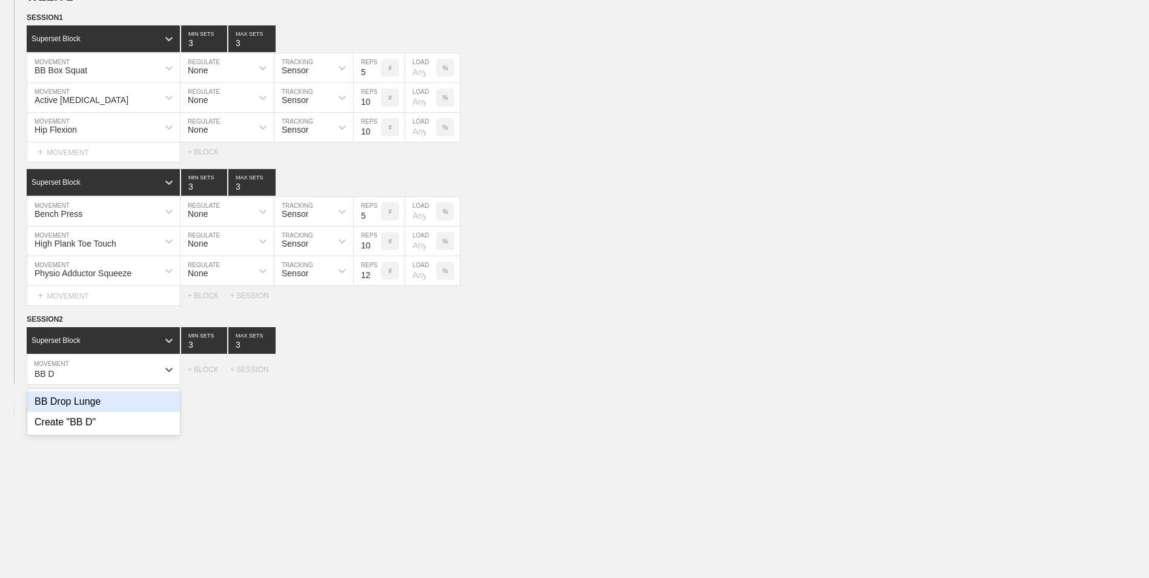
click at [92, 410] on div "BB Drop Lunge" at bounding box center [103, 401] width 153 height 21
type input "BB D"
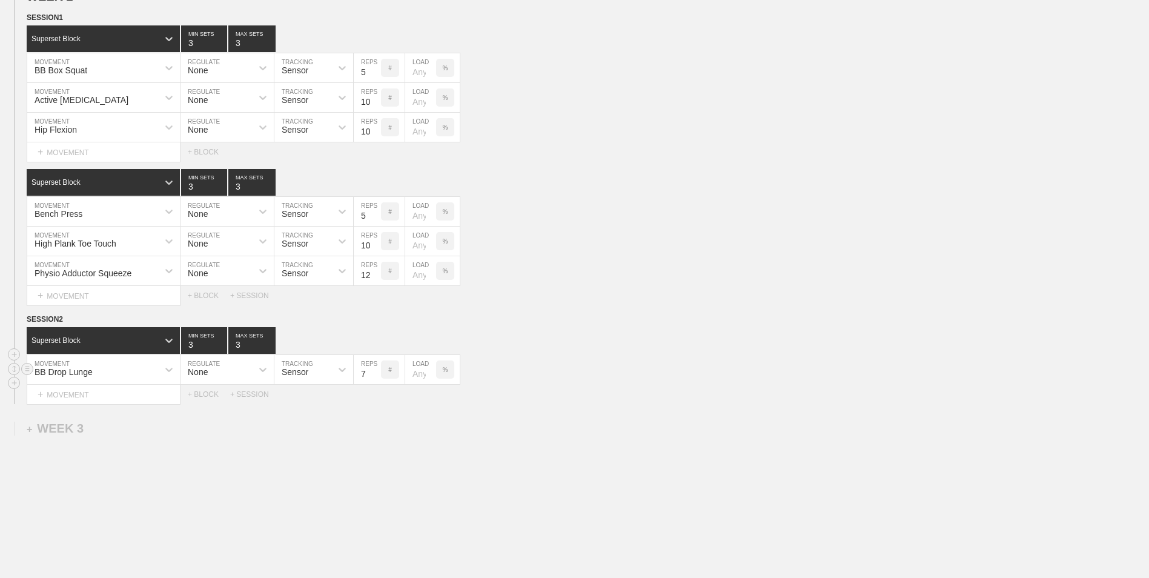
click at [374, 377] on input "7" at bounding box center [367, 369] width 27 height 29
type input "6"
click at [374, 377] on input "6" at bounding box center [367, 369] width 27 height 29
click at [128, 398] on div "+ MOVEMENT" at bounding box center [104, 395] width 154 height 20
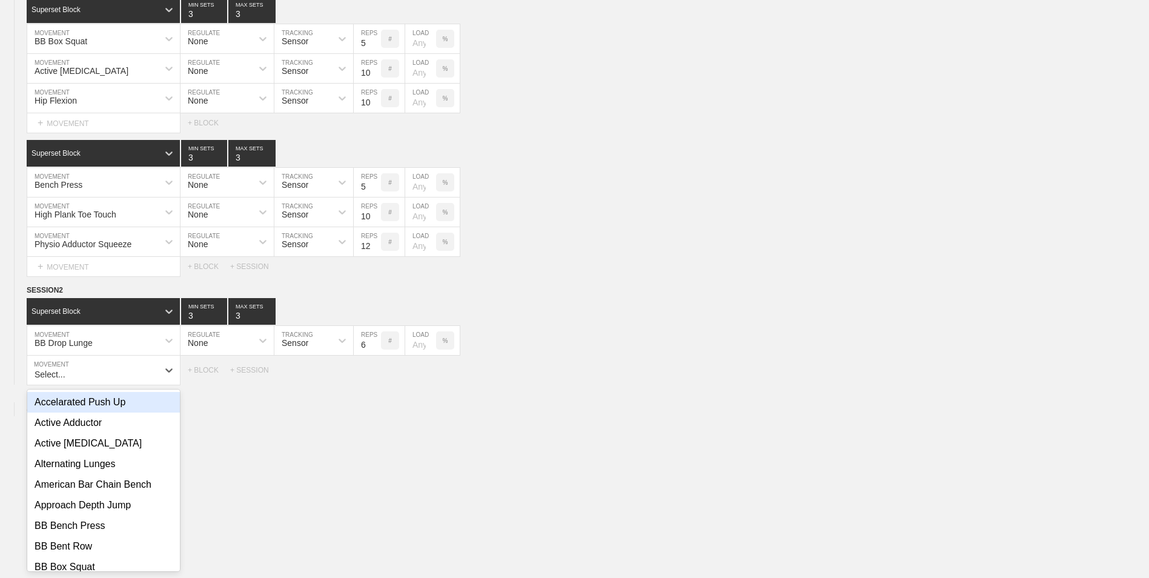
scroll to position [512, 0]
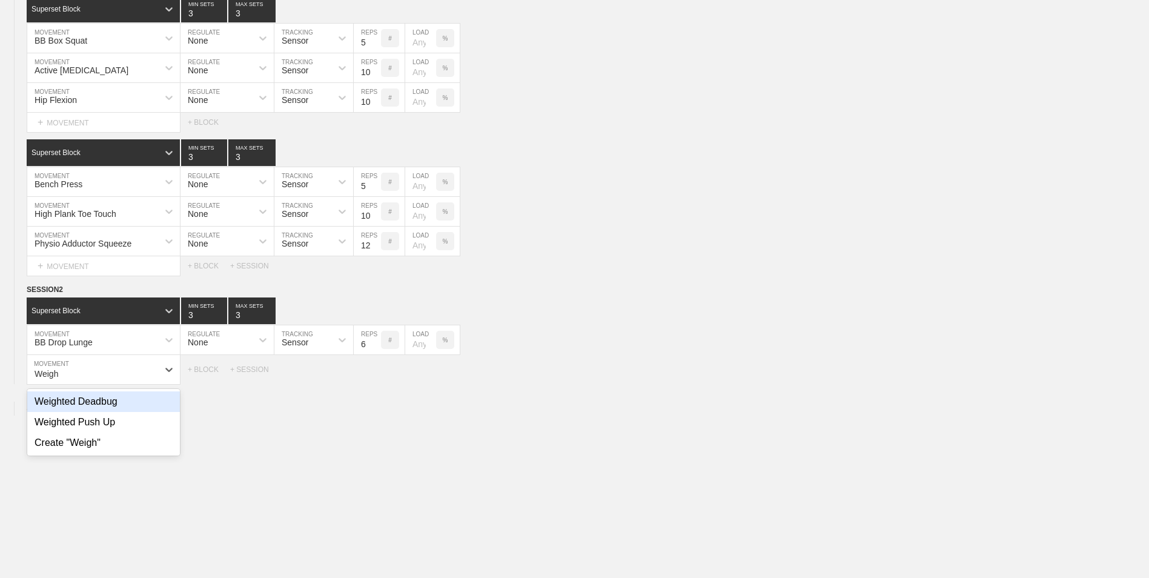
click at [128, 398] on div "Weighted Deadbug" at bounding box center [103, 401] width 153 height 21
type input "Weigh"
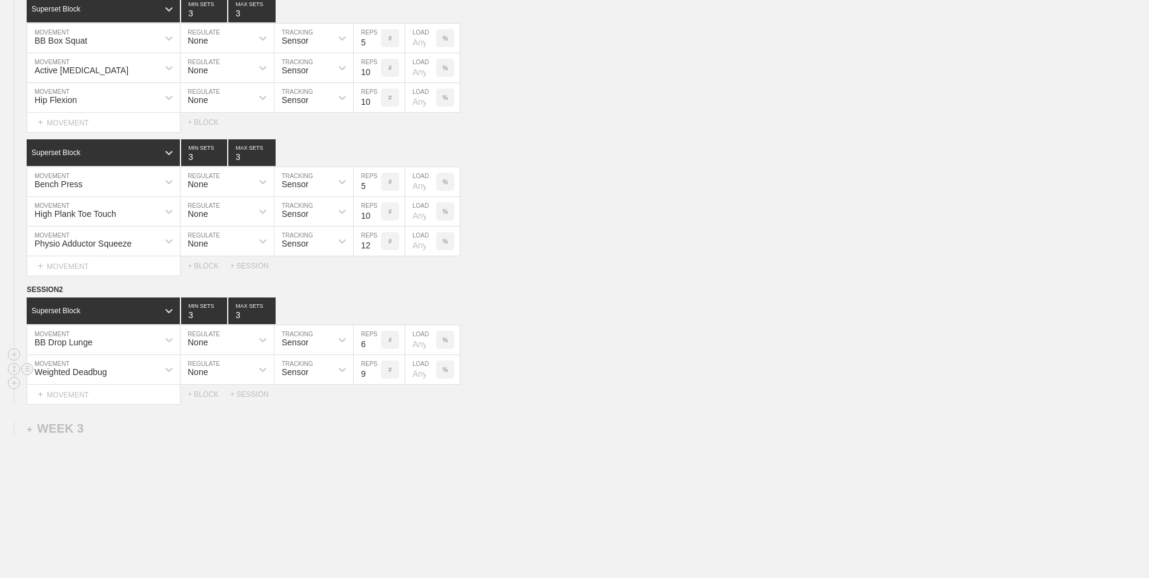
click at [377, 372] on input "9" at bounding box center [367, 369] width 27 height 29
click at [377, 372] on input "10" at bounding box center [367, 369] width 27 height 29
click at [377, 372] on input "11" at bounding box center [367, 369] width 27 height 29
type input "12"
click at [377, 372] on input "12" at bounding box center [367, 369] width 27 height 29
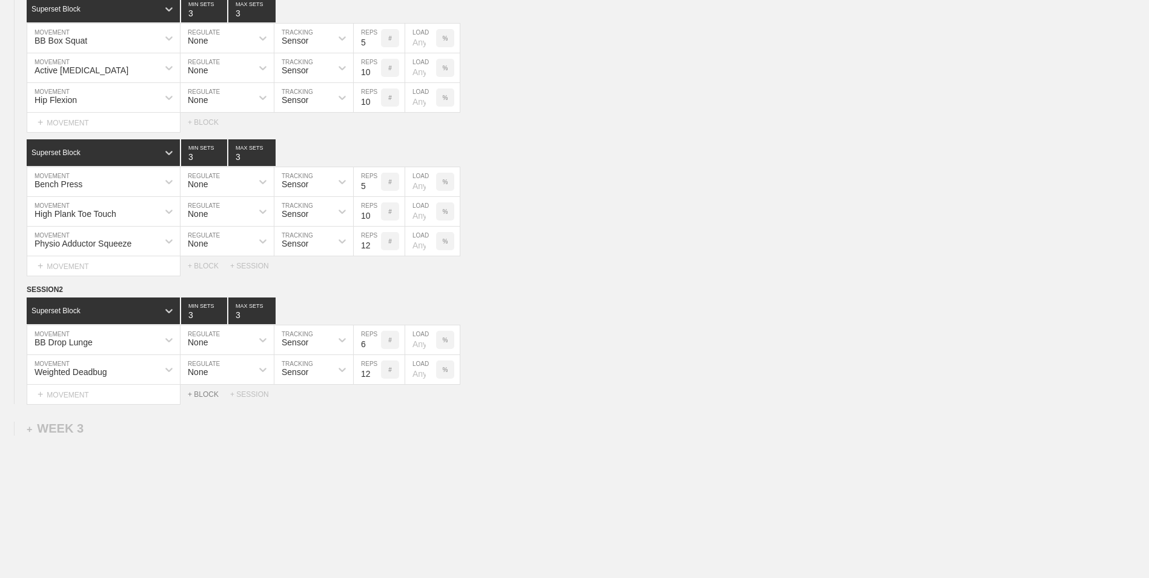
click at [200, 395] on div "+ BLOCK" at bounding box center [209, 394] width 42 height 8
click at [142, 426] on div "Standard Block" at bounding box center [92, 424] width 131 height 11
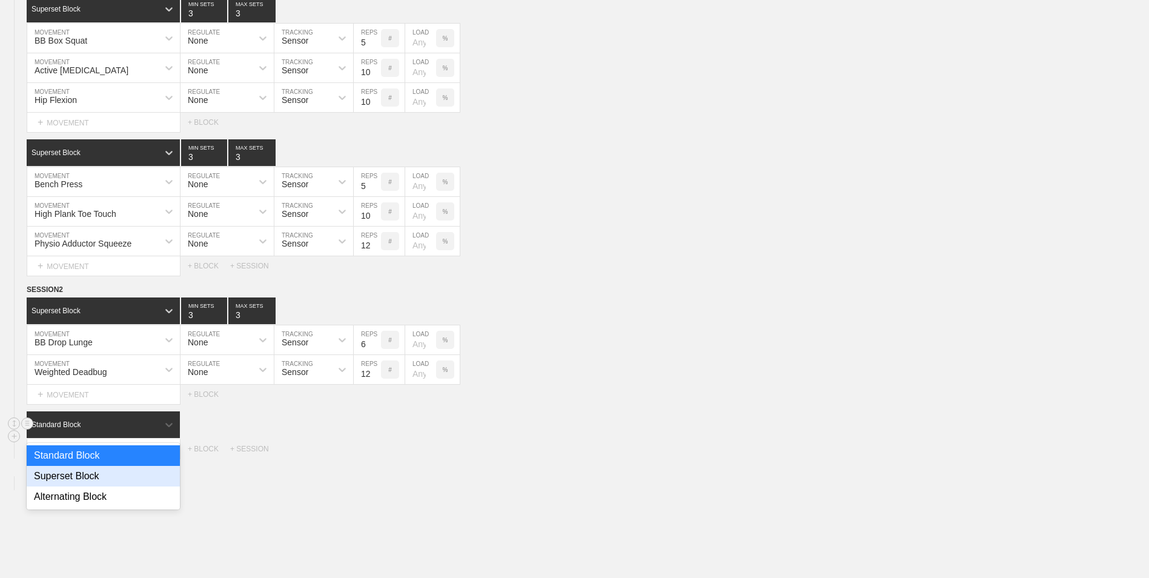
click at [119, 471] on div "Superset Block" at bounding box center [103, 476] width 153 height 21
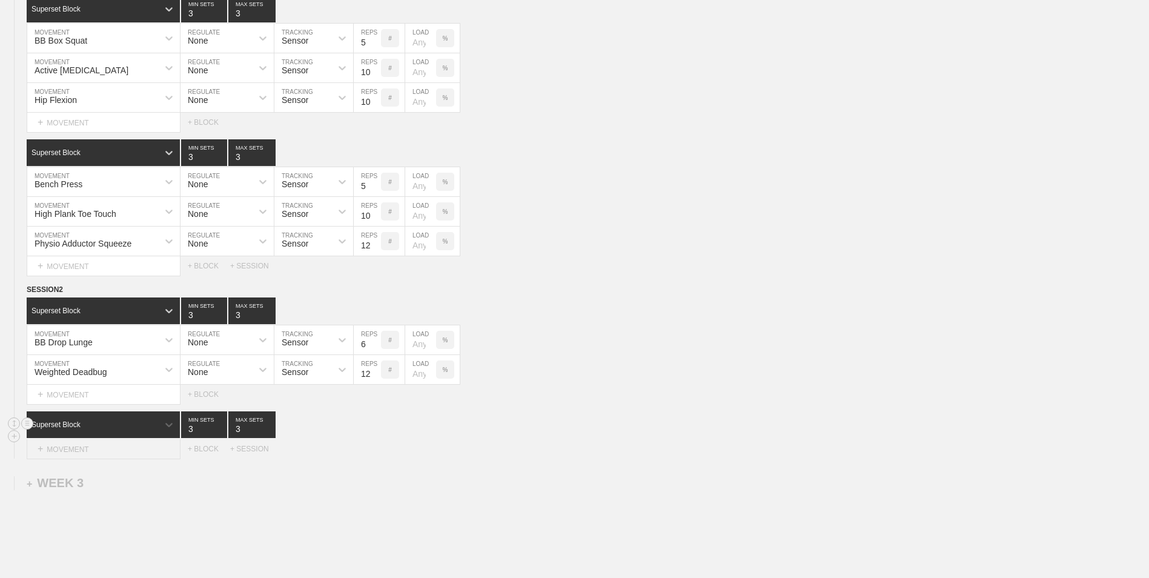
click at [103, 444] on div "+ MOVEMENT" at bounding box center [104, 449] width 154 height 20
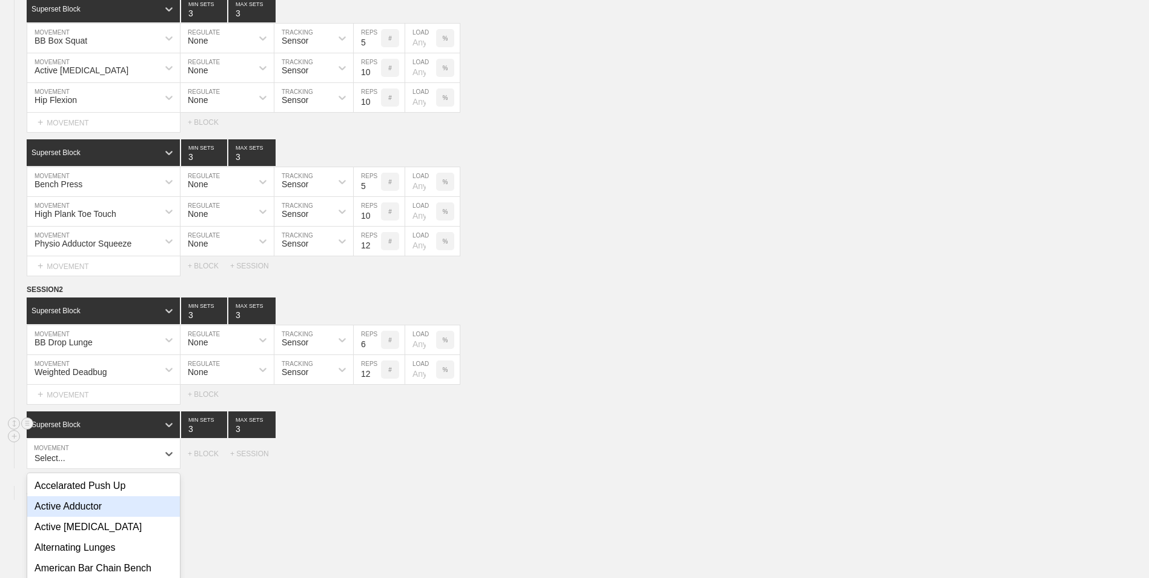
scroll to position [596, 0]
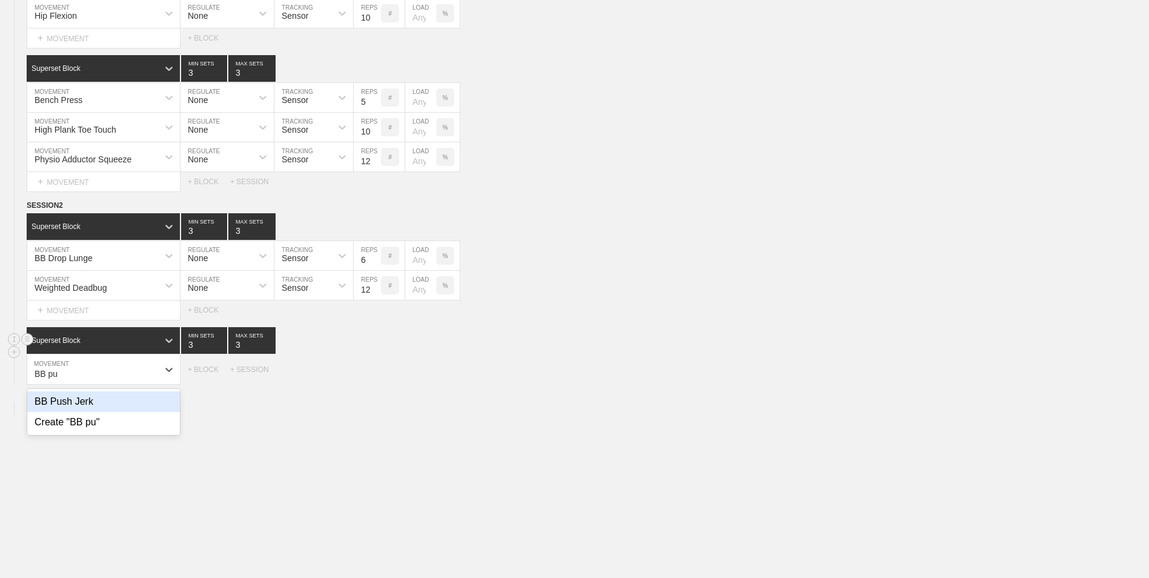
click at [68, 408] on div "BB Push Jerk" at bounding box center [103, 401] width 153 height 21
type input "BB pu"
click at [375, 376] on input "7" at bounding box center [367, 369] width 27 height 29
type input "6"
click at [375, 376] on input "6" at bounding box center [367, 369] width 27 height 29
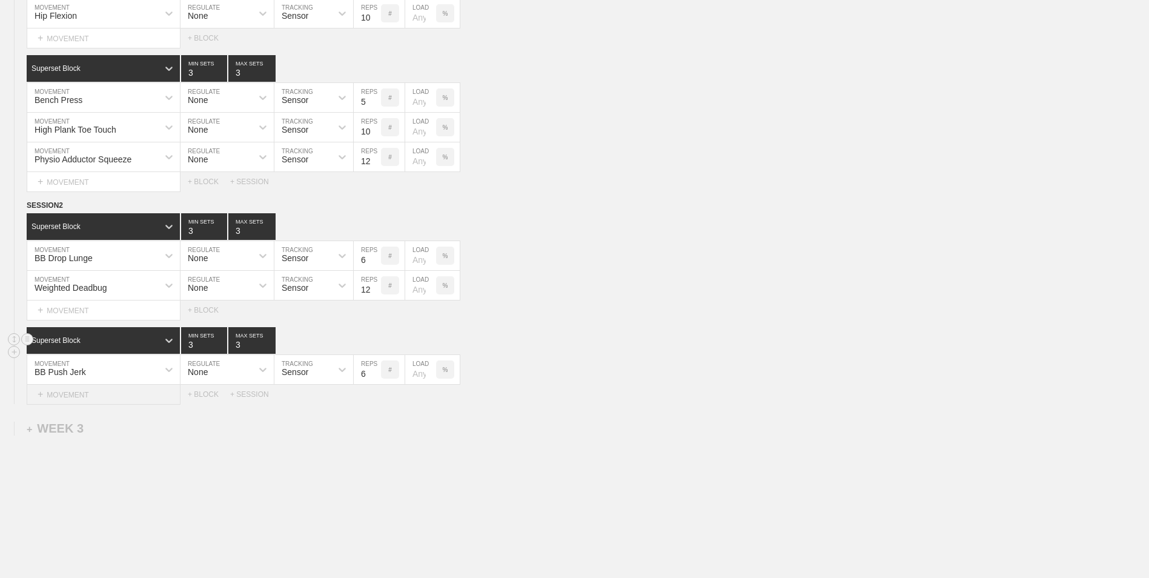
click at [62, 392] on div "+ MOVEMENT" at bounding box center [104, 395] width 154 height 20
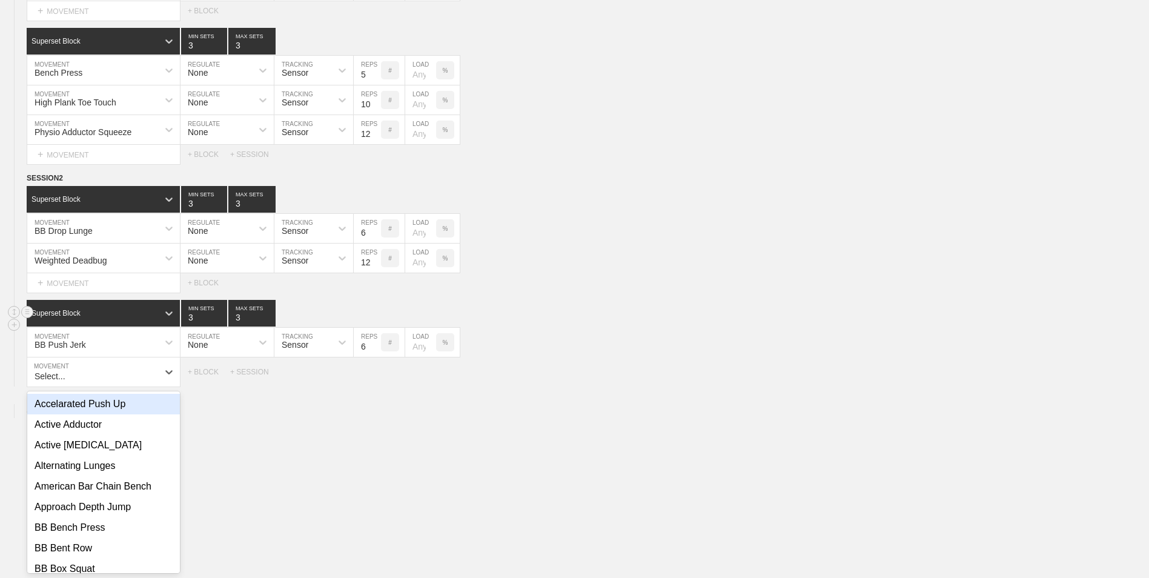
scroll to position [626, 0]
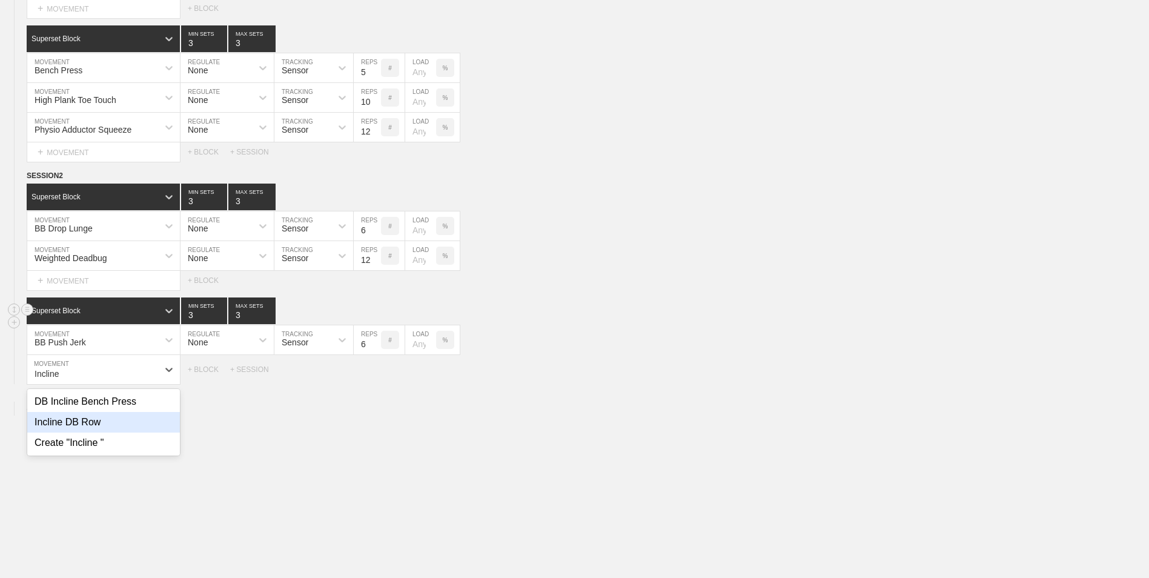
click at [82, 421] on div "Incline DB Row" at bounding box center [103, 422] width 153 height 21
type input "Incline"
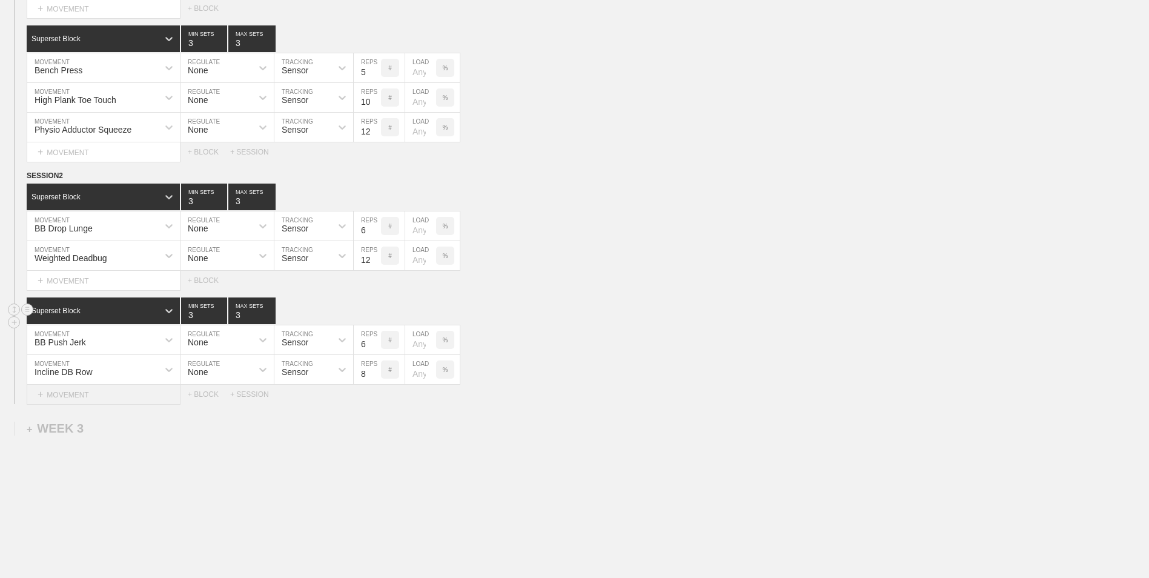
click at [111, 390] on div "+ MOVEMENT" at bounding box center [104, 395] width 154 height 20
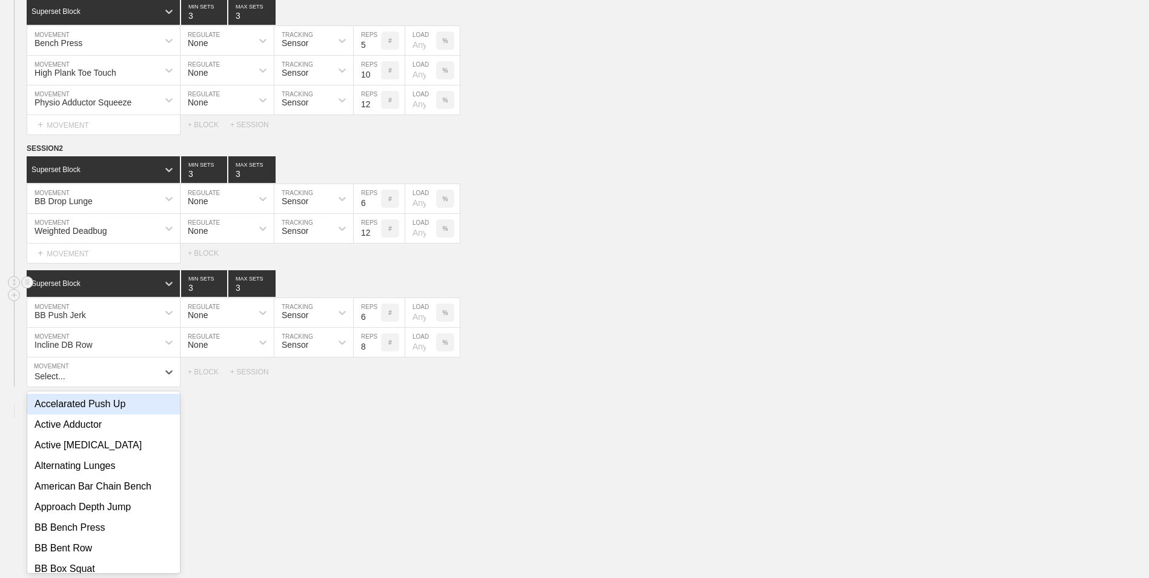
scroll to position [656, 0]
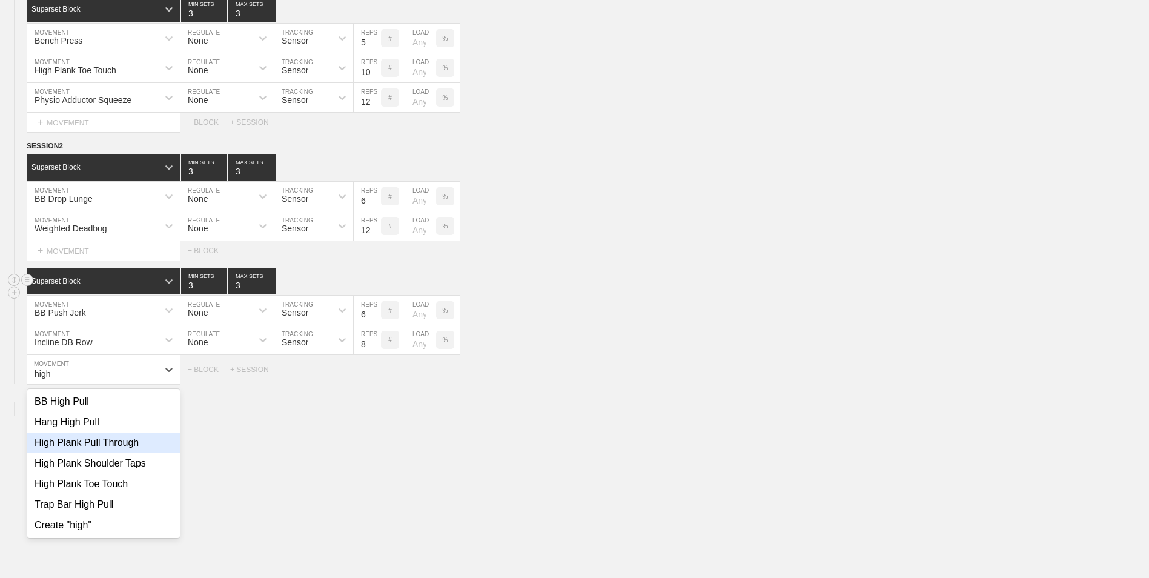
click at [120, 443] on div "High Plank Pull Through" at bounding box center [103, 442] width 153 height 21
type input "high"
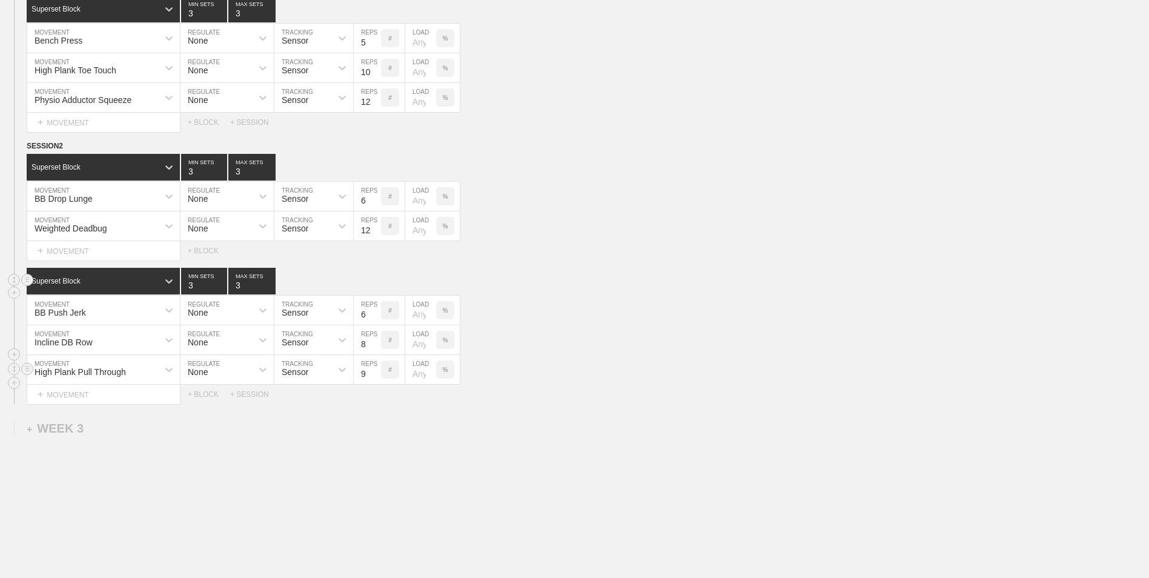
click at [375, 372] on input "9" at bounding box center [367, 369] width 27 height 29
click at [375, 372] on input "10" at bounding box center [367, 369] width 27 height 29
click at [375, 372] on input "11" at bounding box center [367, 369] width 27 height 29
type input "12"
click at [375, 372] on input "12" at bounding box center [367, 369] width 27 height 29
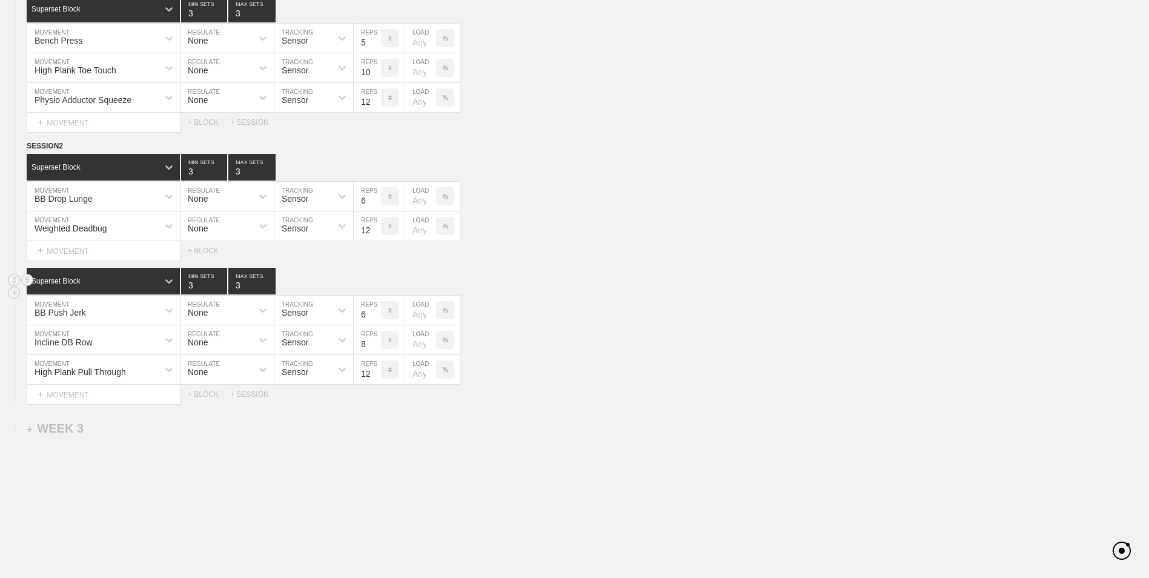
click at [371, 441] on div "WEEK 1 DUPLICATE DELETE SESSION 1 Superset Block 3 MIN SETS 3 MAX SETS DUPLICAT…" at bounding box center [574, 45] width 1149 height 1143
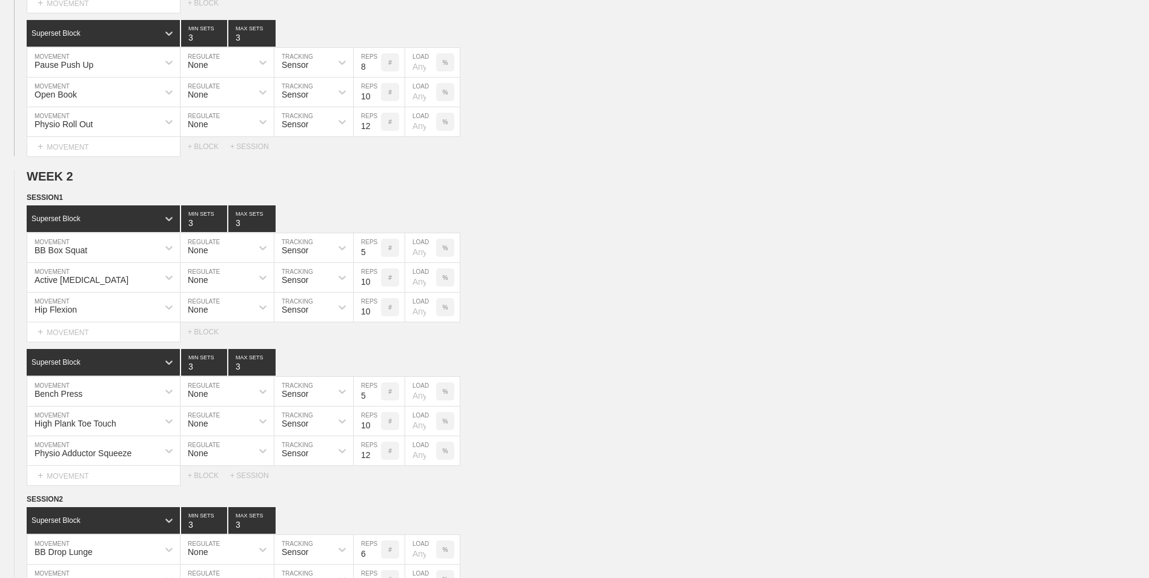
scroll to position [0, 0]
